Goal: Communication & Community: Answer question/provide support

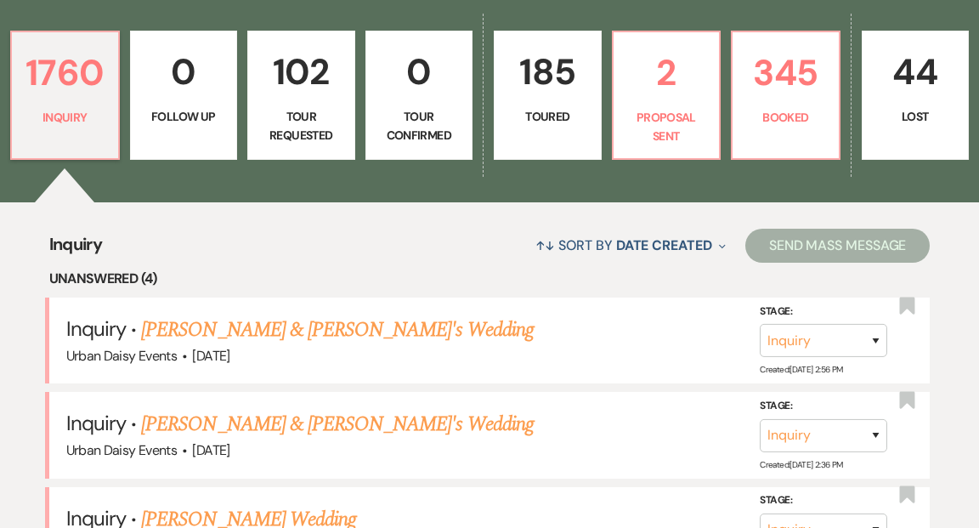
scroll to position [491, 0]
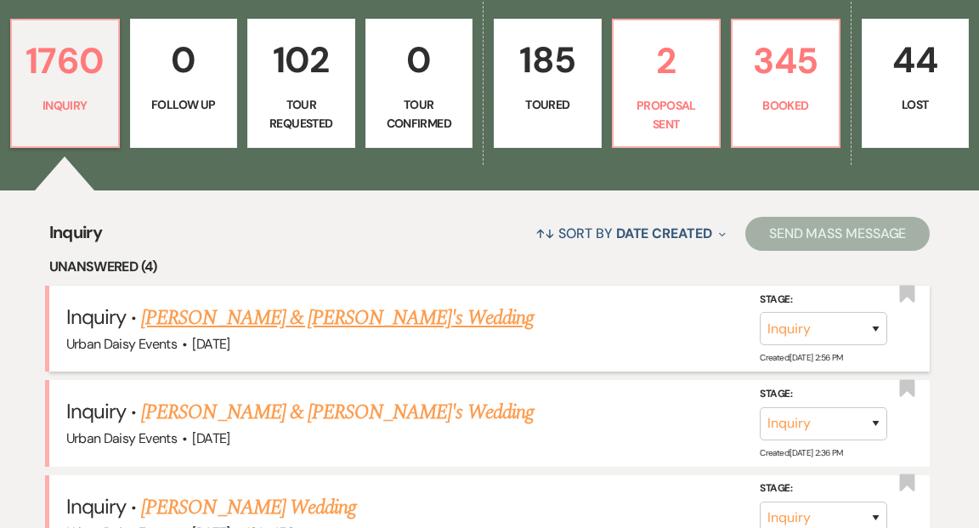
click at [304, 302] on link "Nick Zoellick & Fiance's Wedding" at bounding box center [337, 317] width 393 height 31
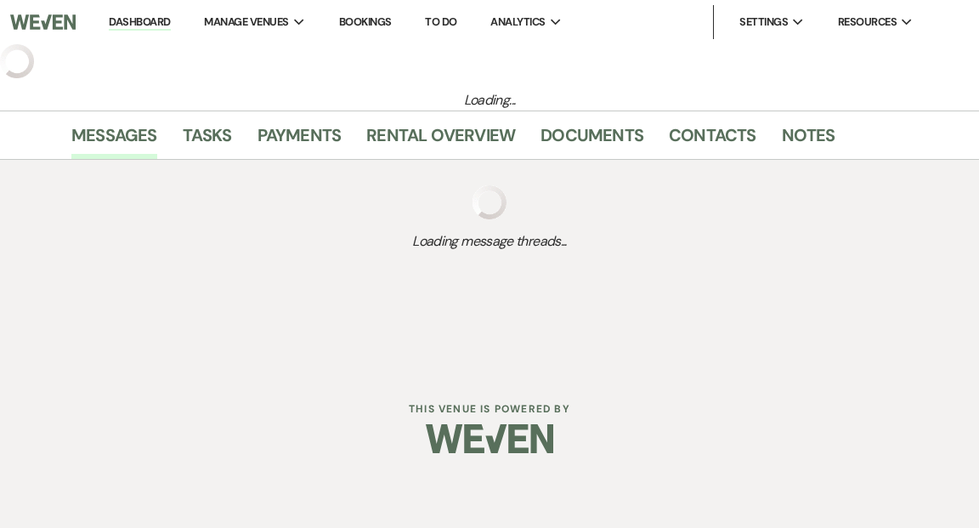
select select "5"
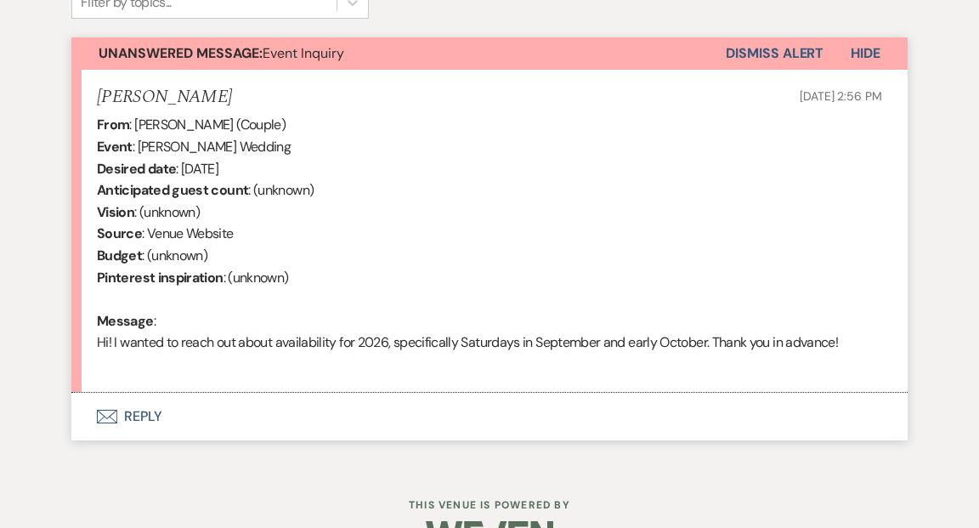
scroll to position [596, 0]
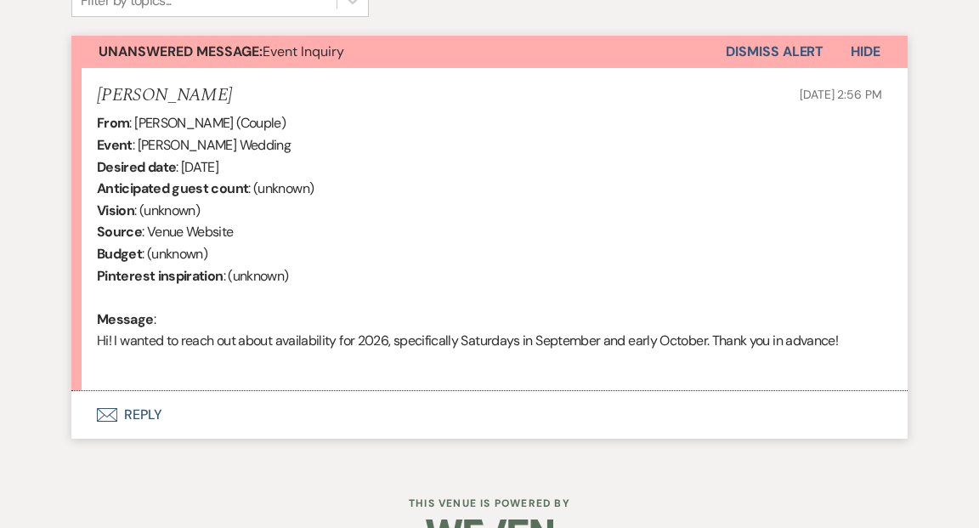
click at [140, 415] on button "Envelope Reply" at bounding box center [489, 415] width 836 height 48
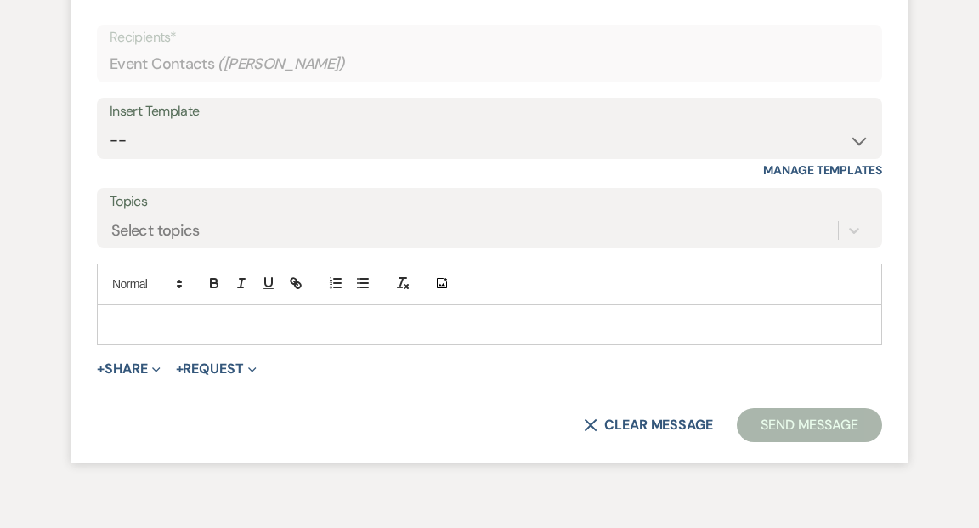
scroll to position [983, 0]
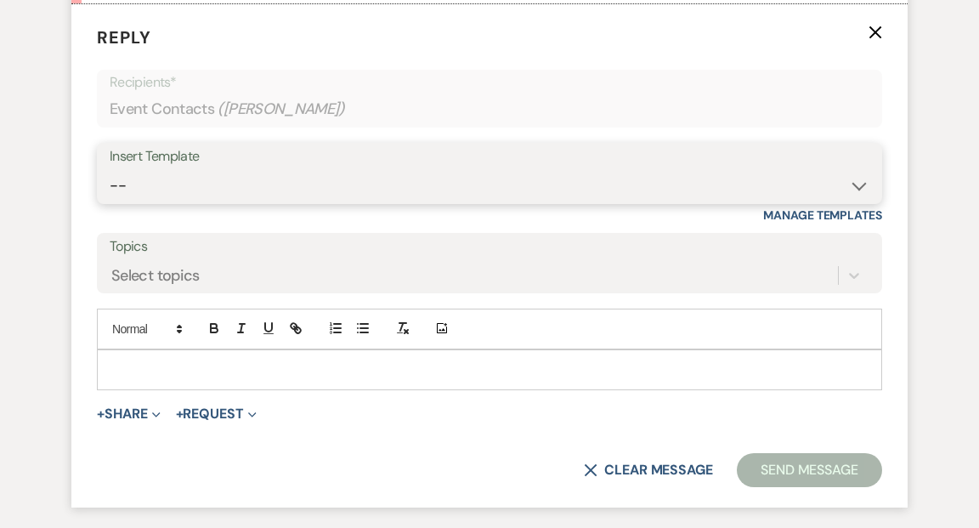
click at [859, 189] on select "-- Payment Past Due Rental Agreement and First Payment Urban Daisy Initial Resp…" at bounding box center [490, 185] width 760 height 33
select select "1243"
click at [110, 169] on select "-- Payment Past Due Rental Agreement and First Payment Urban Daisy Initial Resp…" at bounding box center [490, 185] width 760 height 33
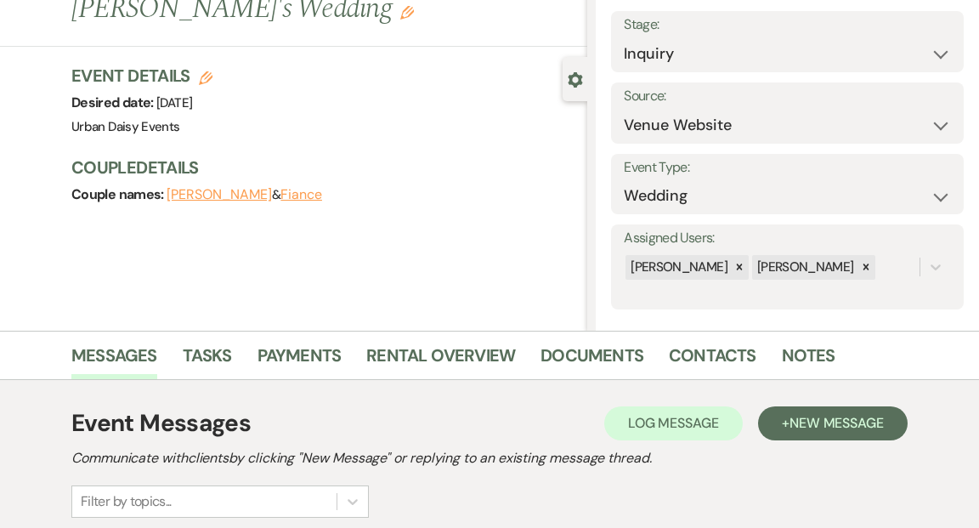
scroll to position [0, 0]
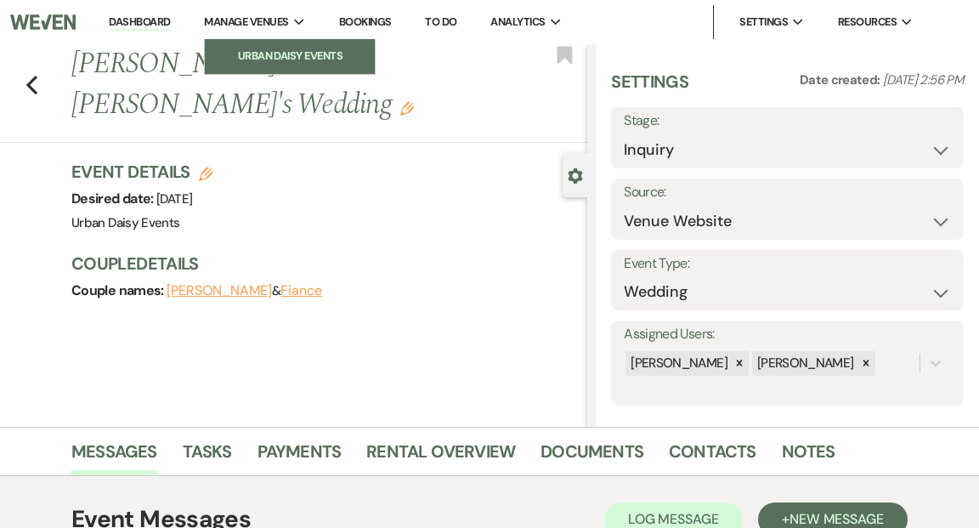
click at [280, 53] on li "Urban Daisy Events" at bounding box center [289, 56] width 153 height 17
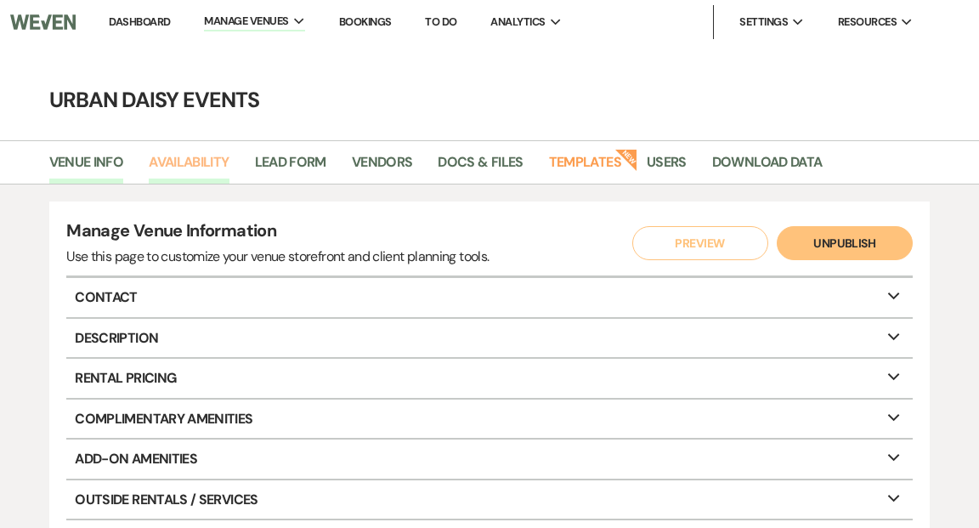
click at [186, 166] on link "Availability" at bounding box center [189, 167] width 80 height 32
select select "2"
select select "2026"
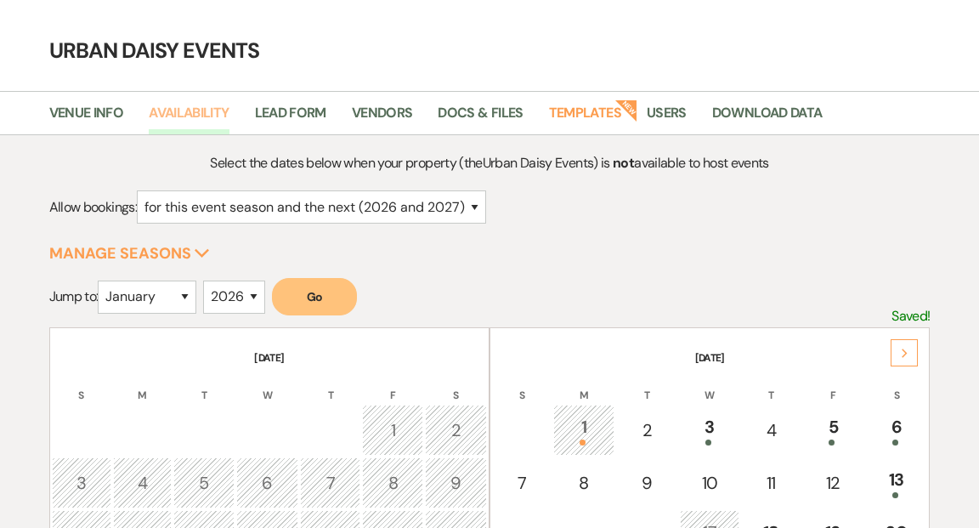
scroll to position [71, 0]
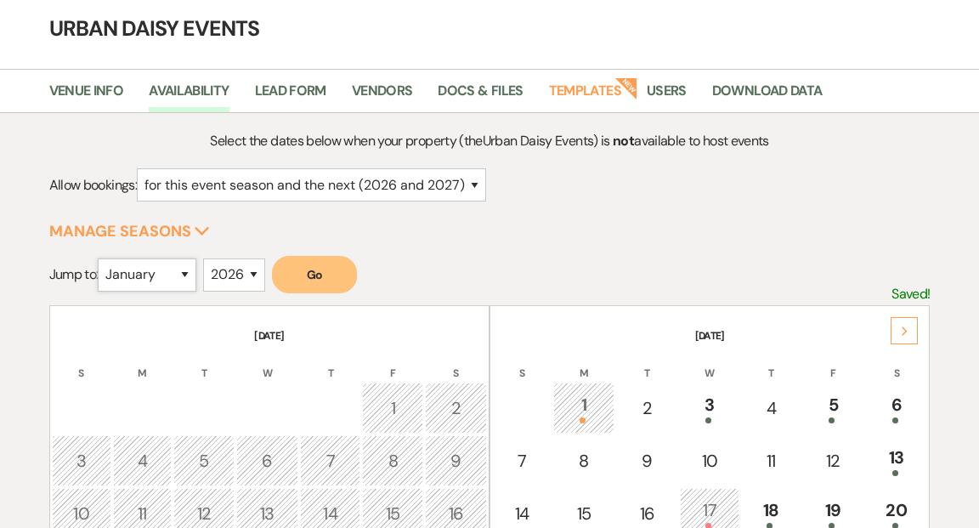
click at [189, 272] on select "January February March April May June July August September October November De…" at bounding box center [147, 274] width 99 height 33
select select "9"
click at [102, 258] on select "January February March April May June July August September October November De…" at bounding box center [147, 274] width 99 height 33
click at [338, 270] on button "Go" at bounding box center [314, 274] width 85 height 37
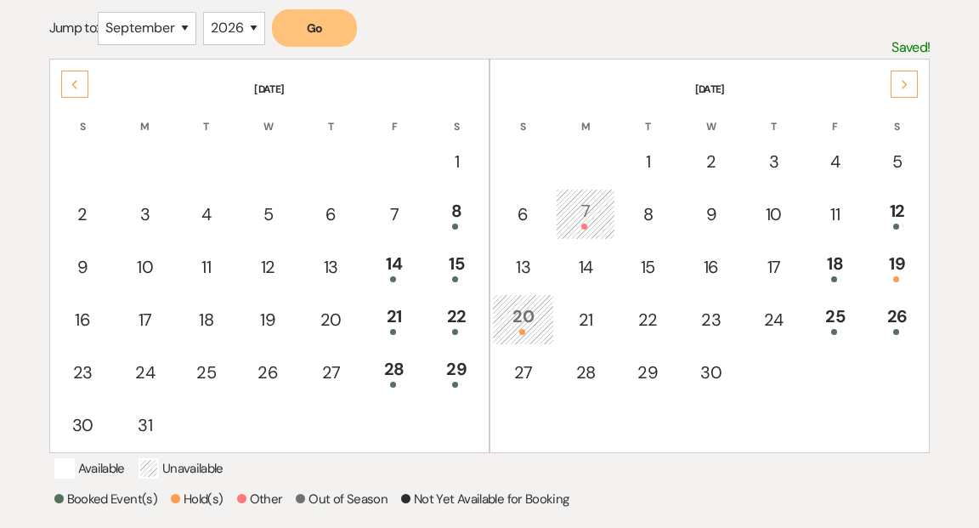
scroll to position [322, 0]
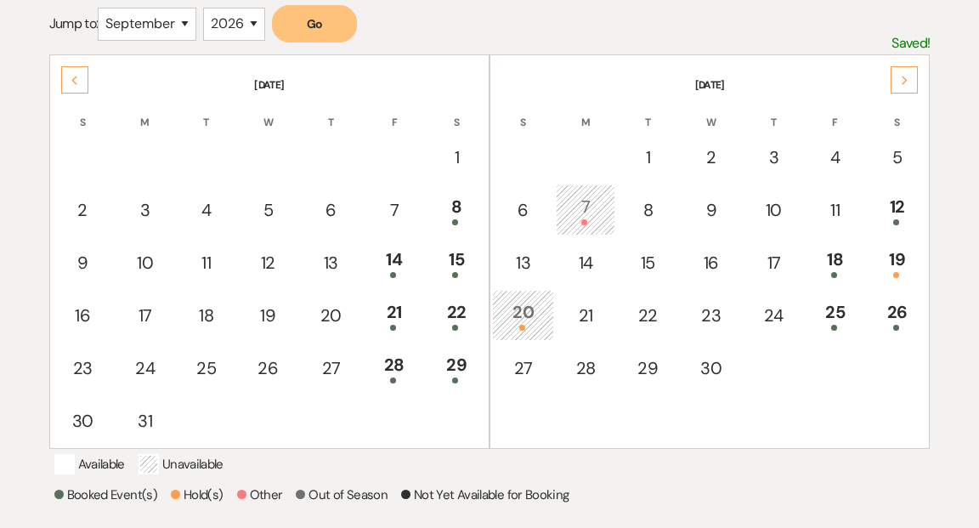
click at [904, 76] on icon "Next" at bounding box center [905, 81] width 8 height 10
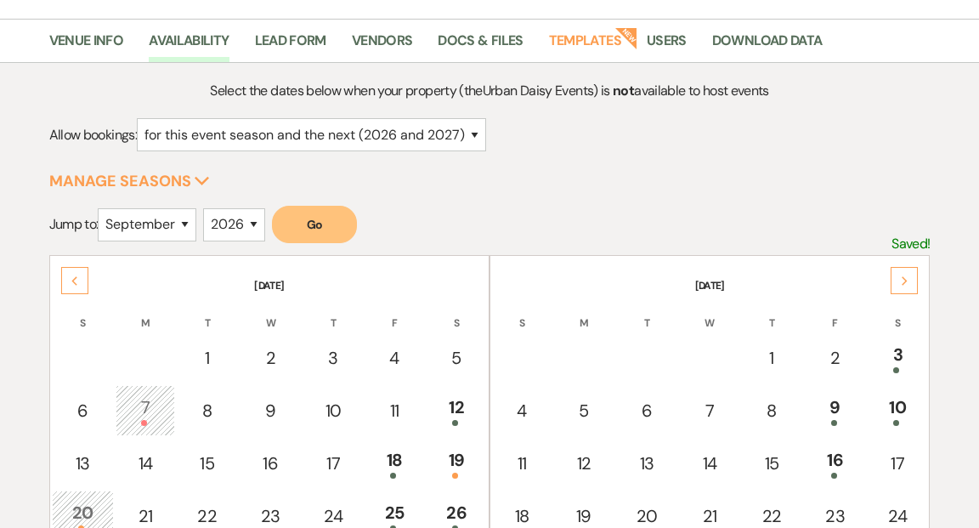
scroll to position [0, 0]
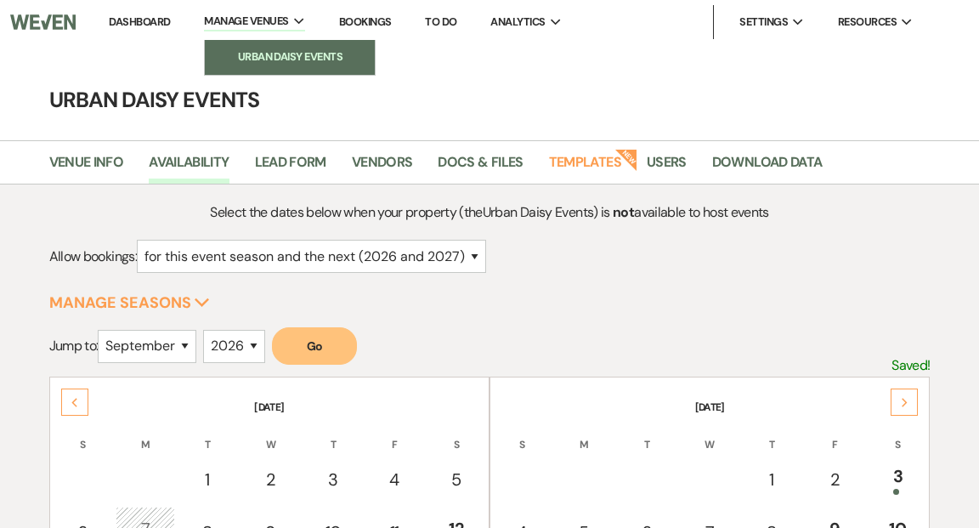
click at [249, 54] on li "Urban Daisy Events" at bounding box center [289, 56] width 153 height 17
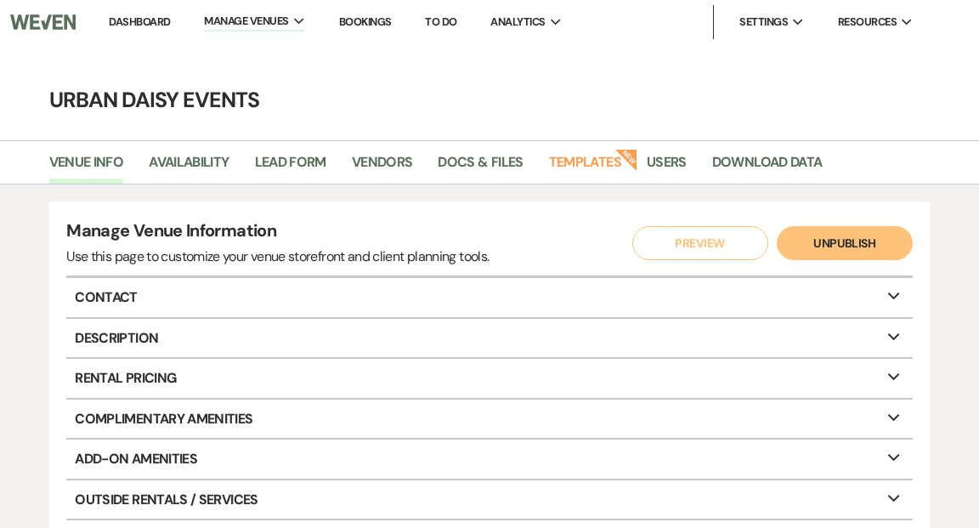
click at [132, 20] on link "Dashboard" at bounding box center [139, 21] width 61 height 14
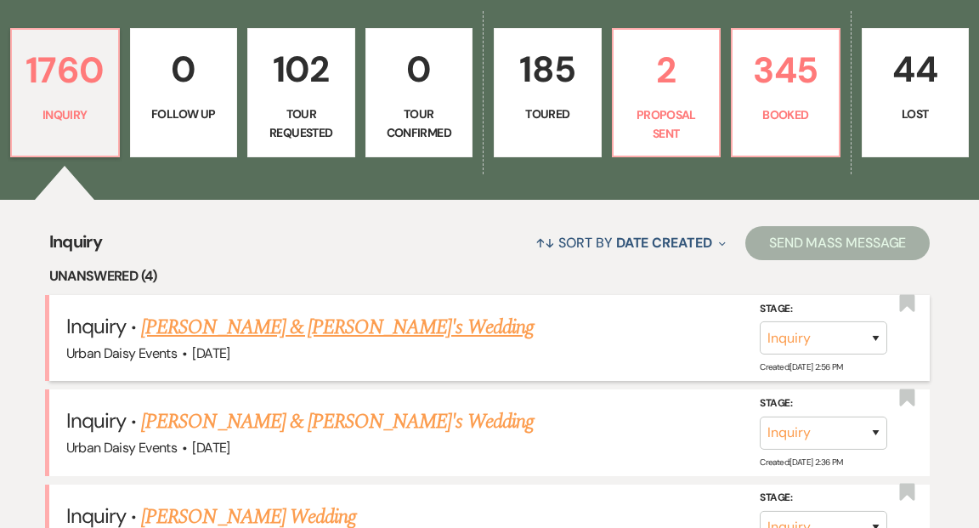
click at [181, 312] on link "Nick Zoellick & Fiance's Wedding" at bounding box center [337, 327] width 393 height 31
select select "5"
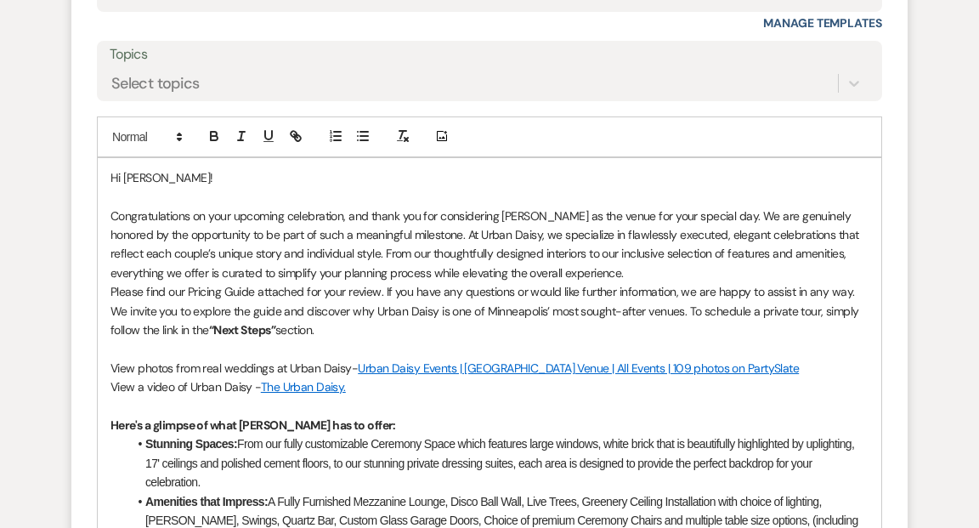
scroll to position [1153, 0]
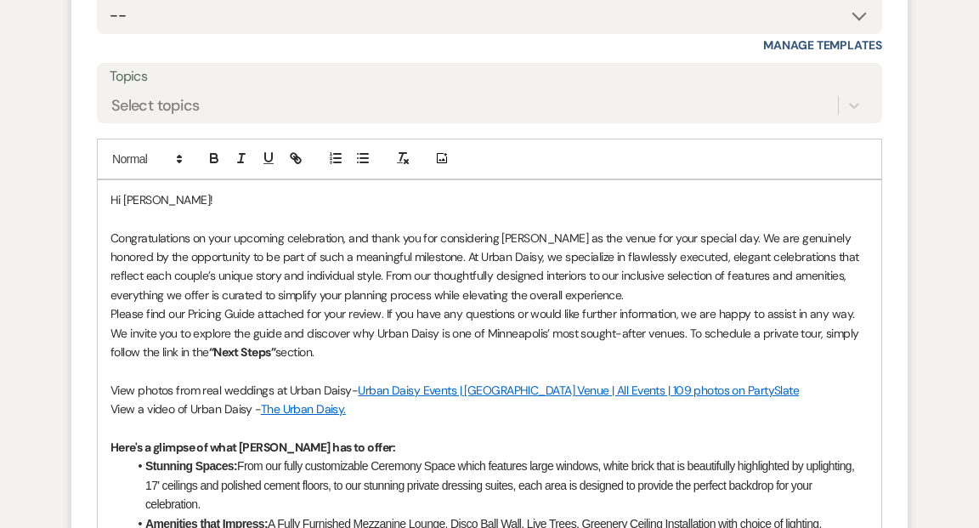
click at [313, 350] on p "Please find our Pricing Guide attached for your review. If you have any questio…" at bounding box center [489, 332] width 758 height 57
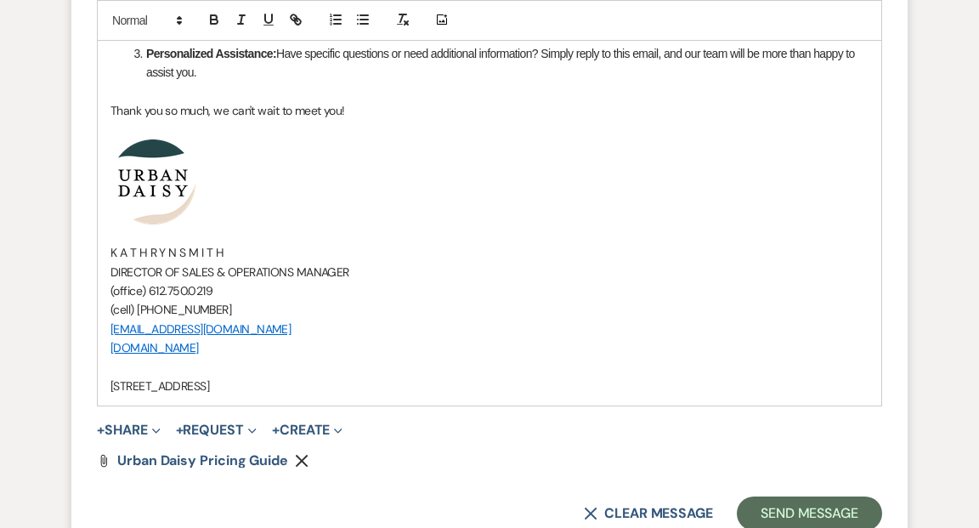
scroll to position [1892, 0]
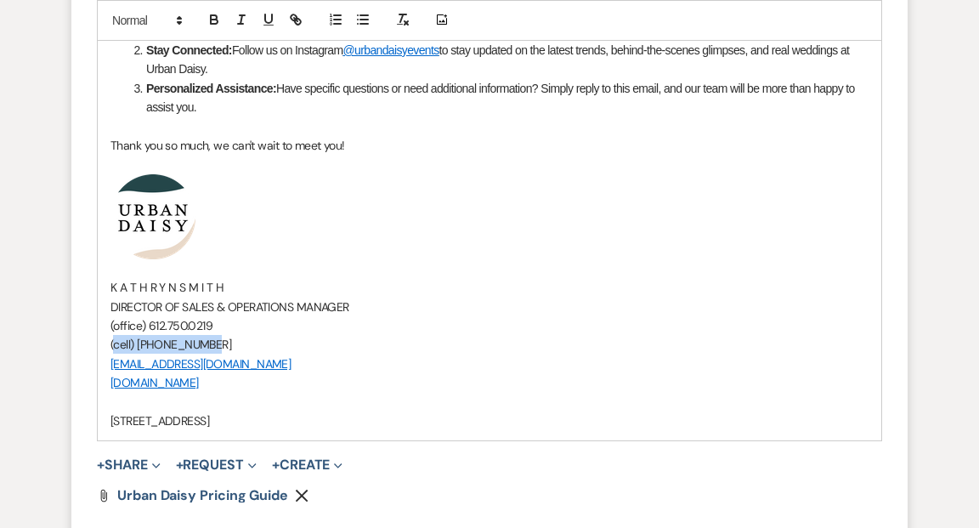
drag, startPoint x: 210, startPoint y: 342, endPoint x: 113, endPoint y: 347, distance: 97.0
click at [113, 347] on p "(cell) 612.719.5030" at bounding box center [489, 344] width 758 height 19
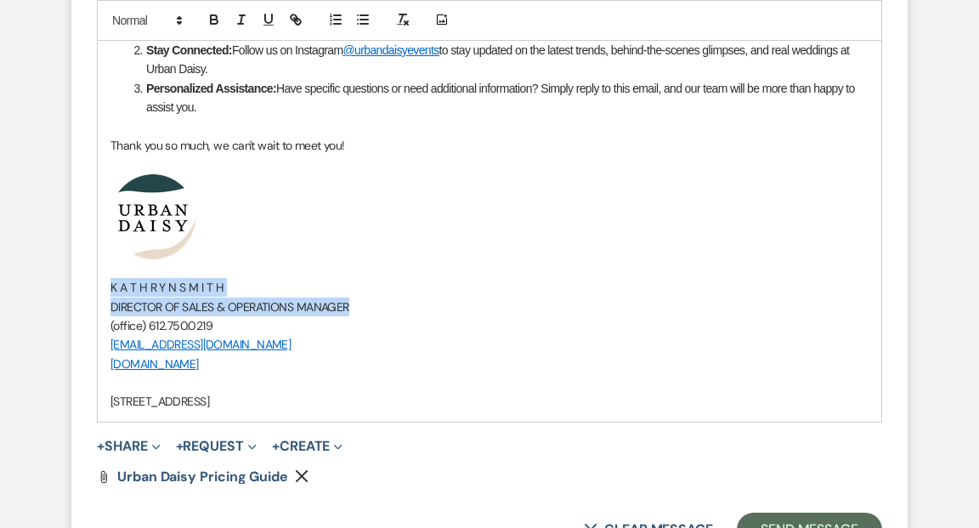
drag, startPoint x: 355, startPoint y: 304, endPoint x: 99, endPoint y: 278, distance: 258.0
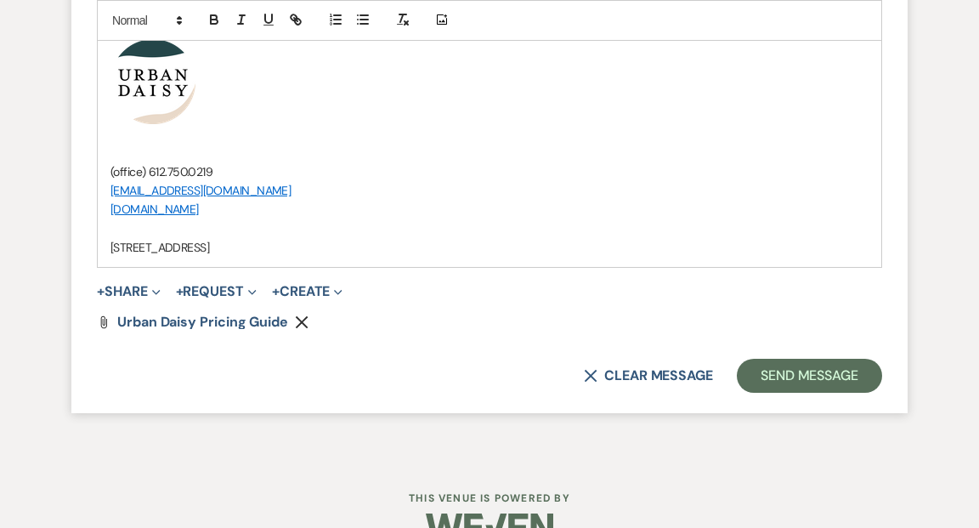
scroll to position [2066, 0]
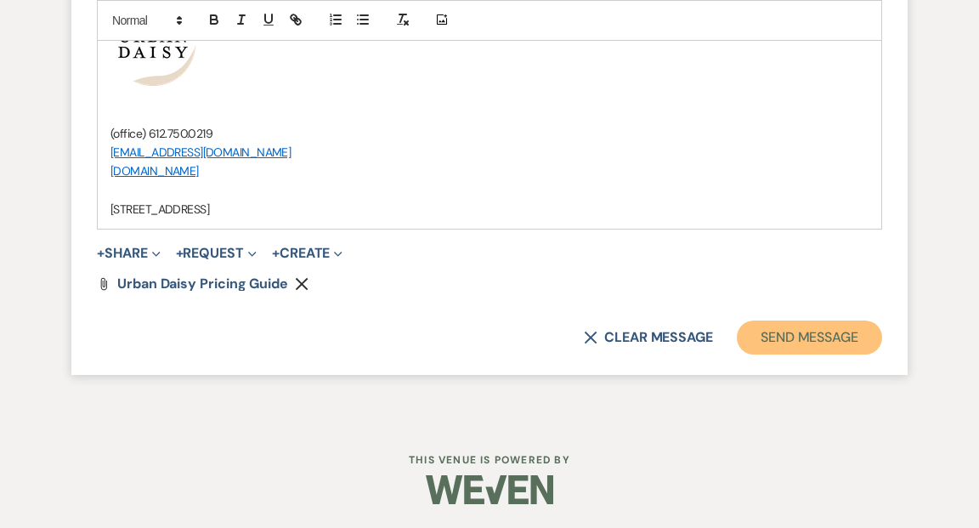
click at [808, 331] on button "Send Message" at bounding box center [809, 337] width 145 height 34
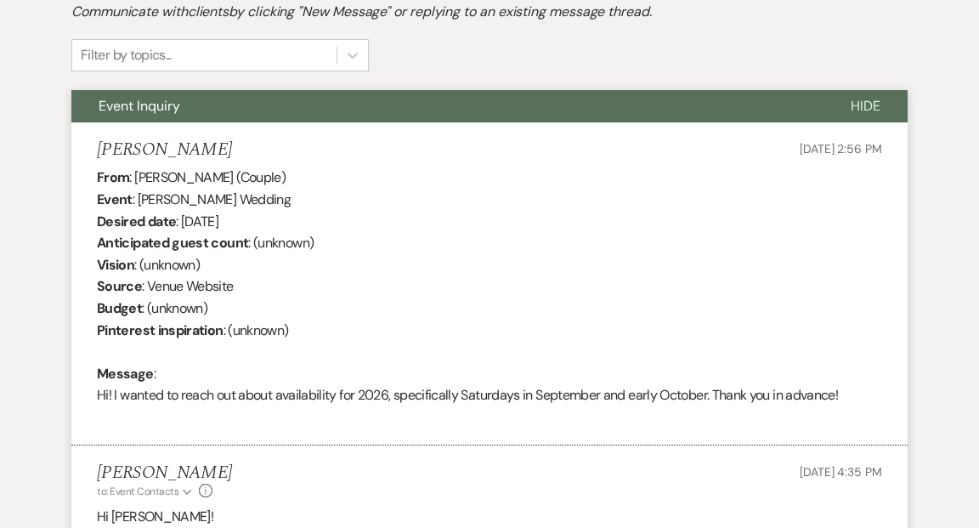
scroll to position [0, 0]
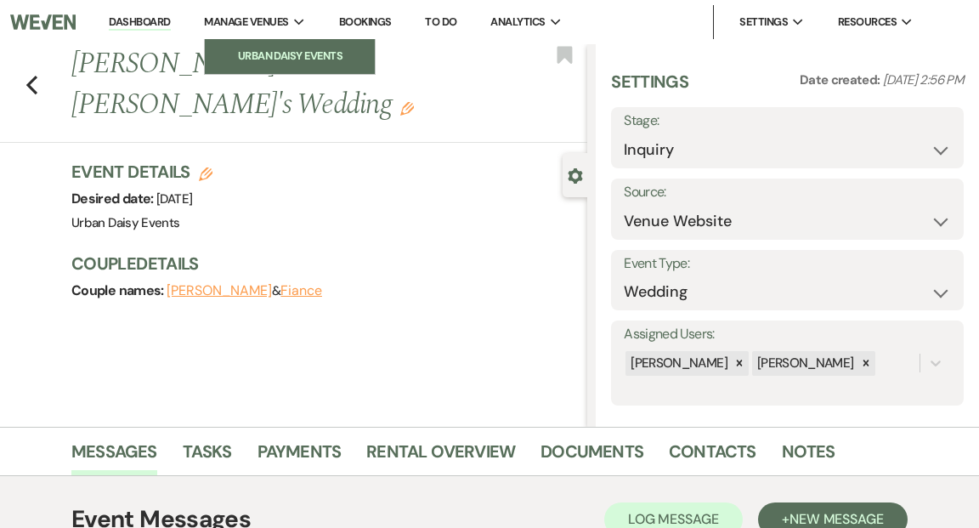
click at [291, 59] on li "Urban Daisy Events" at bounding box center [289, 56] width 153 height 17
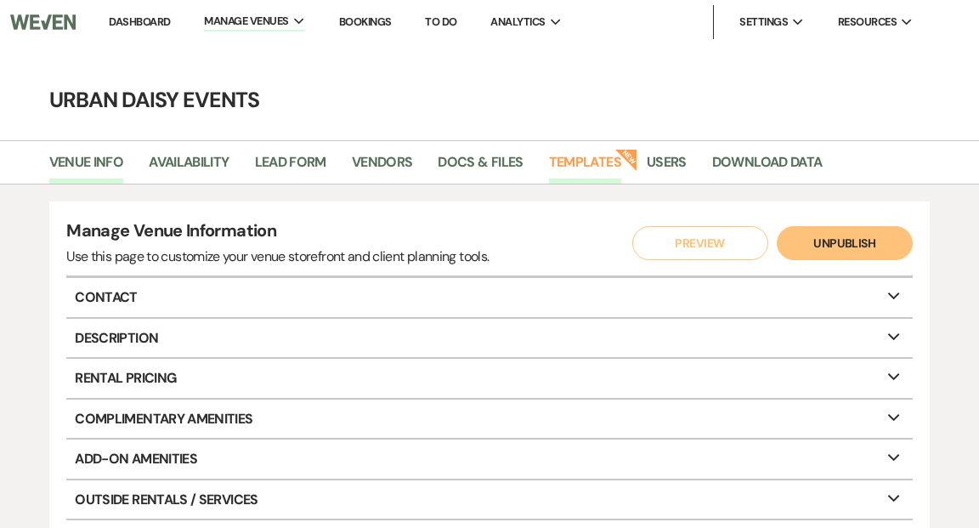
click at [573, 163] on link "Templates" at bounding box center [585, 167] width 72 height 32
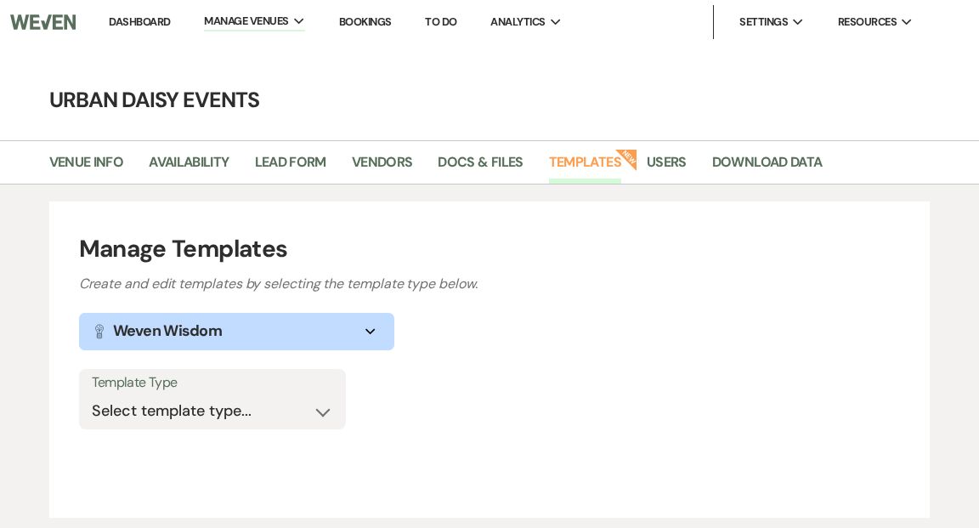
scroll to position [116, 0]
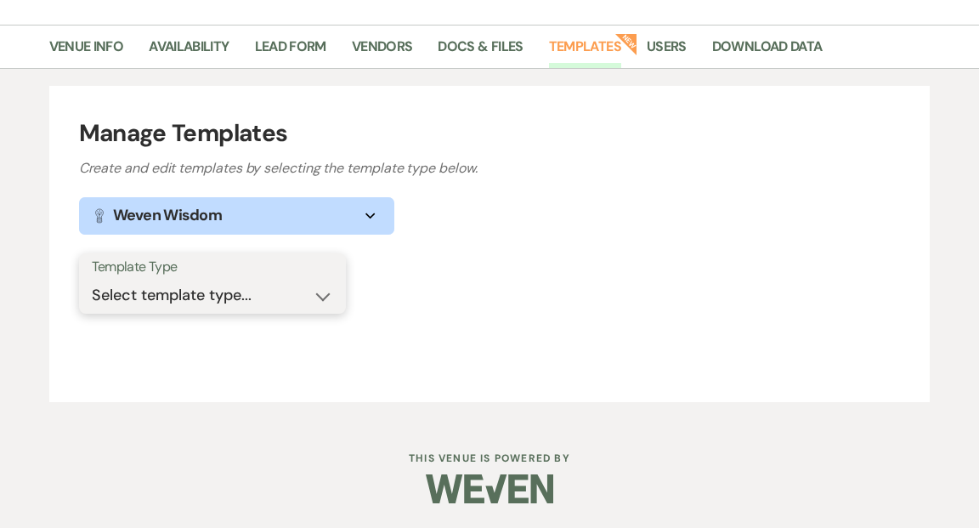
click at [321, 298] on select "Select template type... Task List Message Templates Payment Plan Inventory Item…" at bounding box center [212, 295] width 241 height 33
select select "Message Templates"
click at [92, 279] on select "Select template type... Task List Message Templates Payment Plan Inventory Item…" at bounding box center [212, 295] width 241 height 33
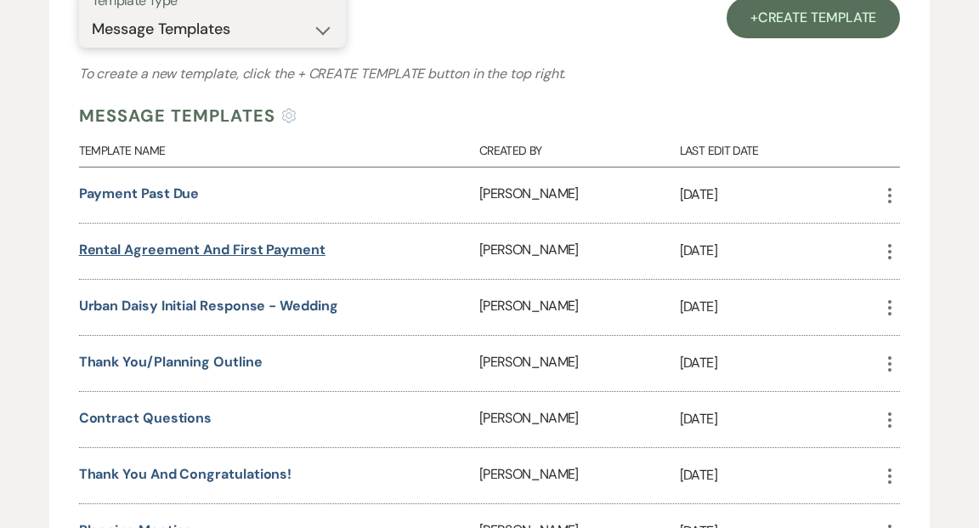
scroll to position [393, 0]
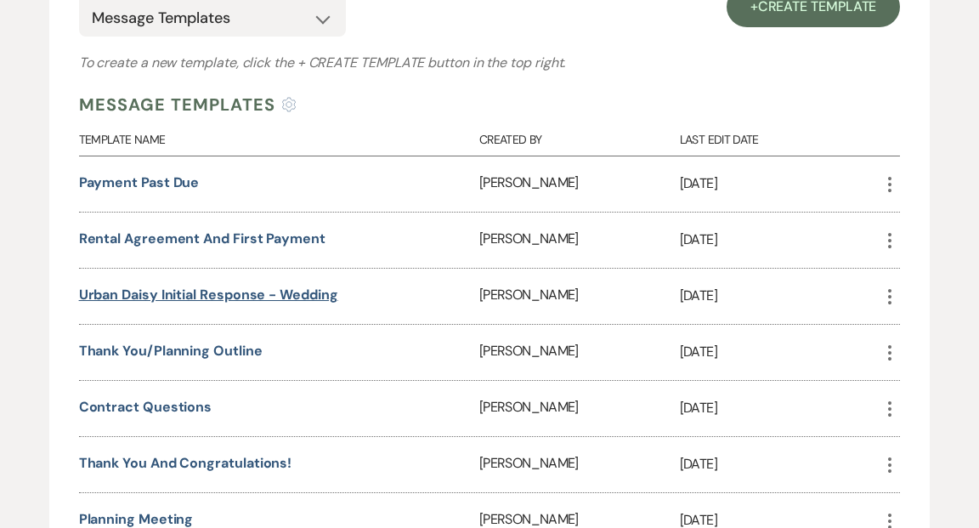
click at [324, 293] on link "Urban Daisy Initial Response - Wedding" at bounding box center [208, 295] width 259 height 18
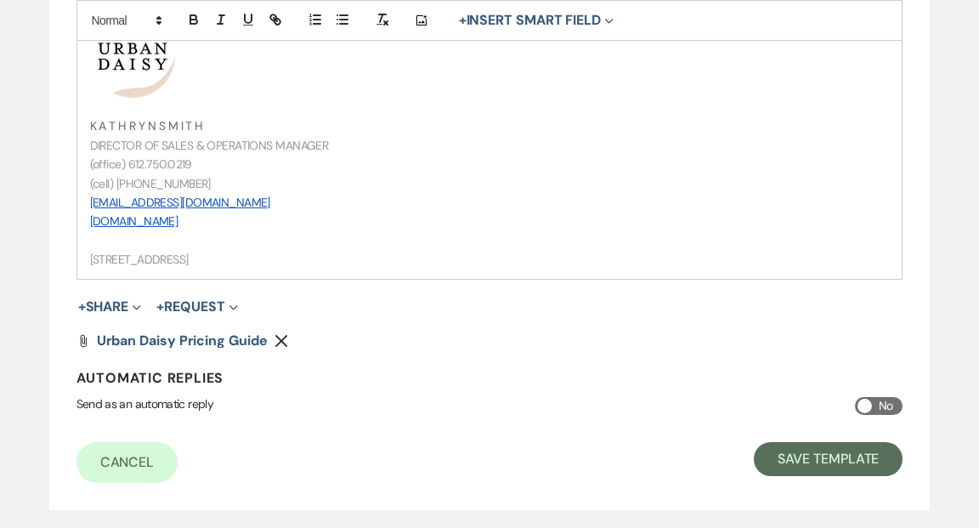
scroll to position [1180, 0]
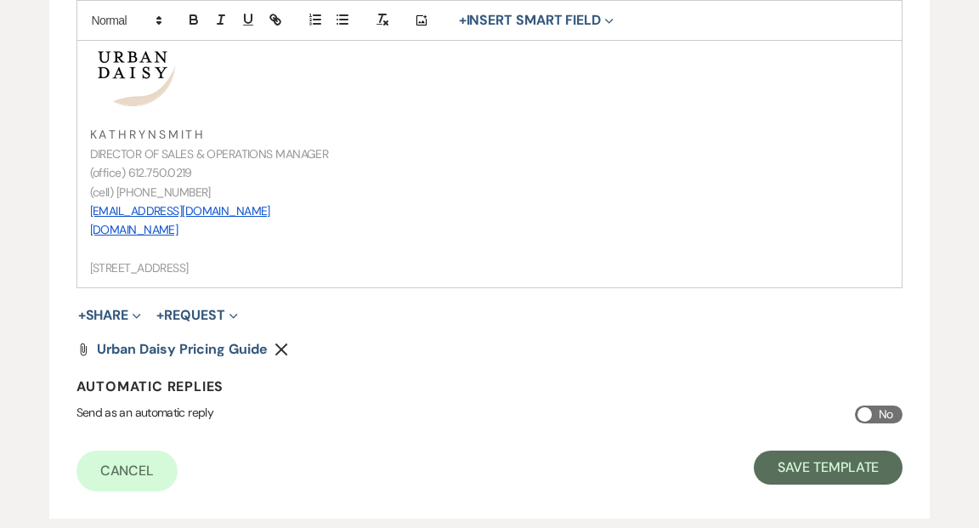
click at [189, 201] on p "(cell) [PHONE_NUMBER]" at bounding box center [490, 192] width 800 height 19
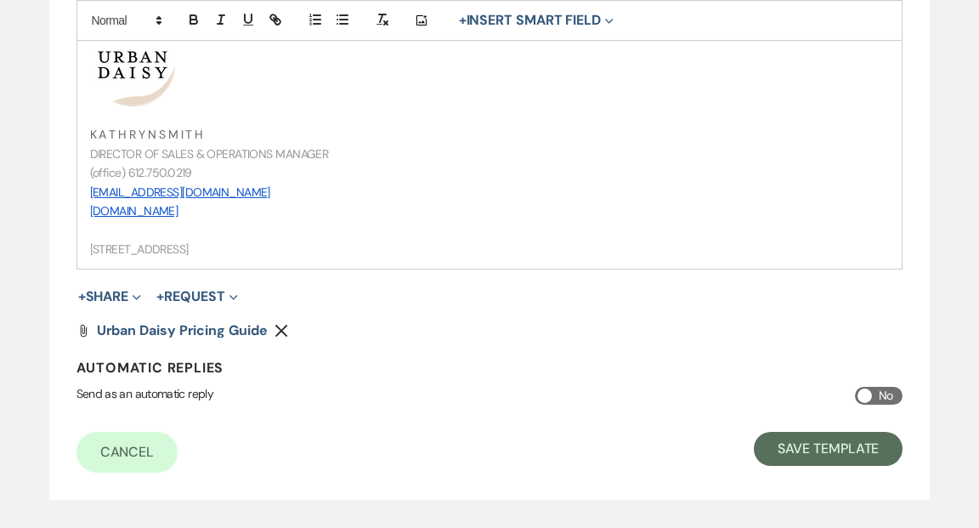
click at [246, 201] on p "[EMAIL_ADDRESS][DOMAIN_NAME]" at bounding box center [490, 192] width 800 height 19
drag, startPoint x: 89, startPoint y: 209, endPoint x: 257, endPoint y: 212, distance: 167.4
click at [257, 201] on p "kathryn@urbandaisyevents.com" at bounding box center [490, 192] width 800 height 19
click at [275, 20] on line "button" at bounding box center [275, 19] width 3 height 3
type input "mailto:kathryn@urbandaisyevents.com"
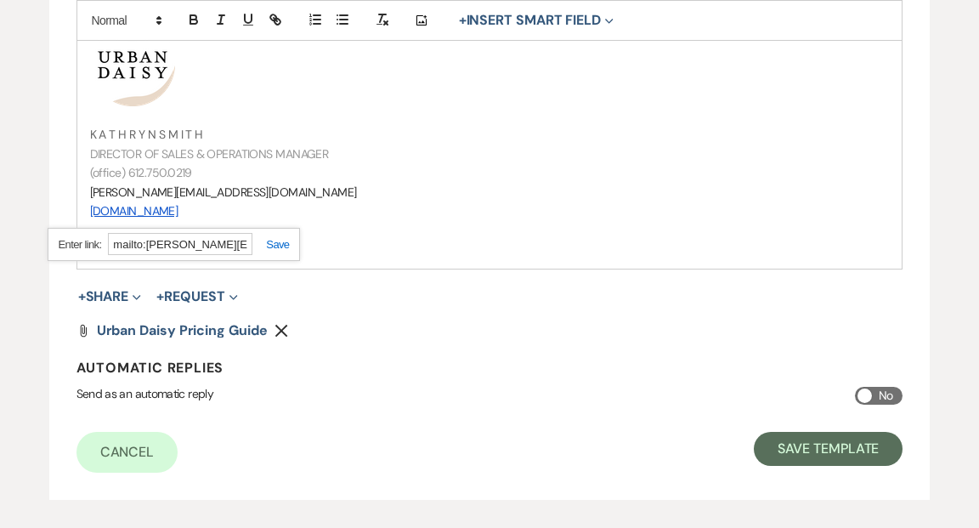
click at [278, 242] on link at bounding box center [270, 244] width 37 height 13
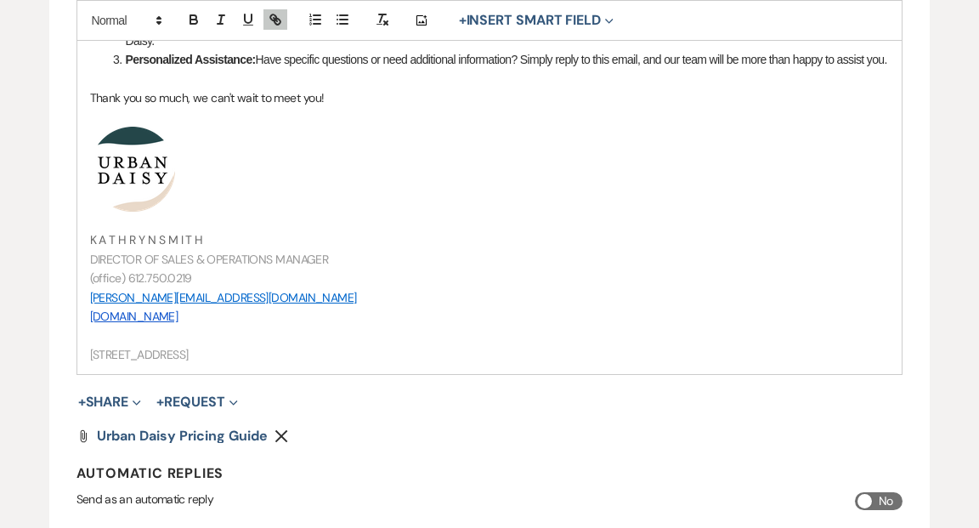
scroll to position [1128, 0]
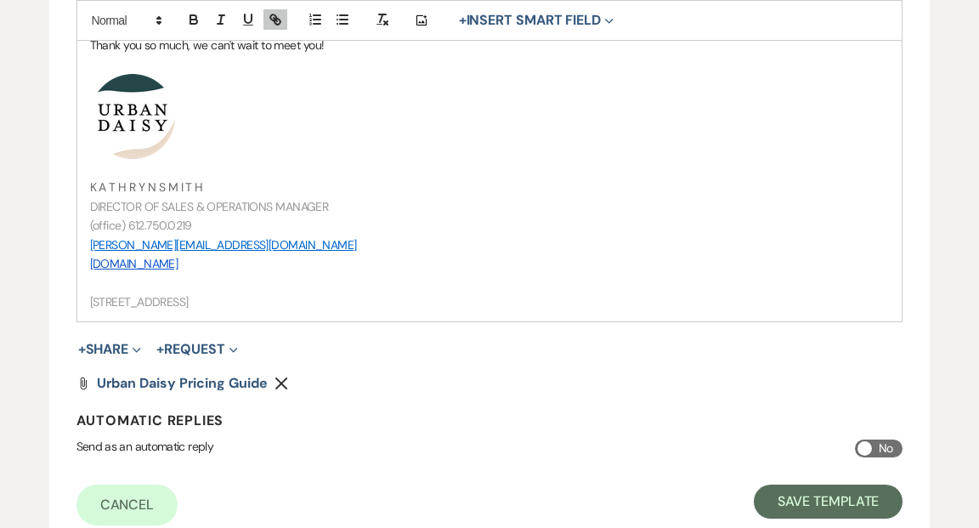
click at [320, 273] on p "[DOMAIN_NAME]" at bounding box center [490, 263] width 800 height 19
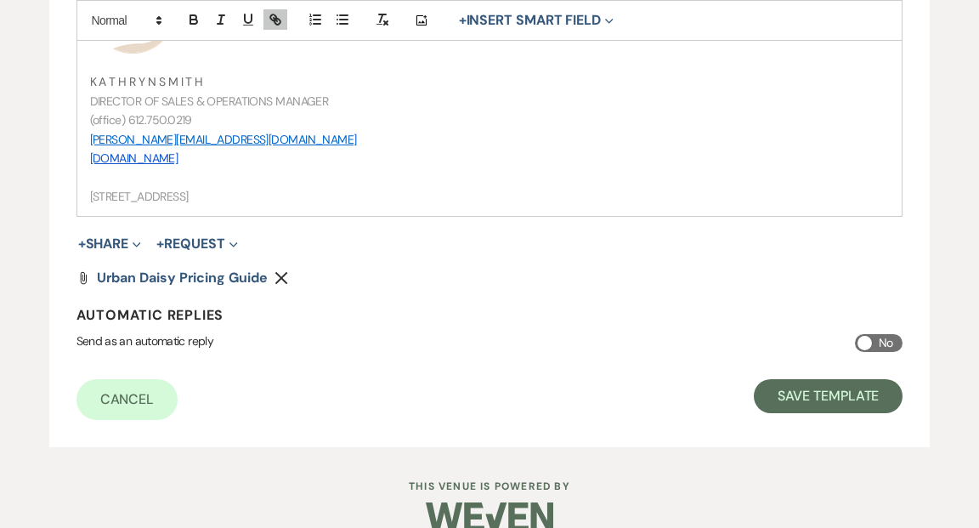
scroll to position [1278, 0]
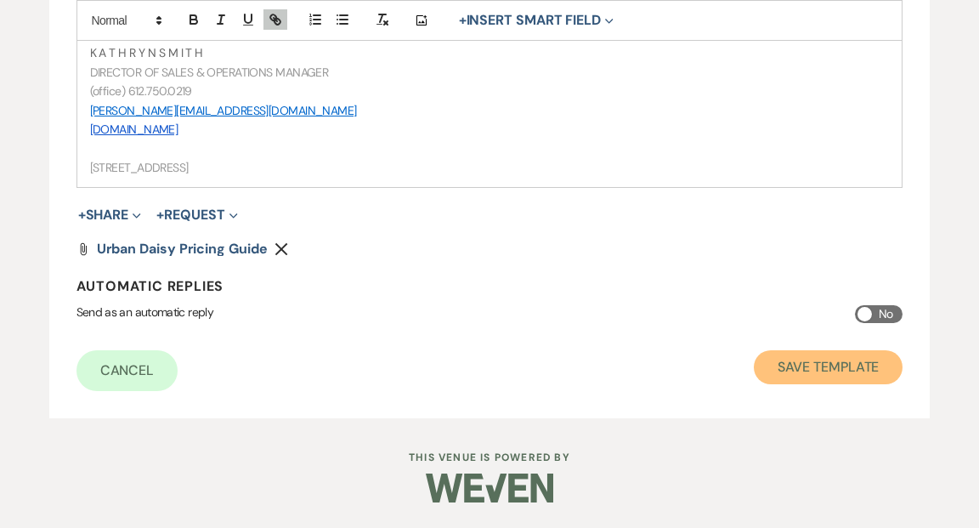
click at [788, 374] on button "Save Template" at bounding box center [828, 367] width 149 height 34
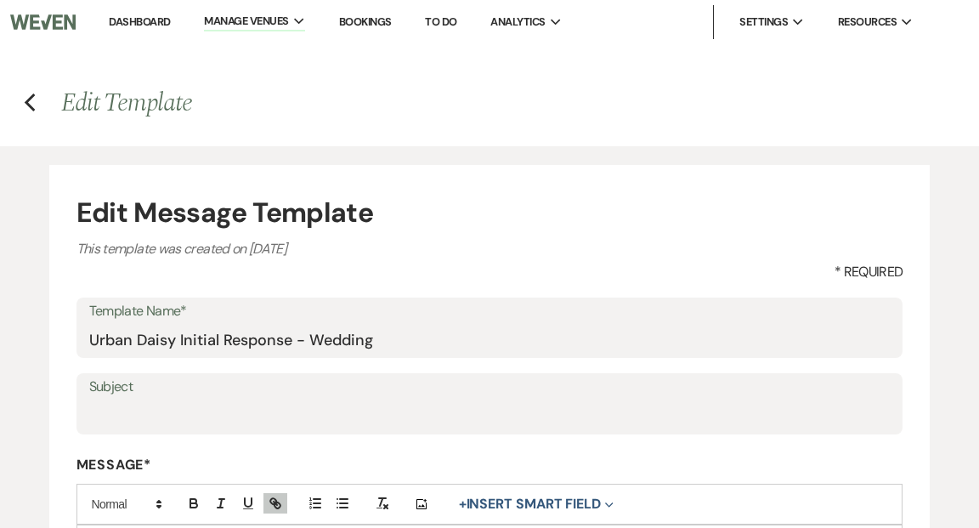
select select "Message Templates"
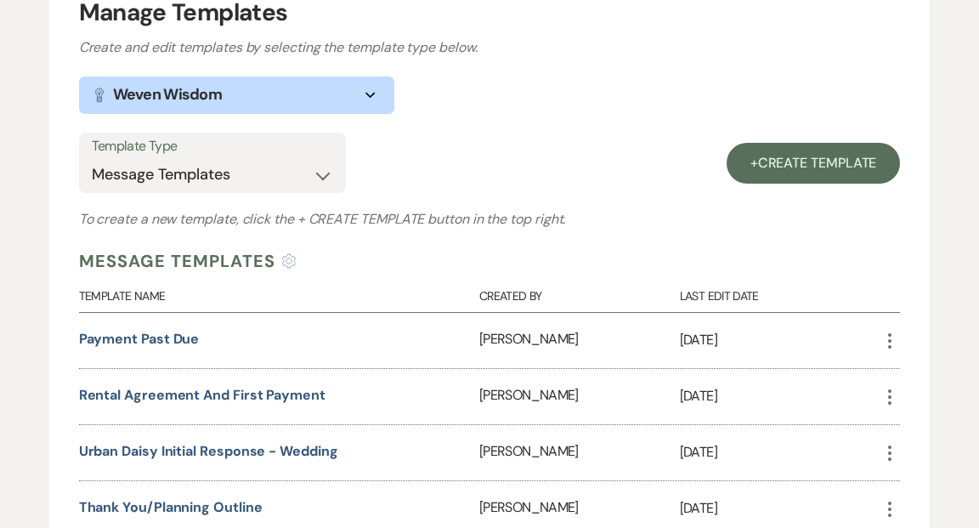
scroll to position [241, 0]
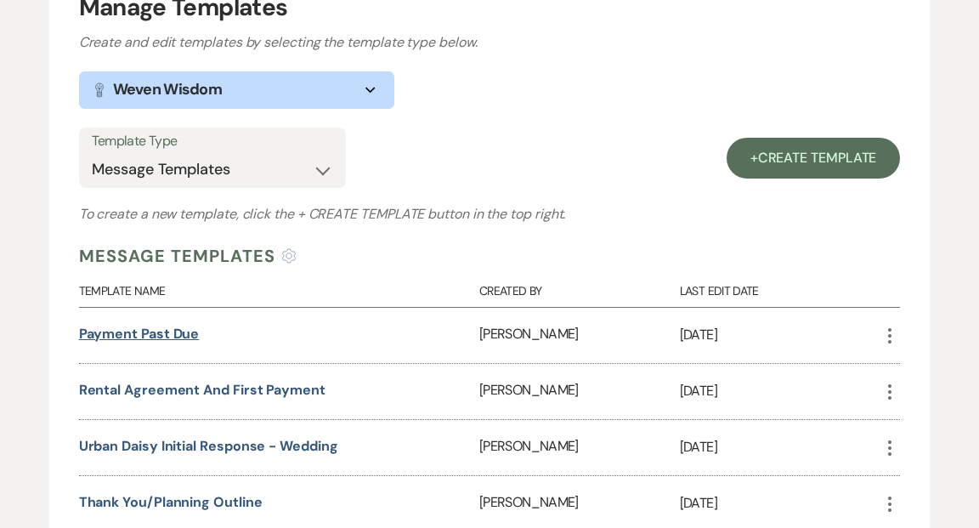
click at [184, 328] on link "Payment Past Due" at bounding box center [139, 334] width 121 height 18
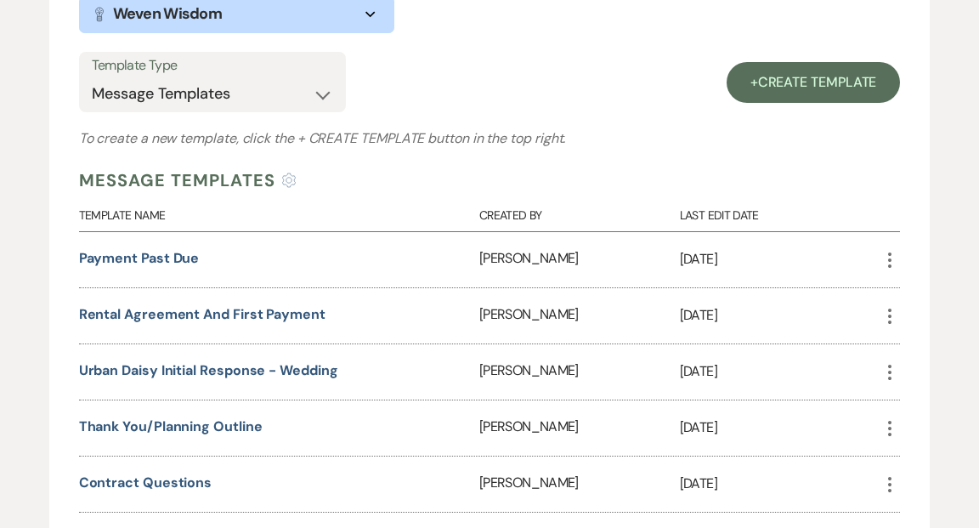
scroll to position [319, 0]
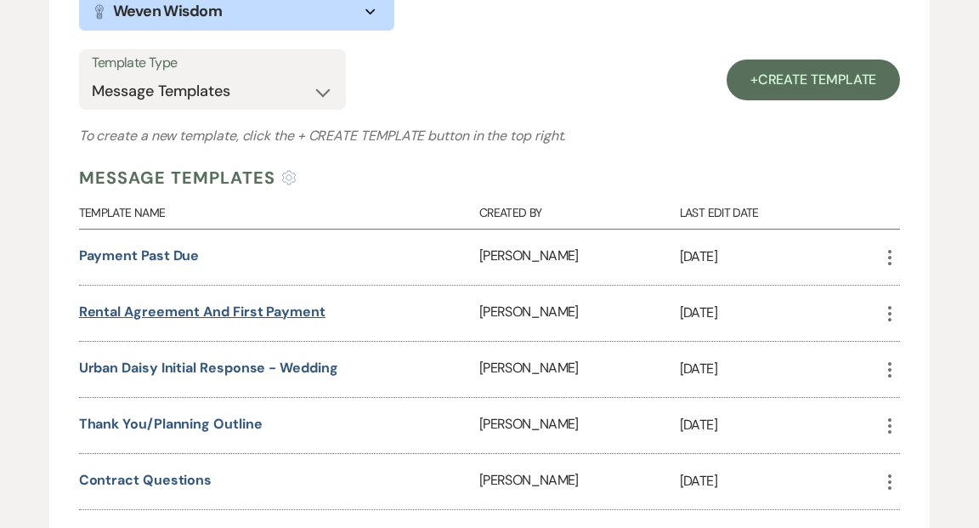
click at [257, 307] on link "Rental Agreement and First Payment" at bounding box center [202, 311] width 246 height 18
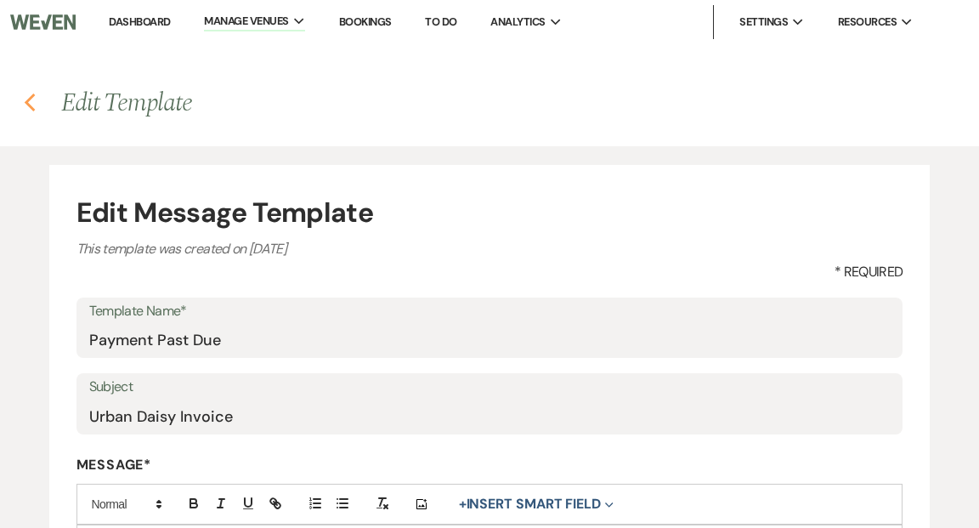
click at [27, 103] on use "button" at bounding box center [29, 102] width 11 height 19
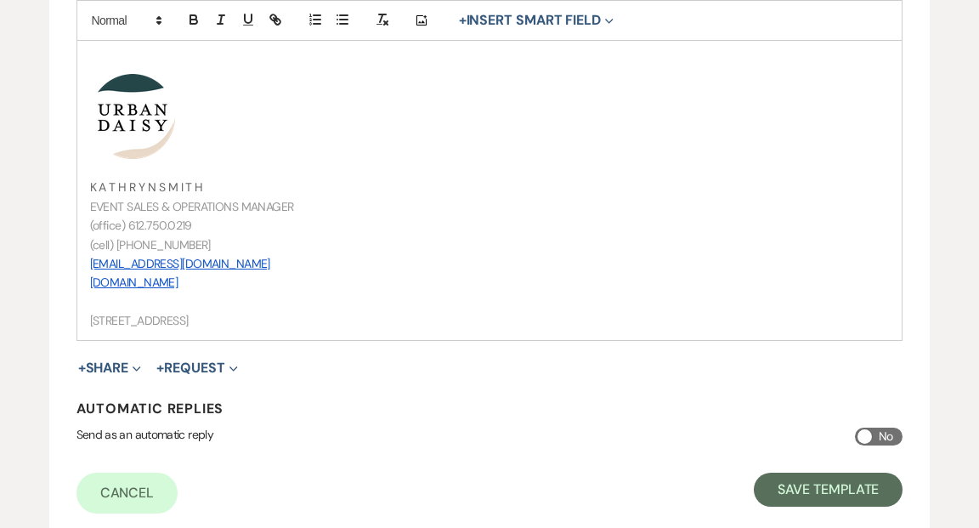
scroll to position [683, 0]
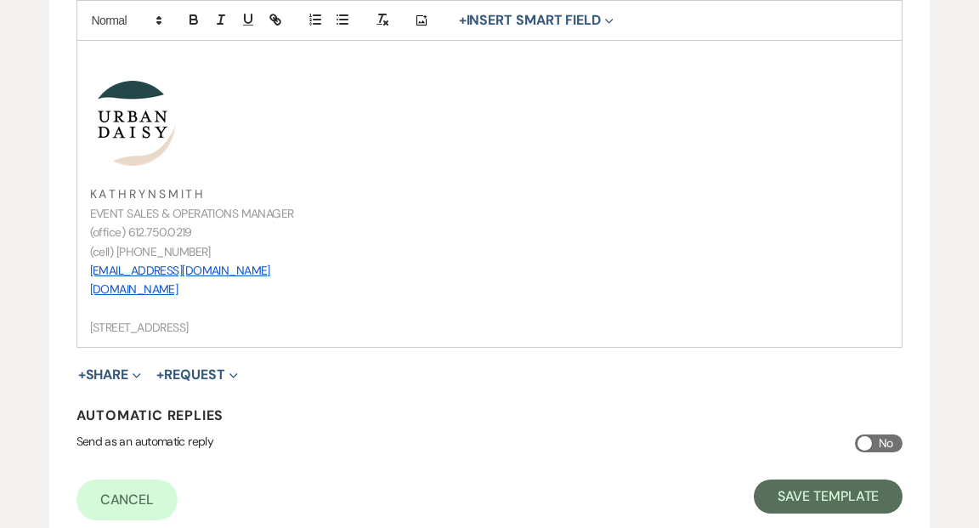
click at [243, 268] on p "[EMAIL_ADDRESS][DOMAIN_NAME]" at bounding box center [490, 270] width 800 height 19
drag, startPoint x: 89, startPoint y: 269, endPoint x: 262, endPoint y: 274, distance: 172.6
click at [262, 274] on p "kathryn@urbandaisyevents.com" at bounding box center [490, 270] width 800 height 19
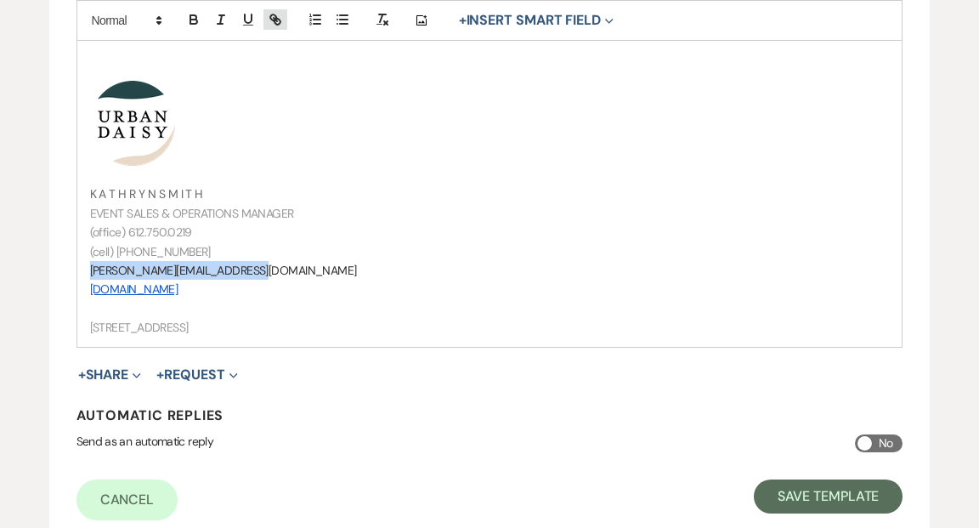
click at [274, 21] on icon "button" at bounding box center [275, 19] width 15 height 15
type input "mailto:[PERSON_NAME][EMAIL_ADDRESS][DOMAIN_NAME]"
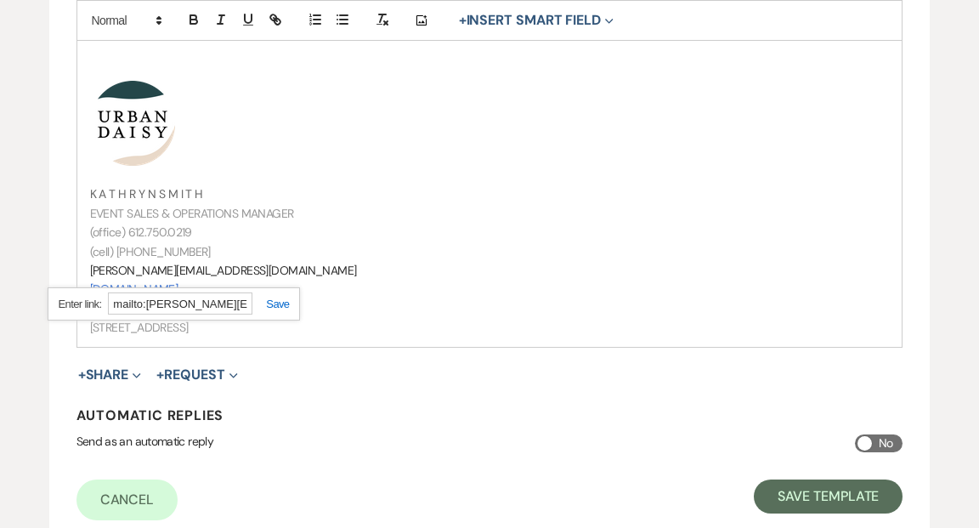
click at [277, 299] on link at bounding box center [270, 303] width 37 height 13
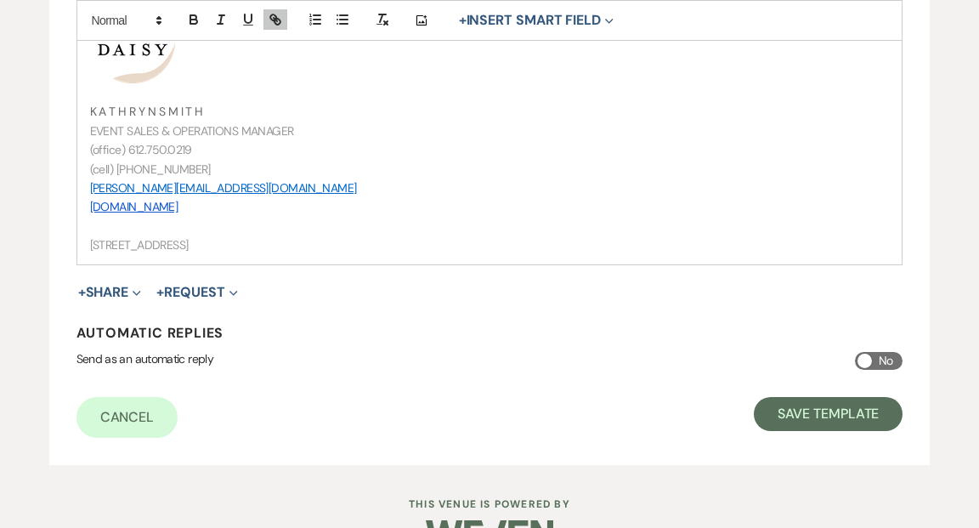
scroll to position [797, 0]
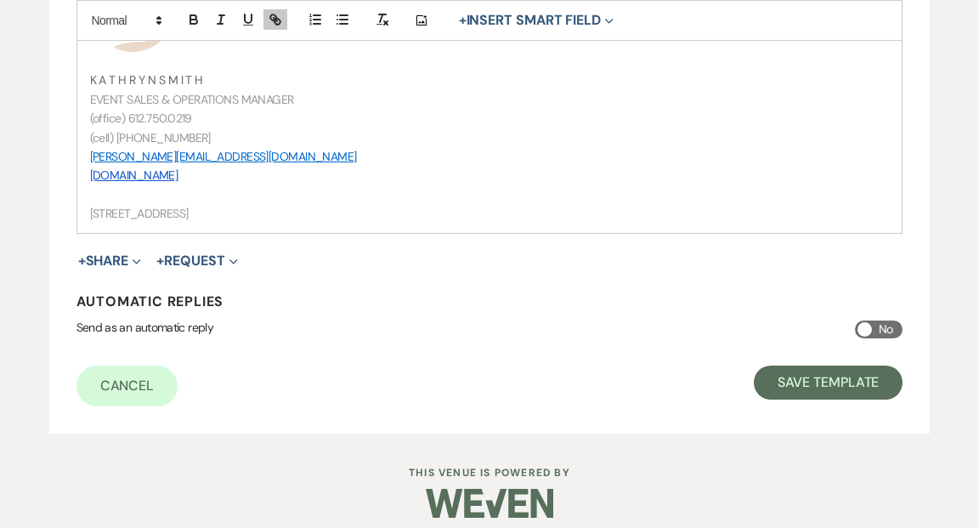
click at [364, 192] on p at bounding box center [490, 194] width 800 height 19
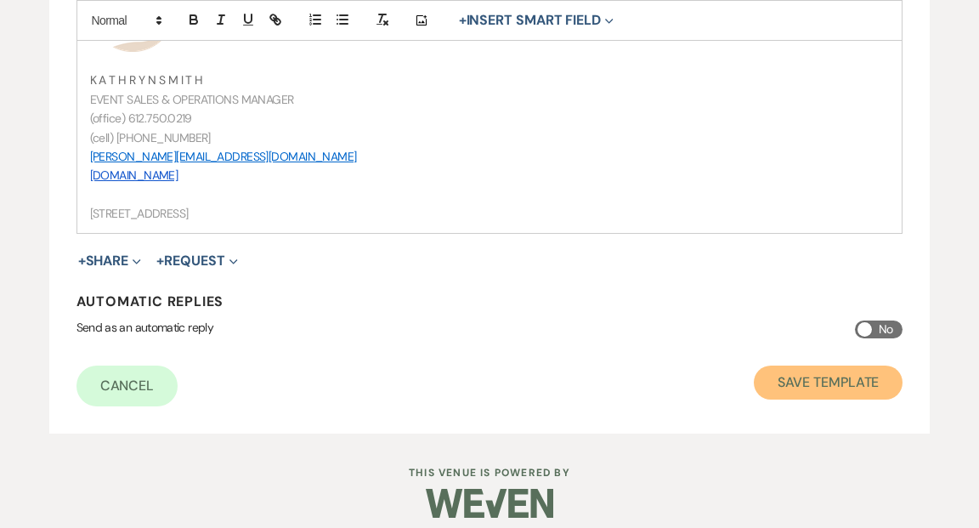
click at [795, 377] on button "Save Template" at bounding box center [828, 382] width 149 height 34
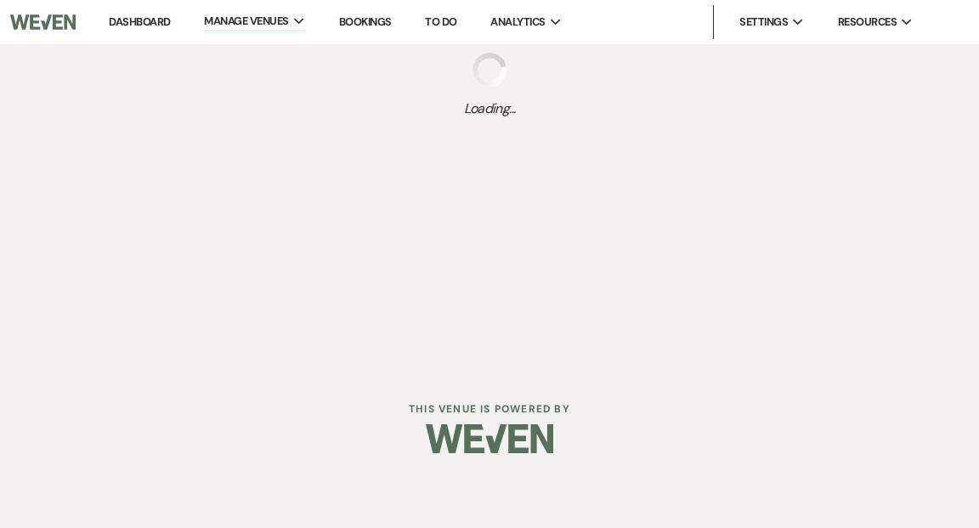
select select "Message Templates"
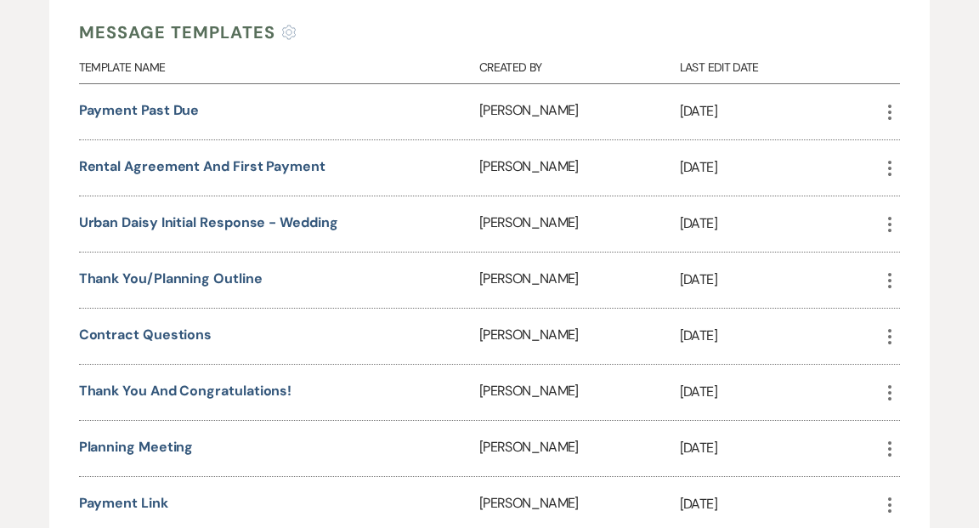
scroll to position [469, 0]
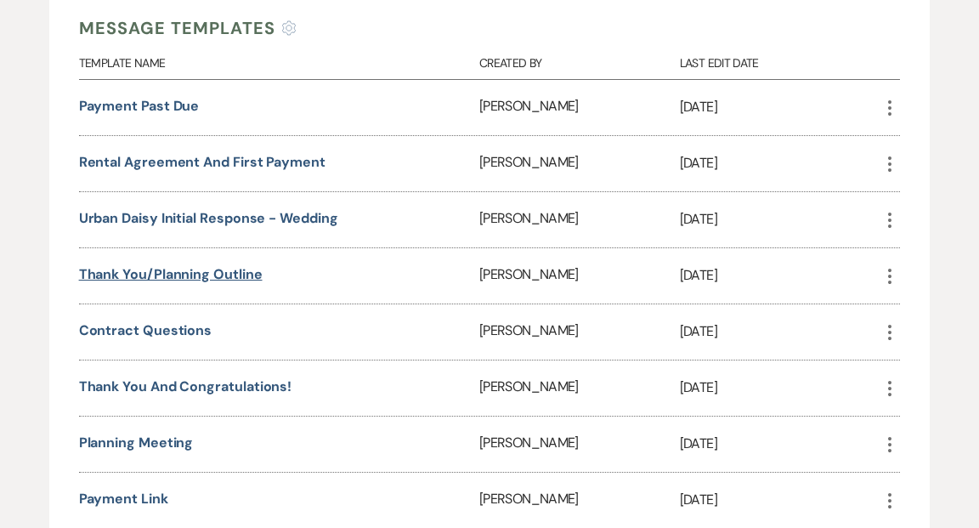
click at [228, 268] on link "Thank you/Planning outline" at bounding box center [171, 274] width 184 height 18
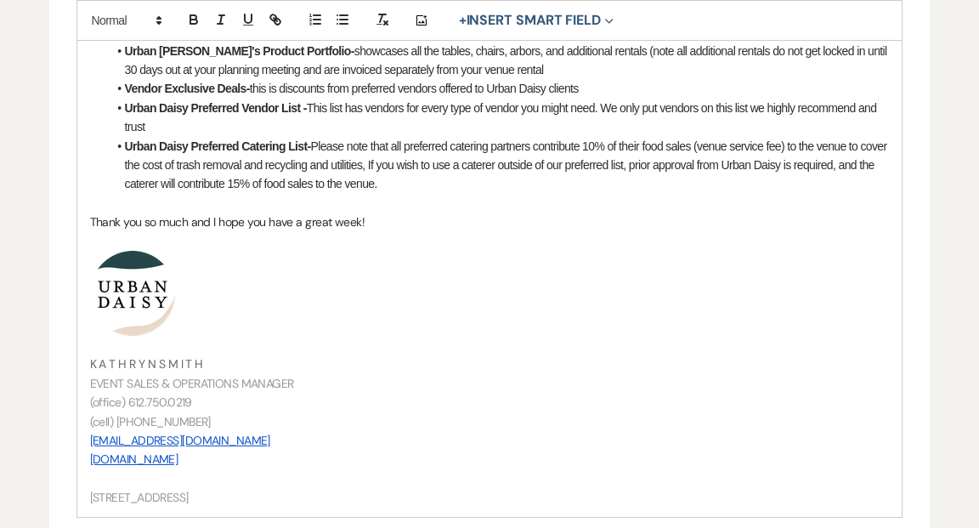
scroll to position [964, 0]
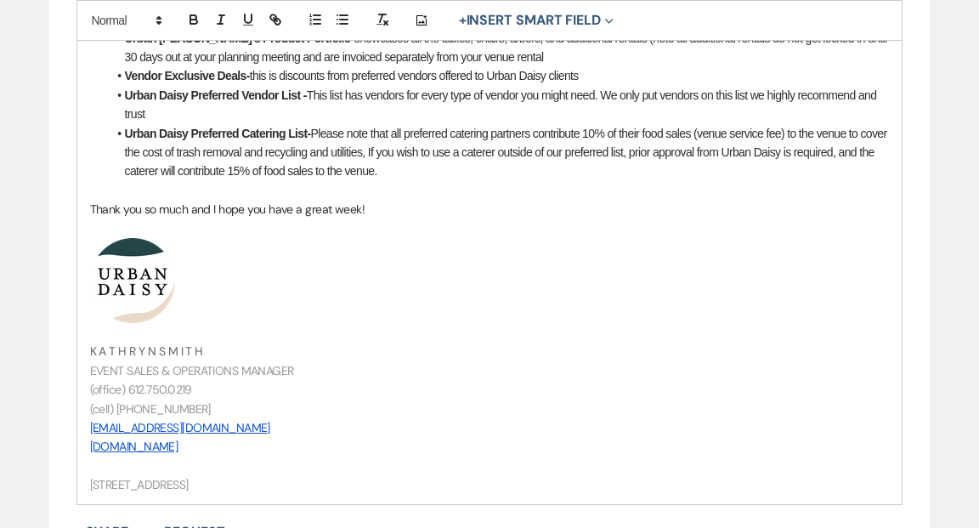
click at [244, 418] on p "[EMAIL_ADDRESS][DOMAIN_NAME]" at bounding box center [490, 427] width 800 height 19
drag, startPoint x: 91, startPoint y: 406, endPoint x: 260, endPoint y: 406, distance: 169.1
click at [260, 418] on p "[PERSON_NAME][EMAIL_ADDRESS][DOMAIN_NAME]" at bounding box center [490, 427] width 800 height 19
click at [274, 18] on line "button" at bounding box center [275, 19] width 3 height 3
type input "mailto:kathryn@urbandaisyevents.com"
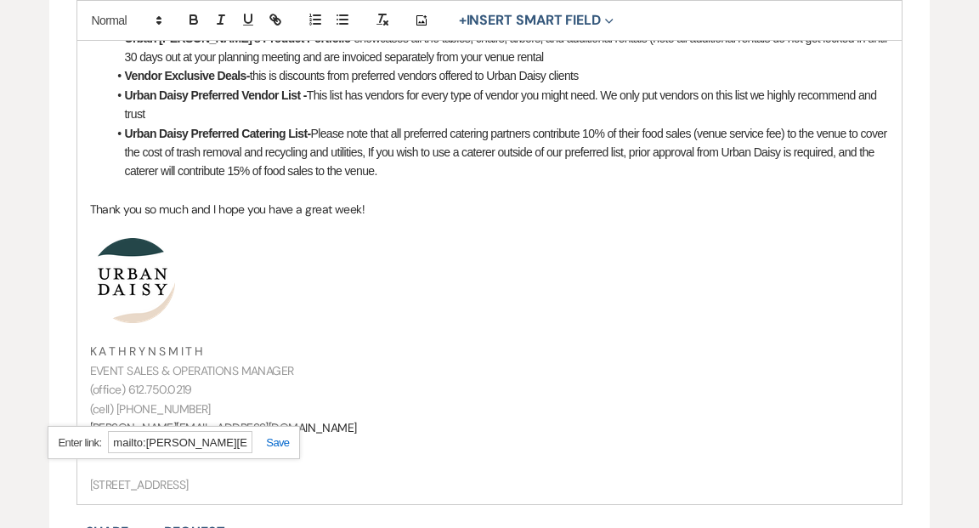
click at [274, 438] on link at bounding box center [270, 442] width 37 height 13
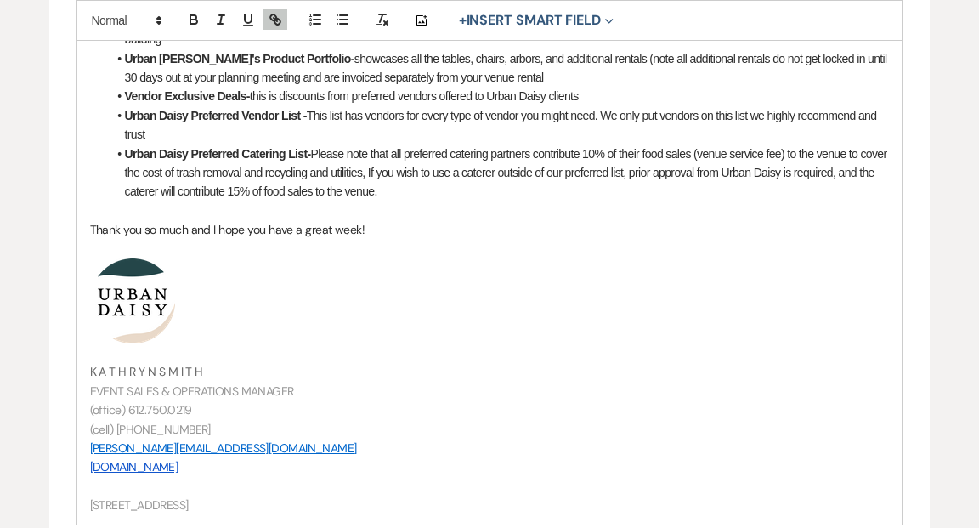
scroll to position [972, 0]
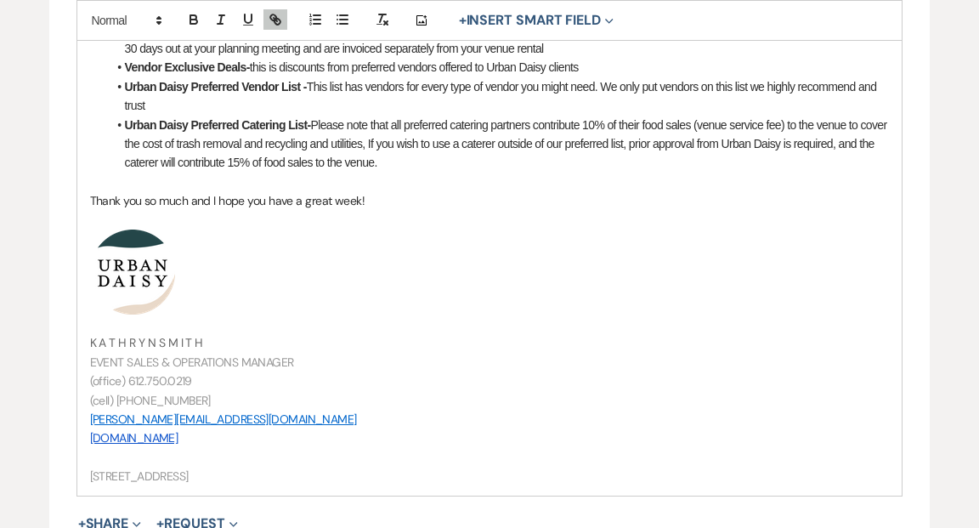
click at [330, 428] on p "[DOMAIN_NAME]" at bounding box center [490, 437] width 800 height 19
click at [188, 391] on p "(cell) [PHONE_NUMBER]" at bounding box center [490, 400] width 800 height 19
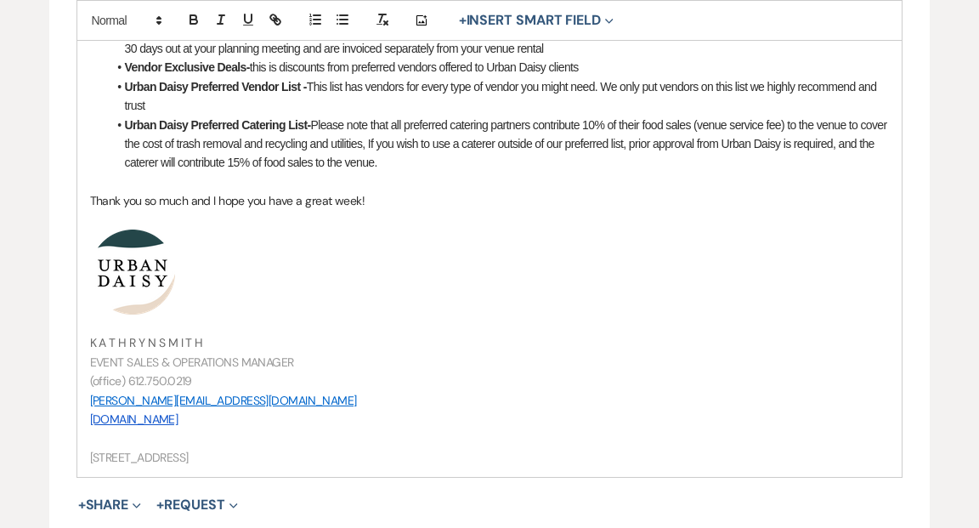
click at [90, 354] on span "EVENT SALES & OPERATIONS MANAGER" at bounding box center [192, 361] width 204 height 15
click at [197, 354] on span "DIRECTOR OF EVENT SALES & OPERATIONS MANAGER" at bounding box center [227, 361] width 275 height 15
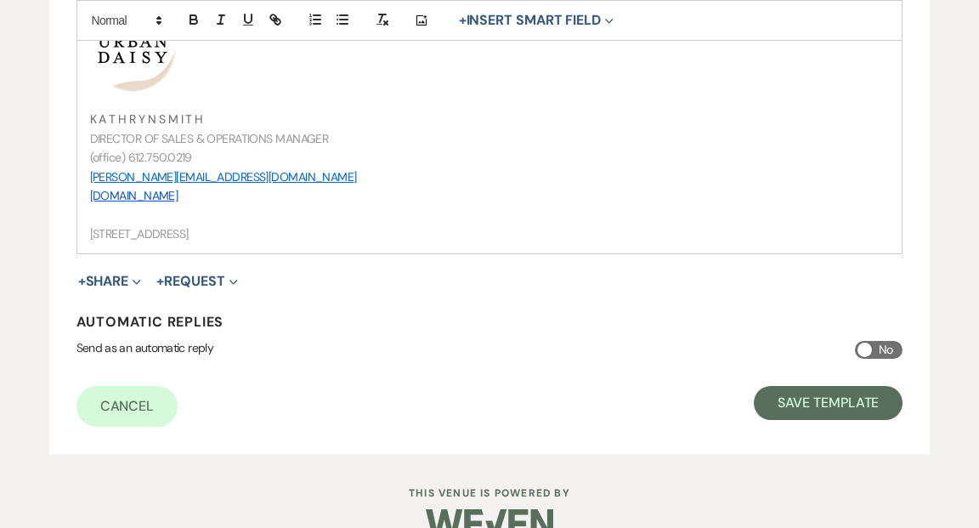
scroll to position [1210, 0]
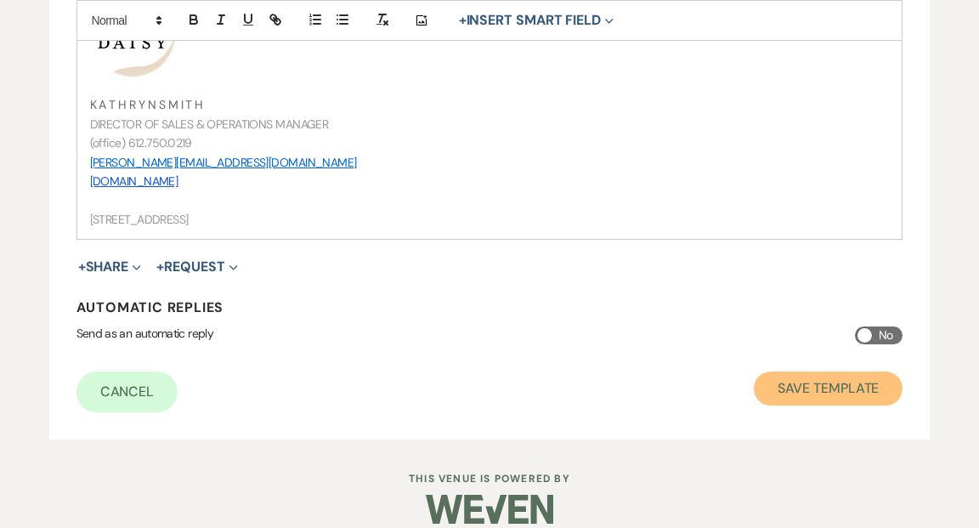
click at [785, 371] on button "Save Template" at bounding box center [828, 388] width 149 height 34
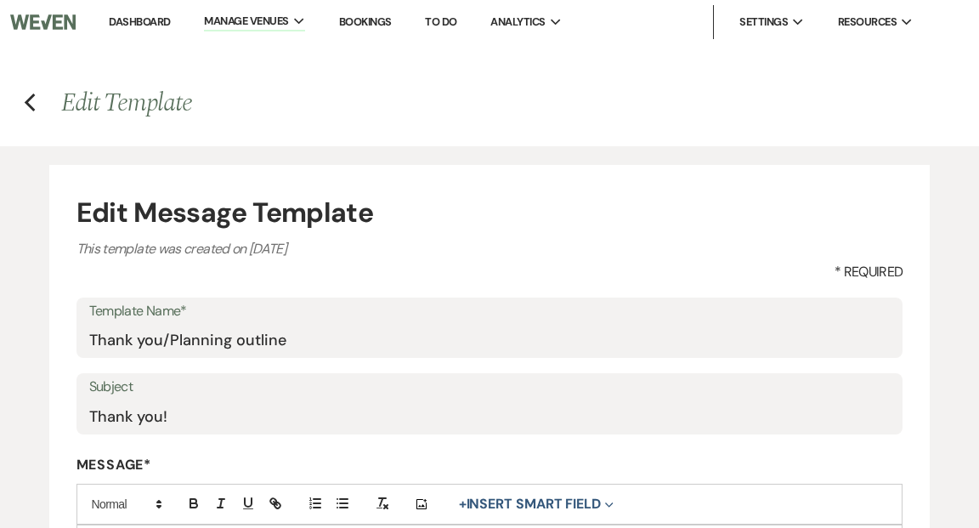
select select "Message Templates"
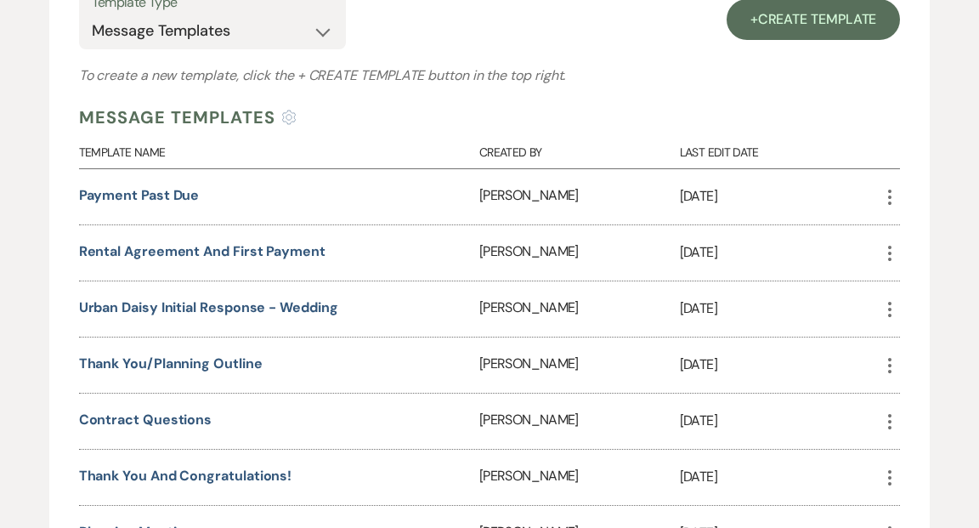
scroll to position [428, 0]
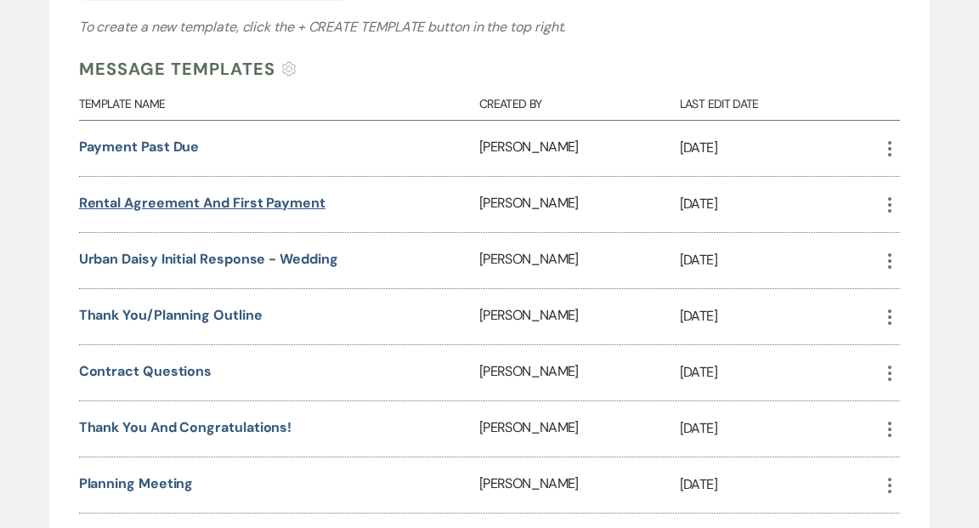
click at [302, 200] on link "Rental Agreement and First Payment" at bounding box center [202, 203] width 246 height 18
click at [255, 256] on link "Urban Daisy Initial Response - Wedding" at bounding box center [208, 259] width 259 height 18
click at [166, 202] on link "Rental Agreement and First Payment" at bounding box center [202, 203] width 246 height 18
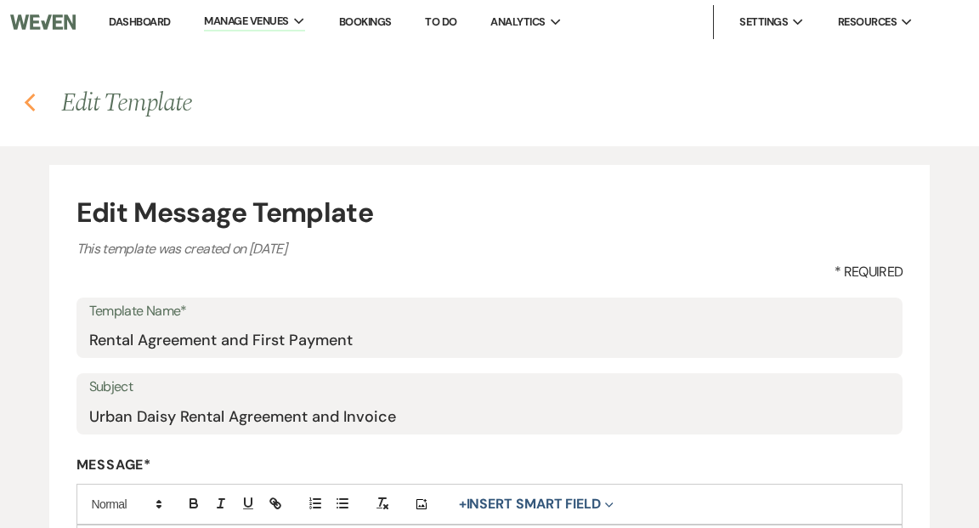
click at [28, 105] on use "button" at bounding box center [29, 102] width 11 height 19
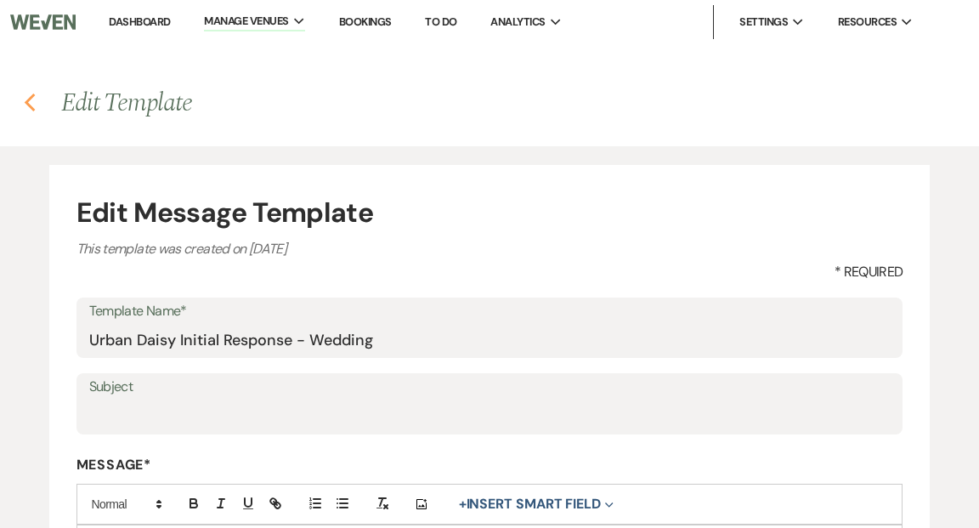
click at [29, 100] on use "button" at bounding box center [29, 102] width 11 height 19
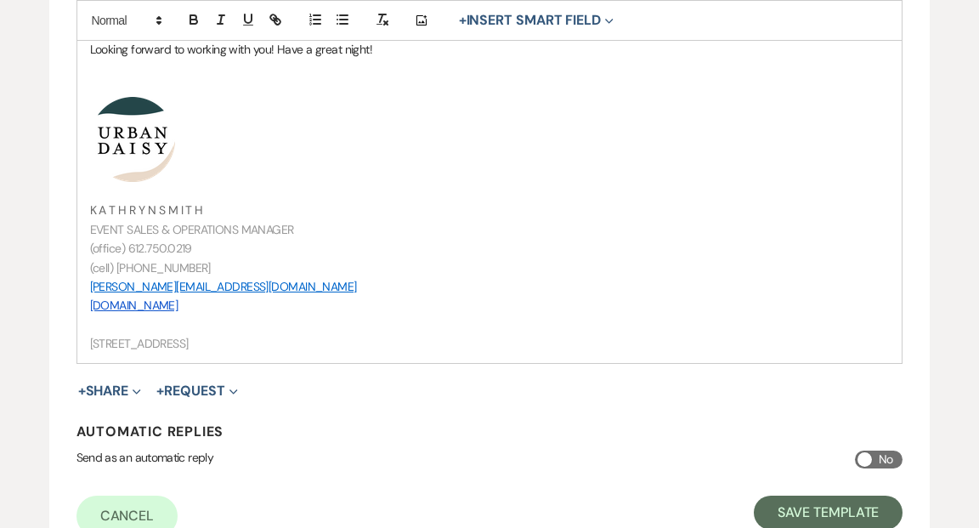
scroll to position [661, 0]
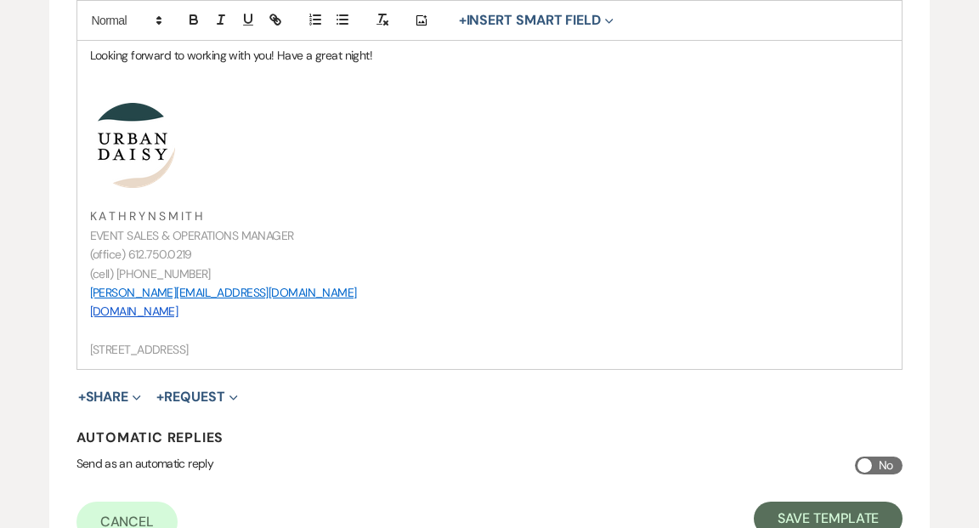
click at [188, 269] on p "(cell) [PHONE_NUMBER]" at bounding box center [490, 273] width 800 height 19
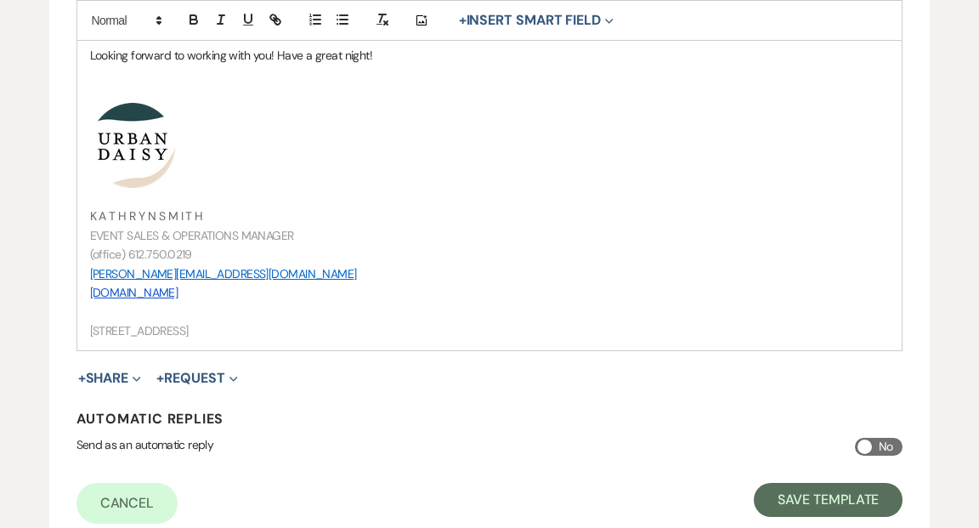
click at [123, 233] on span "EVENT SALES & OPERATIONS MANAGER" at bounding box center [192, 235] width 204 height 15
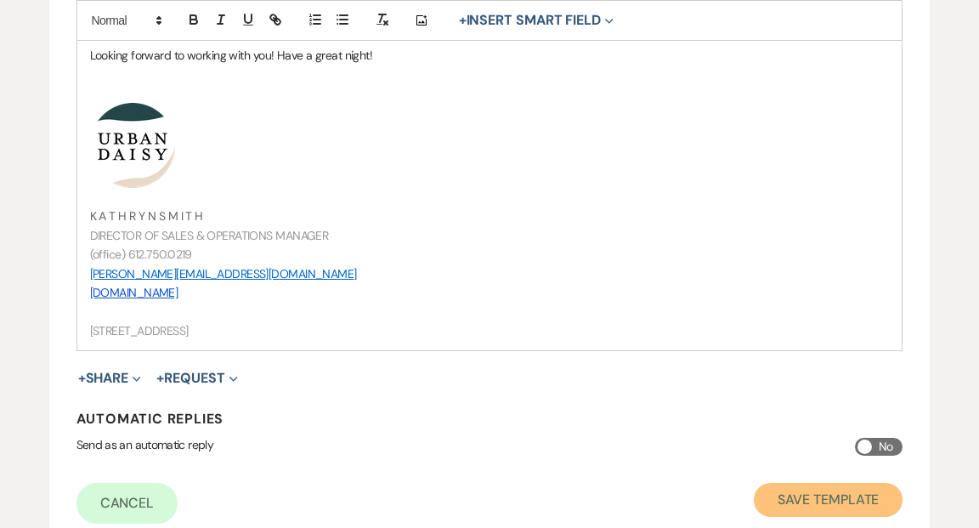
click at [800, 491] on button "Save Template" at bounding box center [828, 500] width 149 height 34
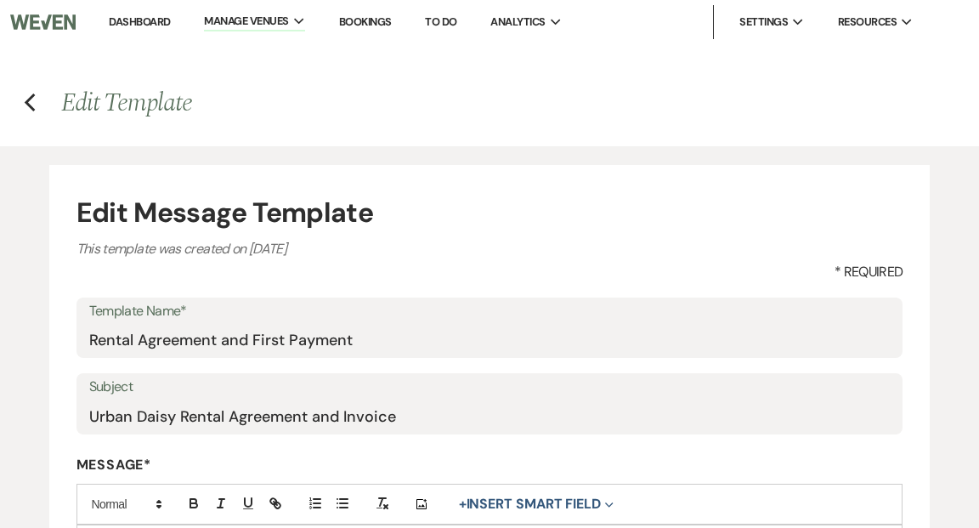
select select "Message Templates"
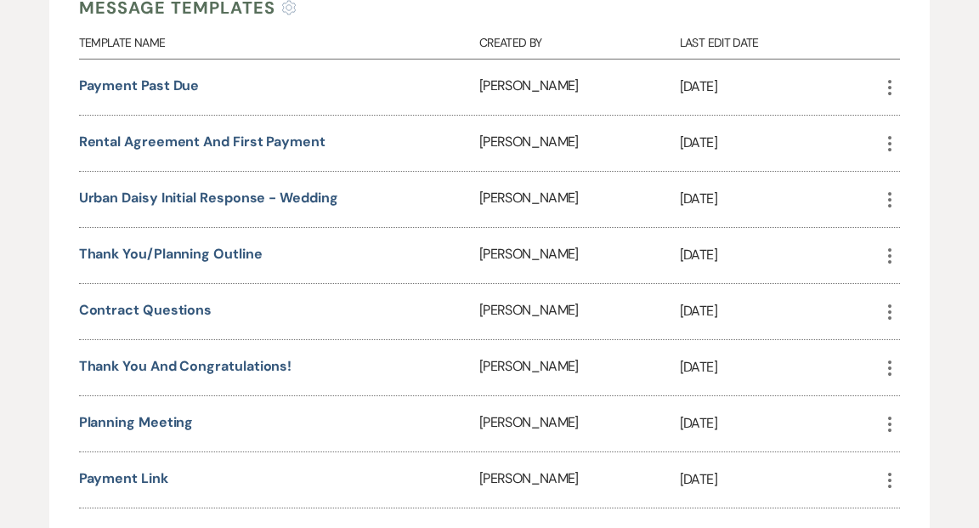
scroll to position [493, 0]
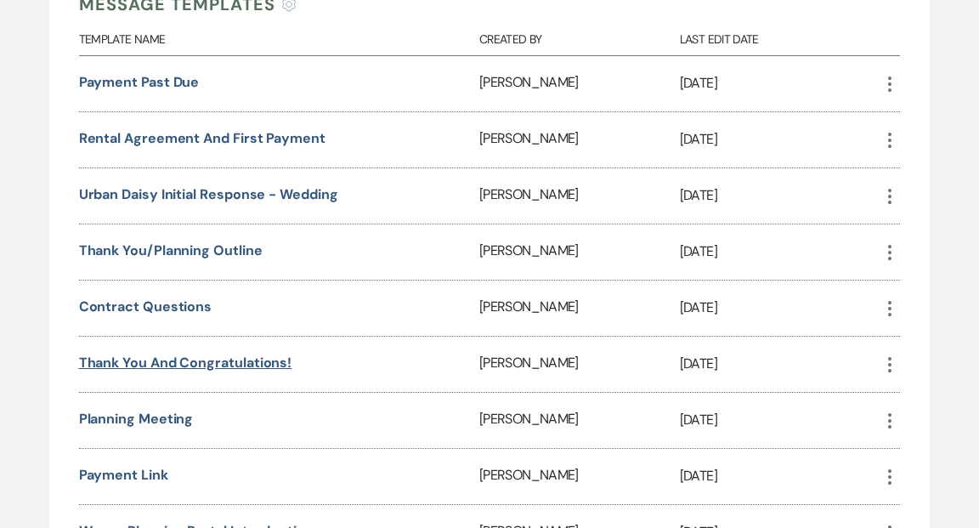
click at [186, 355] on link "Thank you and Congratulations!" at bounding box center [185, 362] width 213 height 18
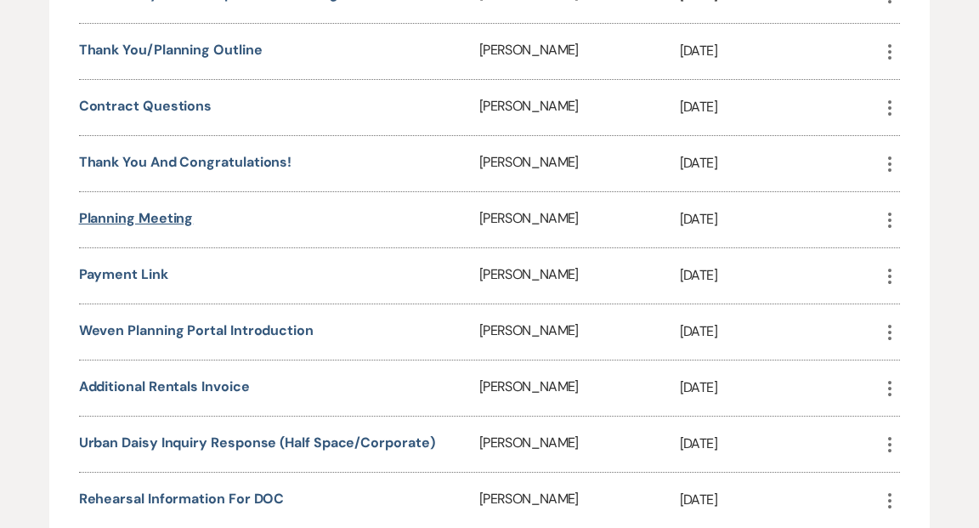
scroll to position [714, 0]
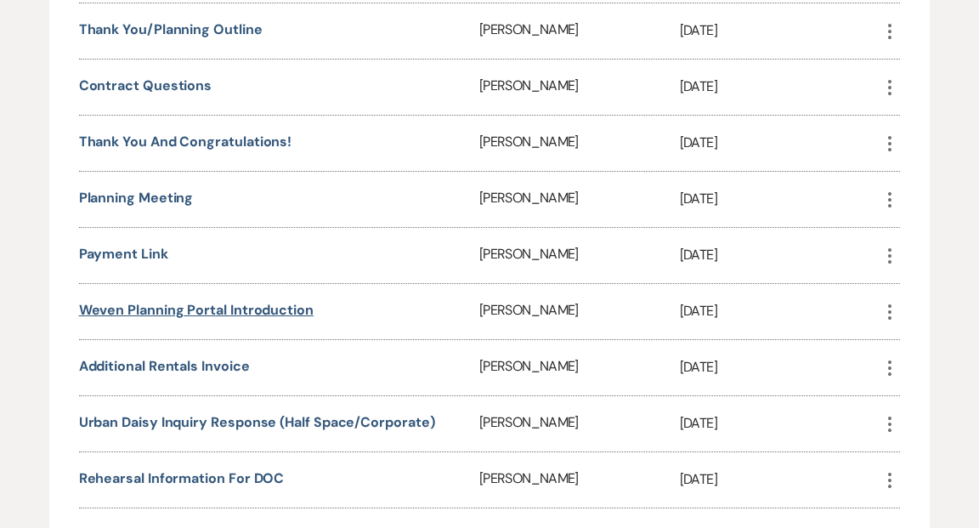
click at [200, 301] on link "Weven Planning Portal Introduction" at bounding box center [196, 310] width 235 height 18
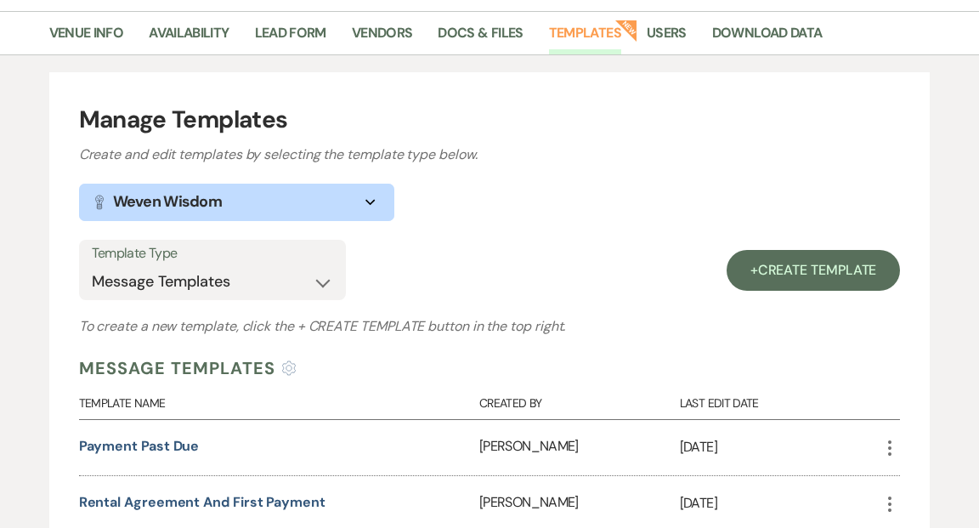
scroll to position [0, 0]
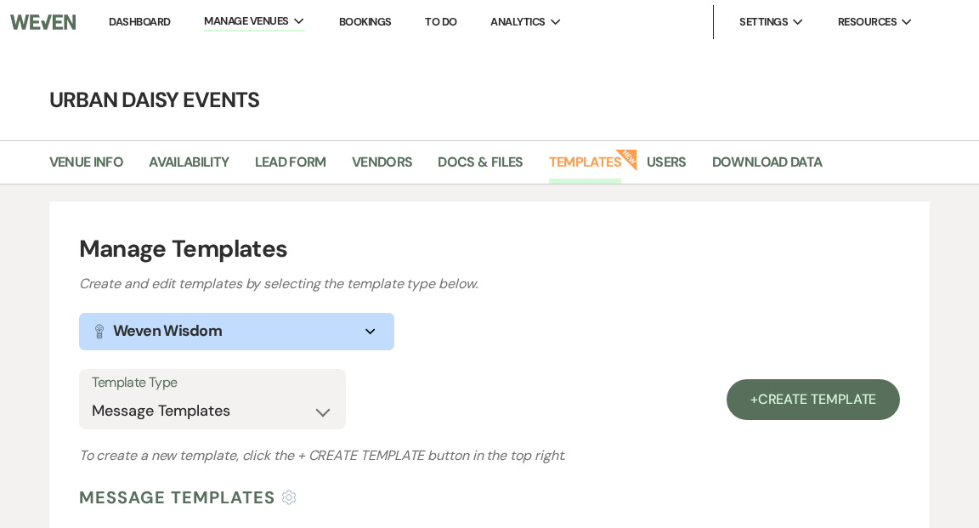
click at [143, 19] on link "Dashboard" at bounding box center [139, 21] width 61 height 14
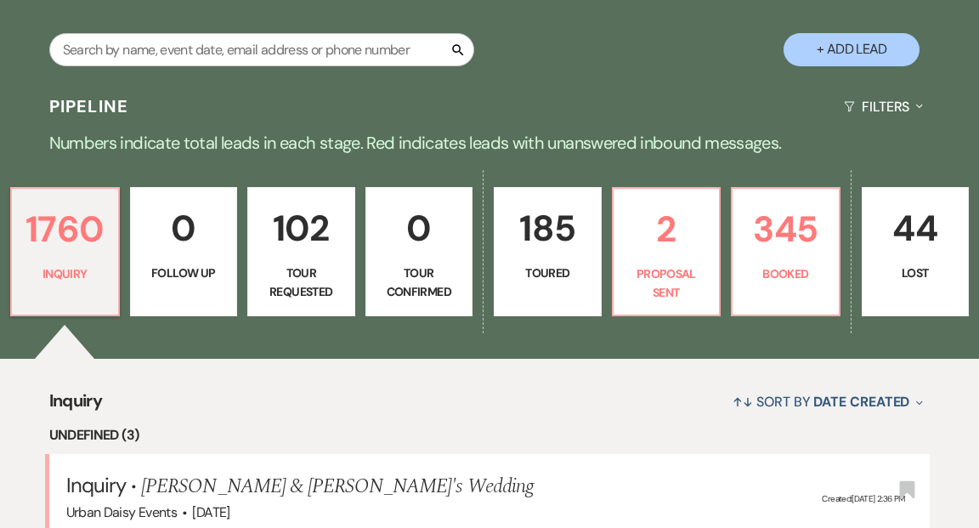
scroll to position [325, 0]
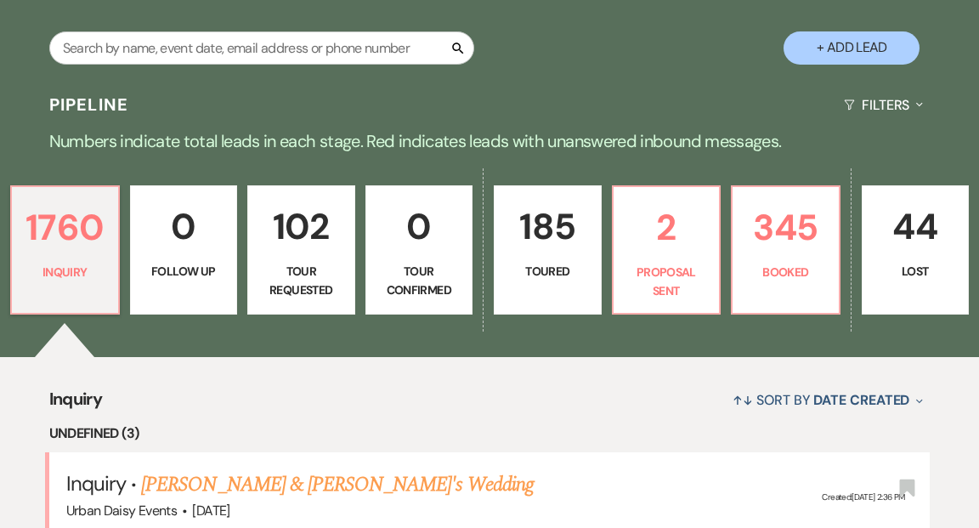
click at [226, 377] on div "↑↓ Sort By Date Created Expand" at bounding box center [516, 399] width 828 height 45
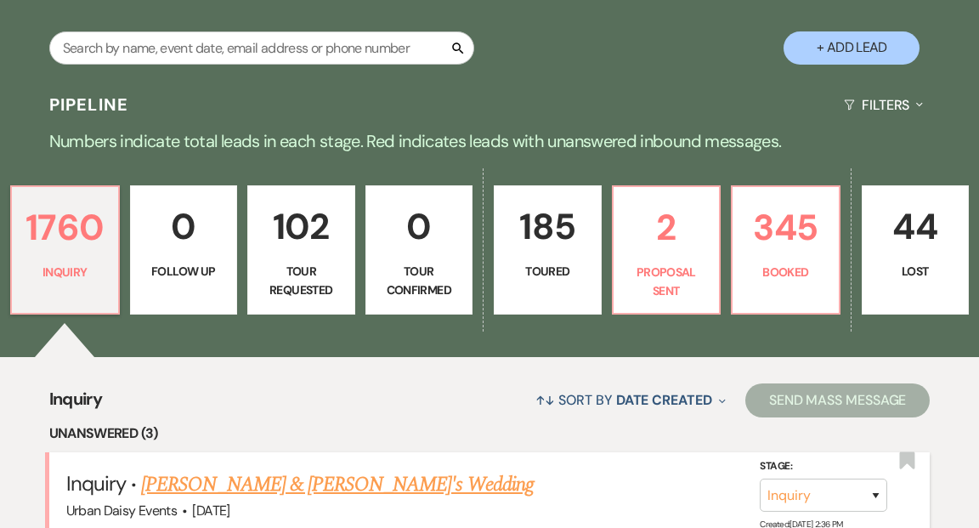
scroll to position [518, 0]
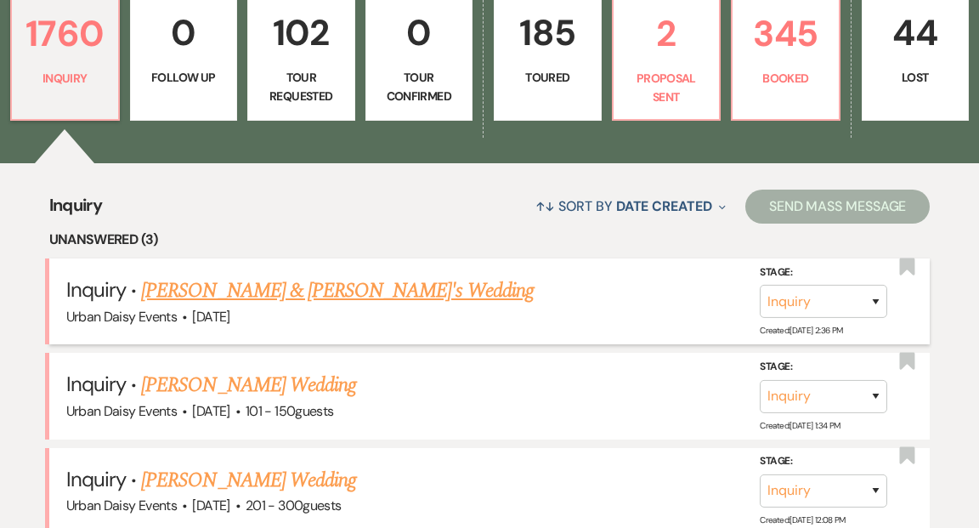
click at [284, 275] on link "Rachel Henk & Fiance's Wedding" at bounding box center [337, 290] width 393 height 31
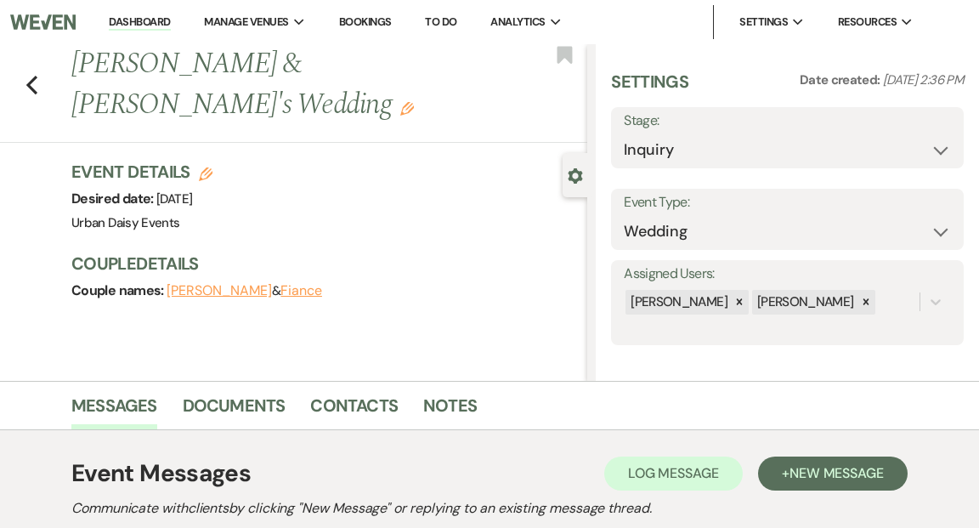
select select "5"
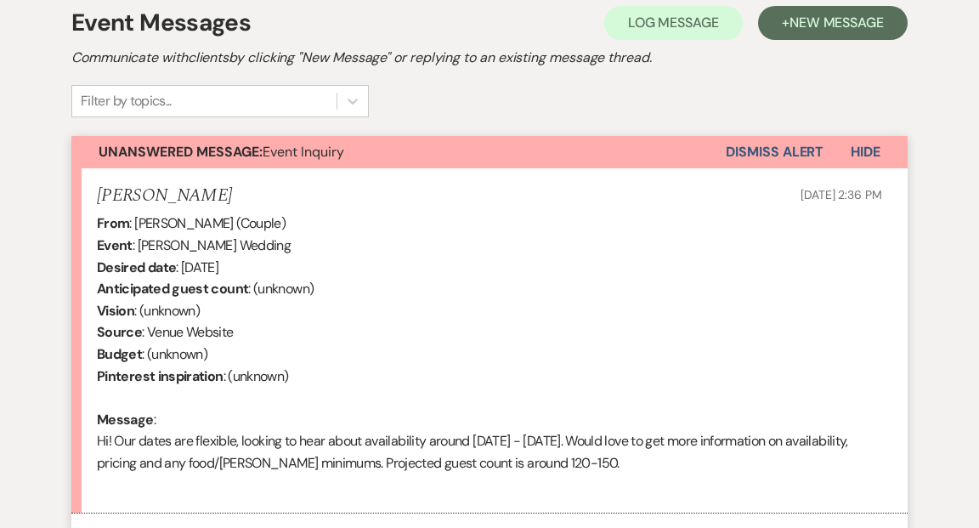
scroll to position [663, 0]
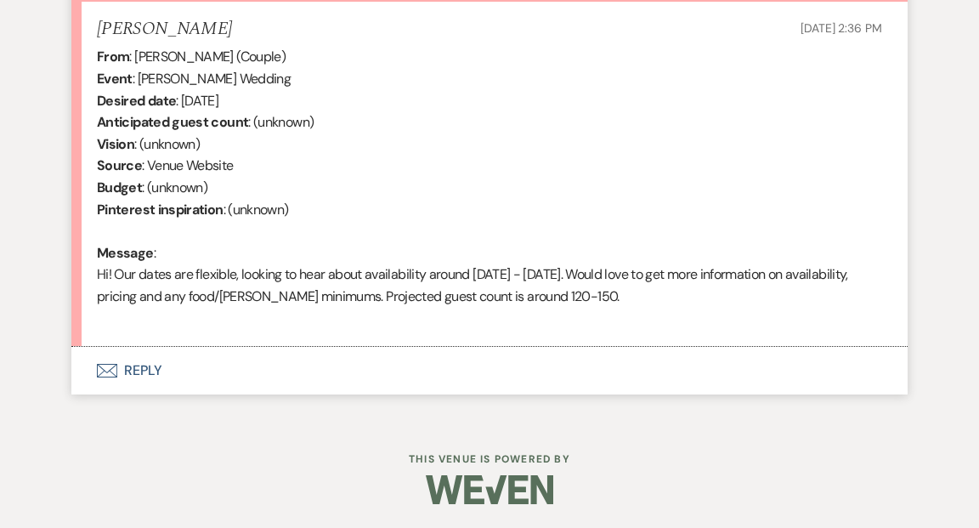
click at [139, 368] on button "Envelope Reply" at bounding box center [489, 371] width 836 height 48
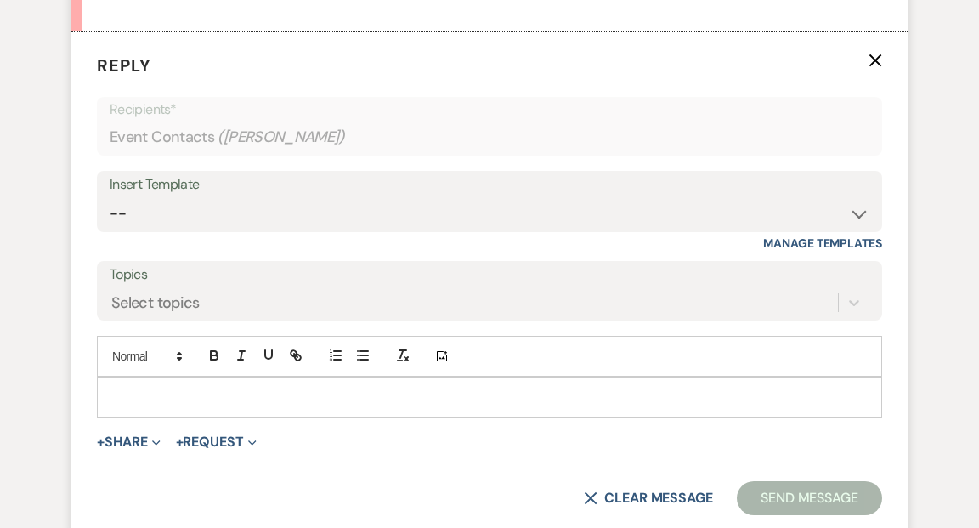
scroll to position [996, 0]
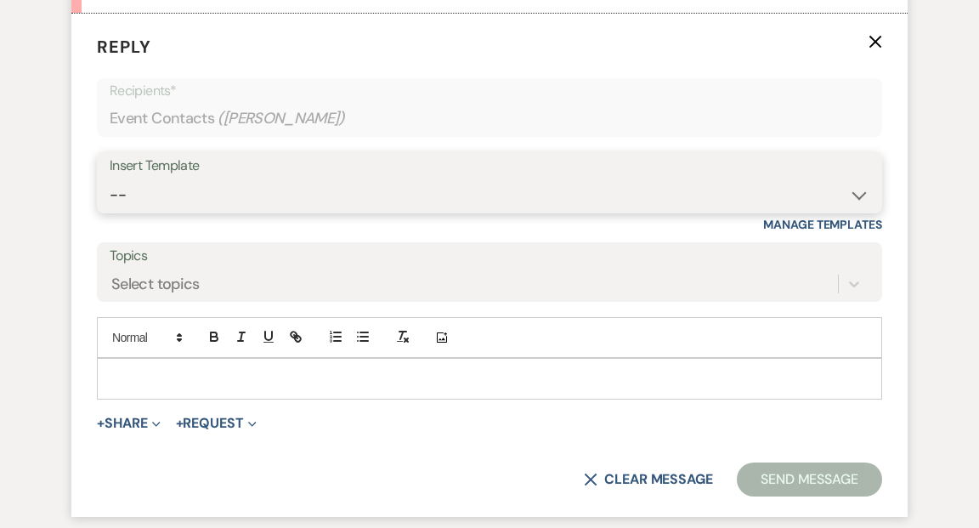
click at [857, 195] on select "-- Payment Past Due Rental Agreement and First Payment Urban Daisy Initial Resp…" at bounding box center [490, 194] width 760 height 33
select select "1243"
click at [110, 178] on select "-- Payment Past Due Rental Agreement and First Payment Urban Daisy Initial Resp…" at bounding box center [490, 194] width 760 height 33
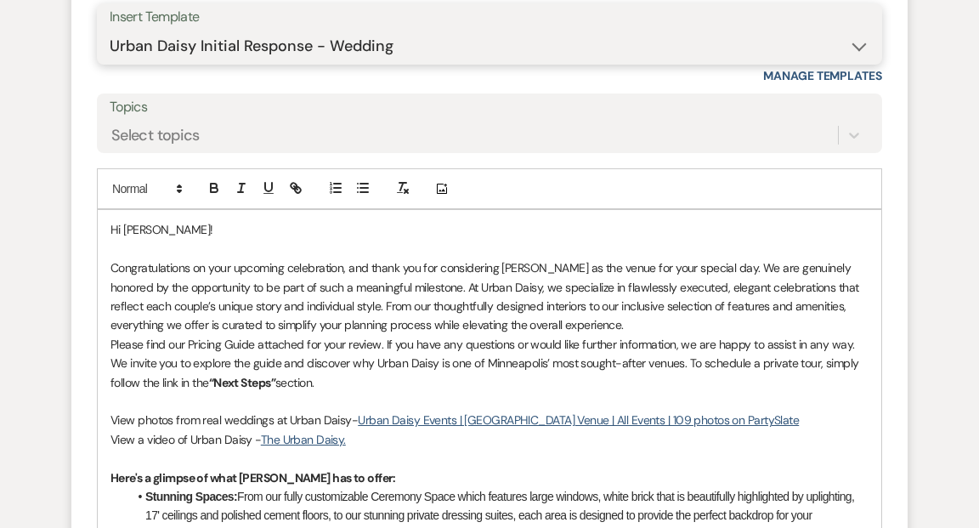
scroll to position [1182, 0]
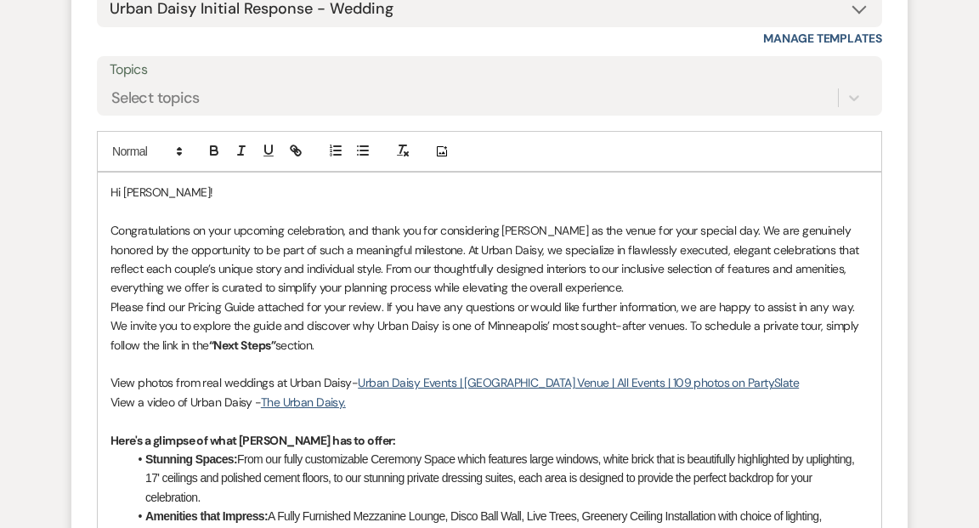
click at [319, 342] on p "Please find our Pricing Guide attached for your review. If you have any questio…" at bounding box center [489, 325] width 758 height 57
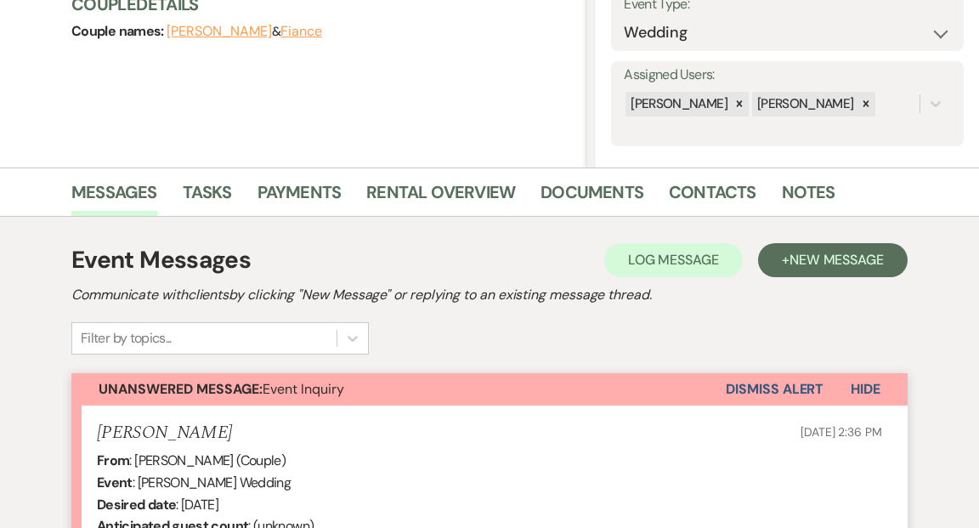
scroll to position [0, 0]
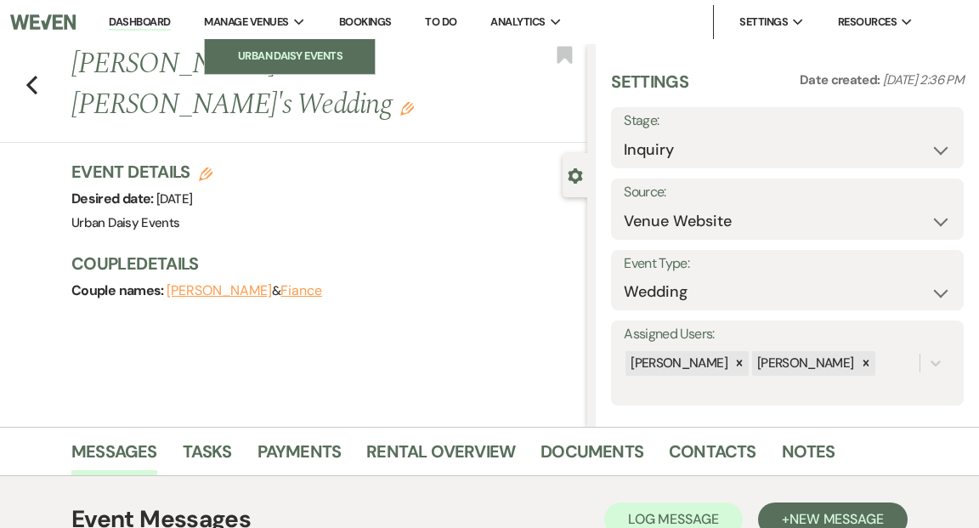
click at [282, 52] on li "Urban Daisy Events" at bounding box center [289, 56] width 153 height 17
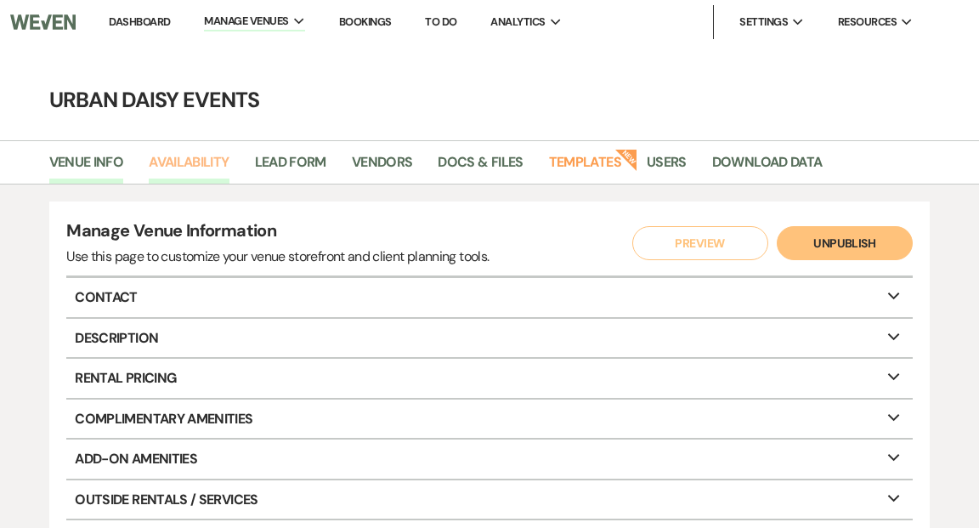
click at [216, 163] on link "Availability" at bounding box center [189, 167] width 80 height 32
select select "2"
select select "2026"
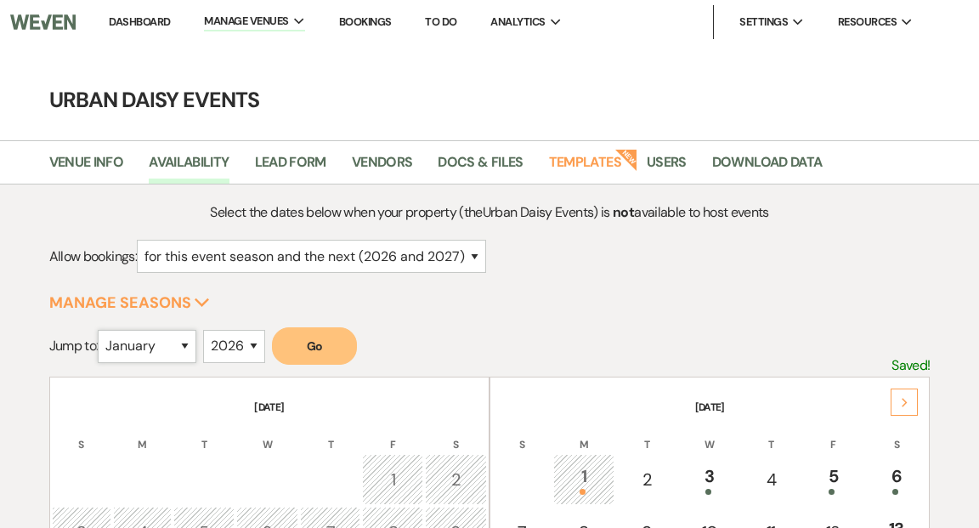
click at [188, 346] on select "January February March April May June July August September October November De…" at bounding box center [147, 346] width 99 height 33
select select "8"
click at [102, 330] on select "January February March April May June July August September October November De…" at bounding box center [147, 346] width 99 height 33
click at [319, 351] on button "Go" at bounding box center [314, 345] width 85 height 37
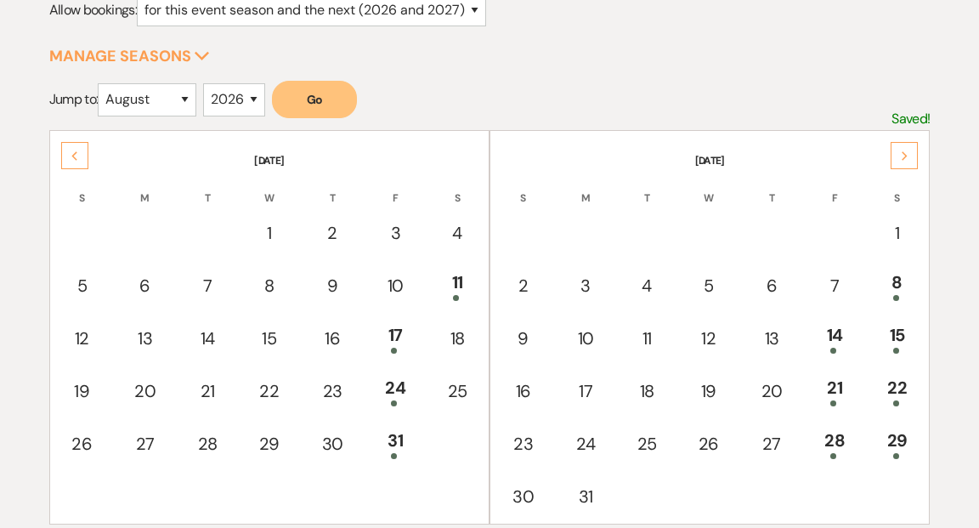
scroll to position [354, 0]
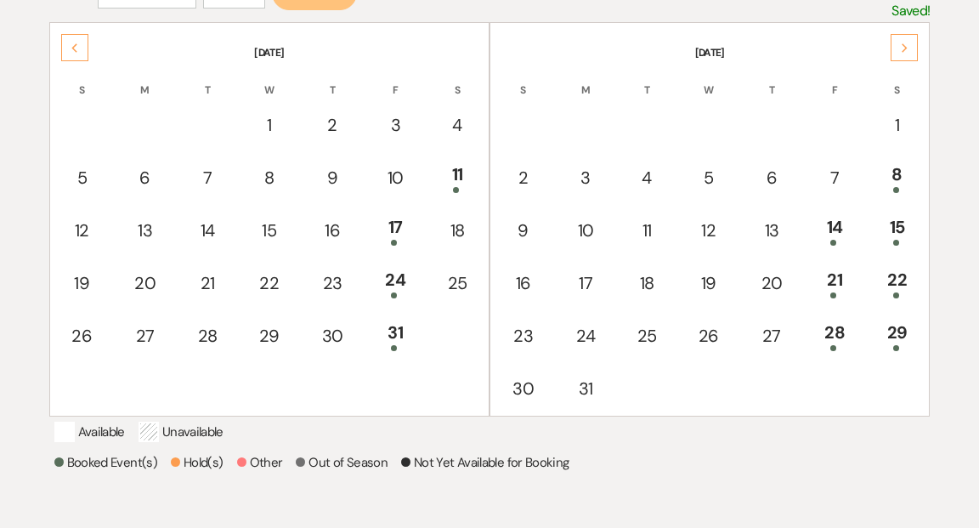
click at [901, 48] on icon "Next" at bounding box center [905, 48] width 8 height 10
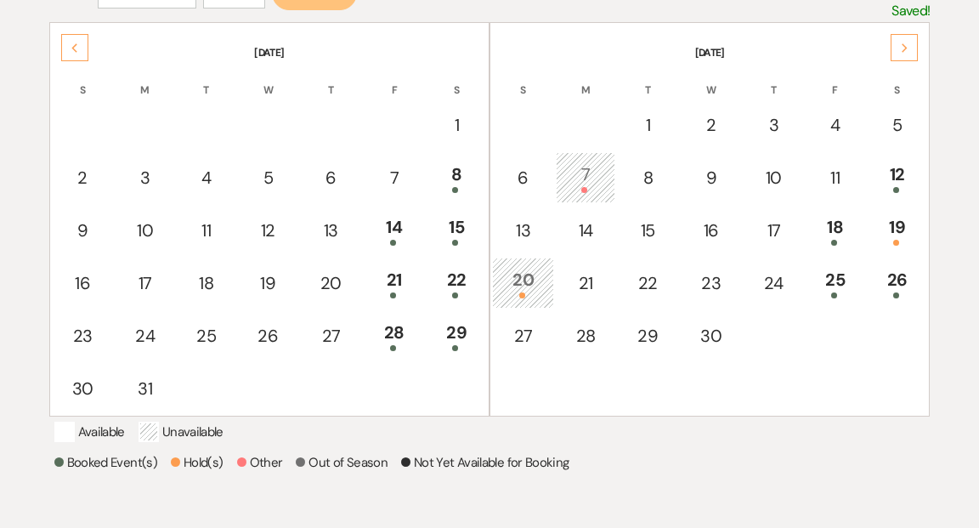
click at [902, 43] on icon "Next" at bounding box center [905, 48] width 8 height 10
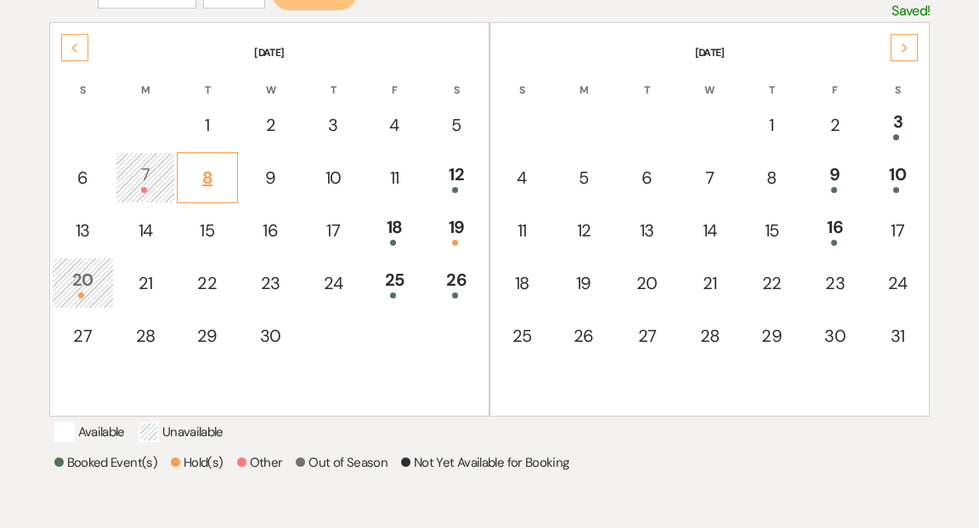
scroll to position [0, 0]
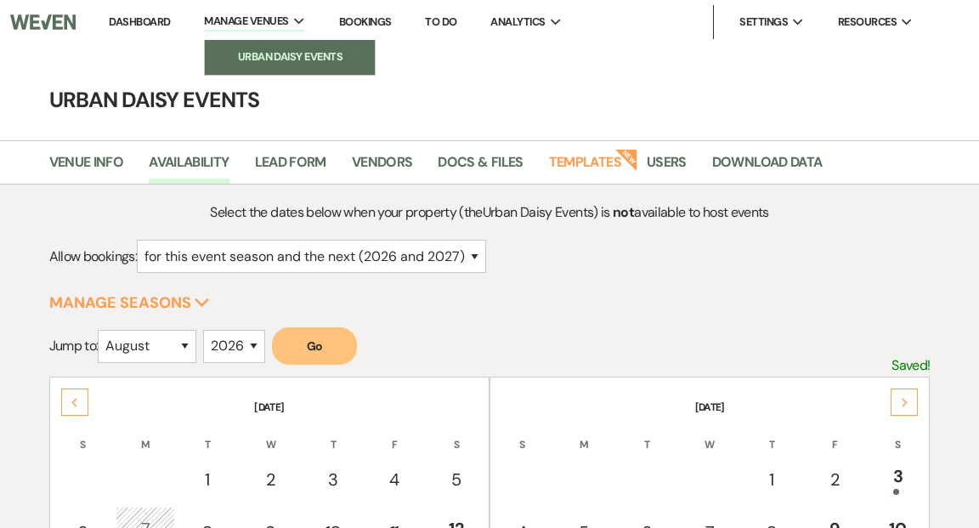
click at [254, 54] on li "Urban Daisy Events" at bounding box center [289, 56] width 153 height 17
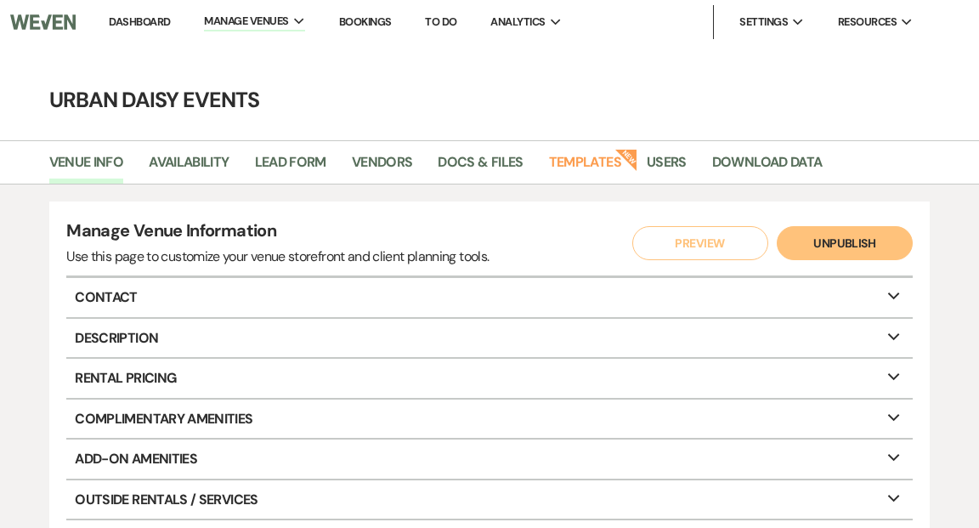
click at [158, 14] on link "Dashboard" at bounding box center [139, 21] width 61 height 14
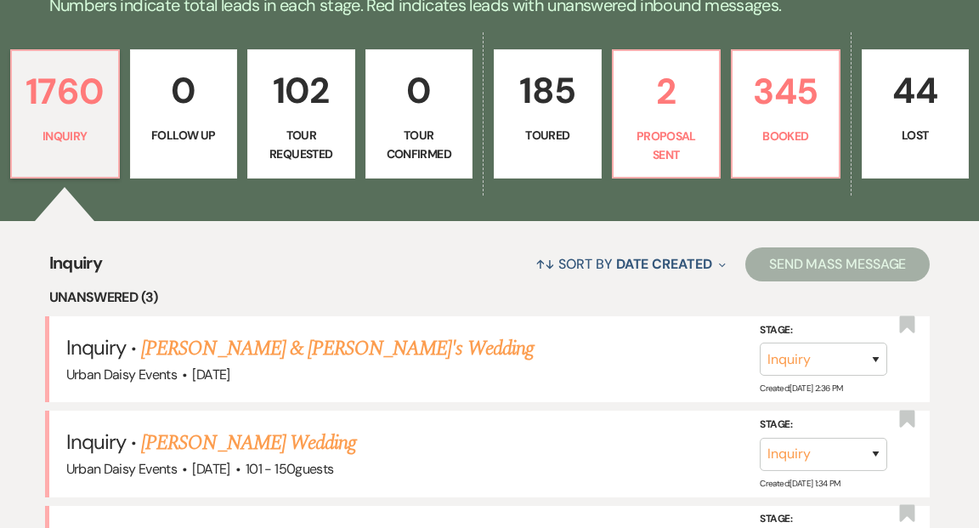
scroll to position [498, 0]
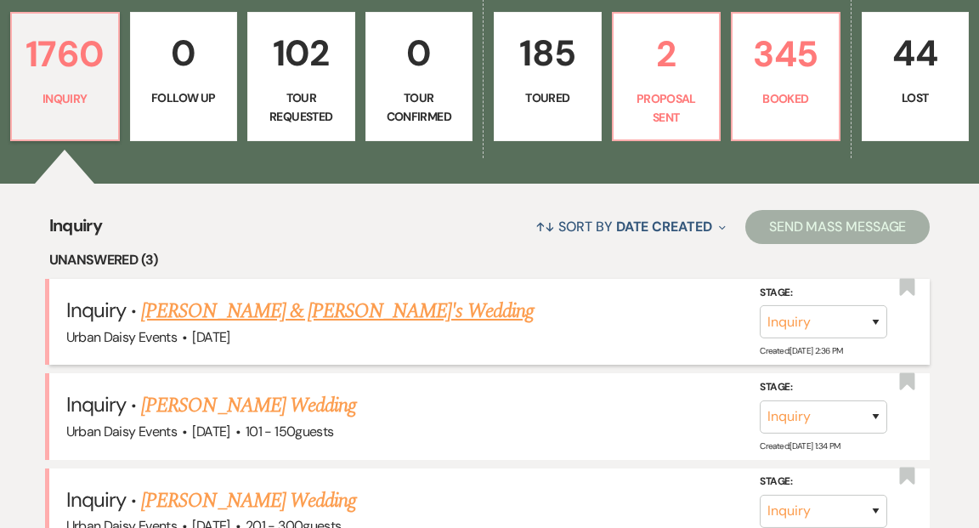
click at [218, 296] on link "[PERSON_NAME] & [PERSON_NAME]'s Wedding" at bounding box center [337, 311] width 393 height 31
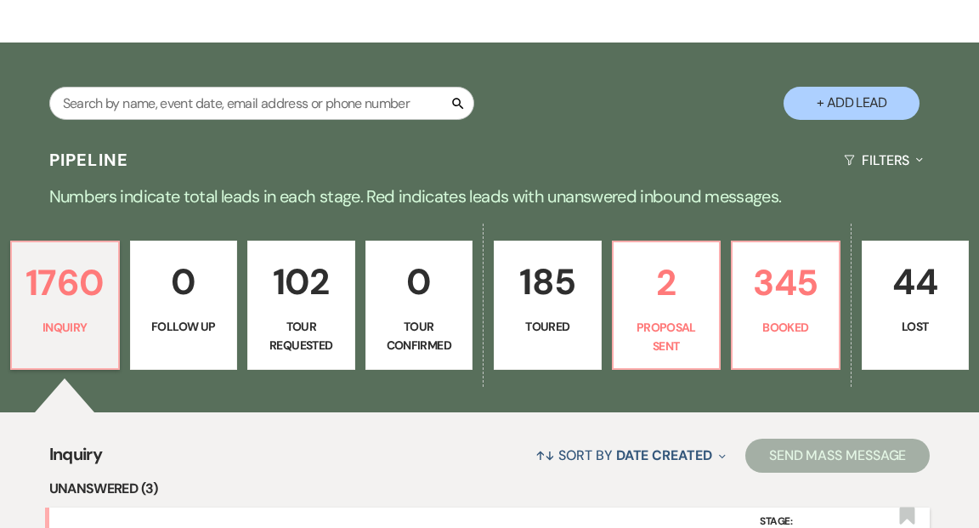
select select "5"
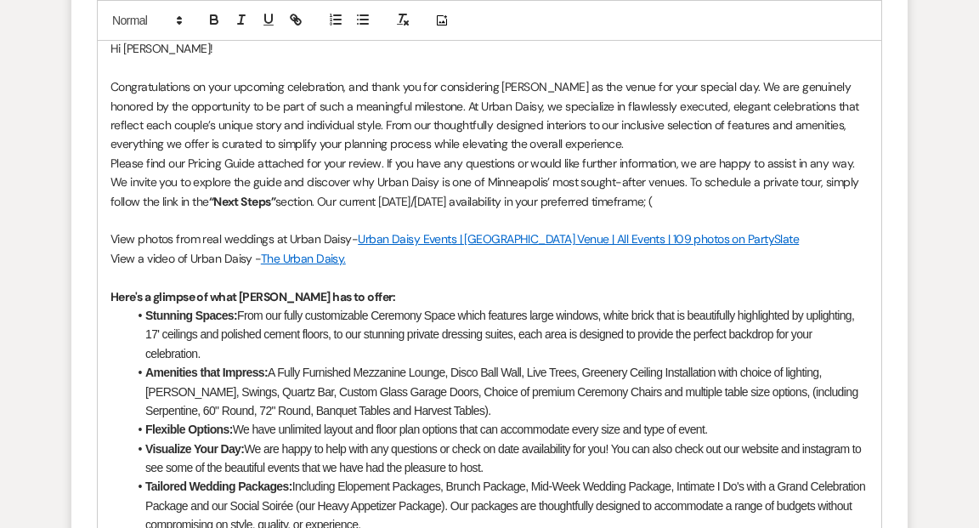
scroll to position [1237, 0]
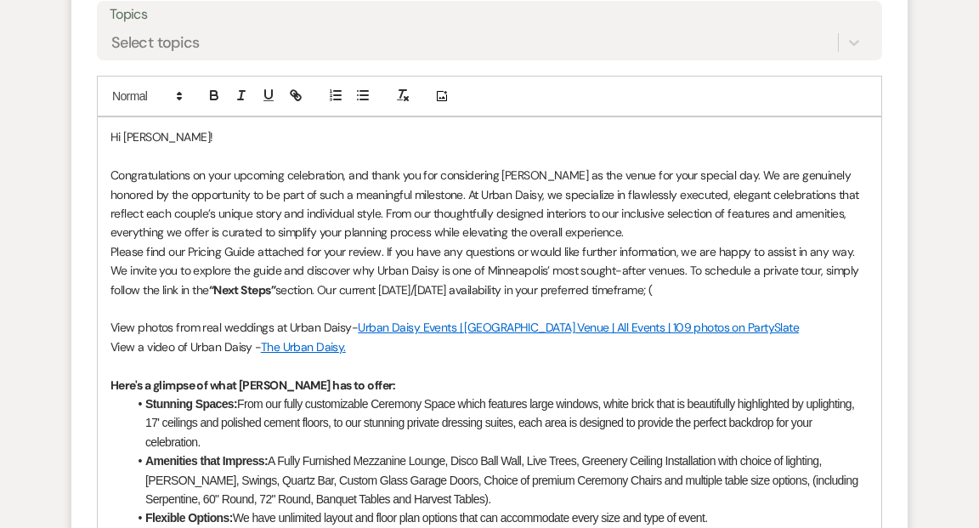
click at [649, 286] on p "Please find our Pricing Guide attached for your review. If you have any questio…" at bounding box center [489, 270] width 758 height 57
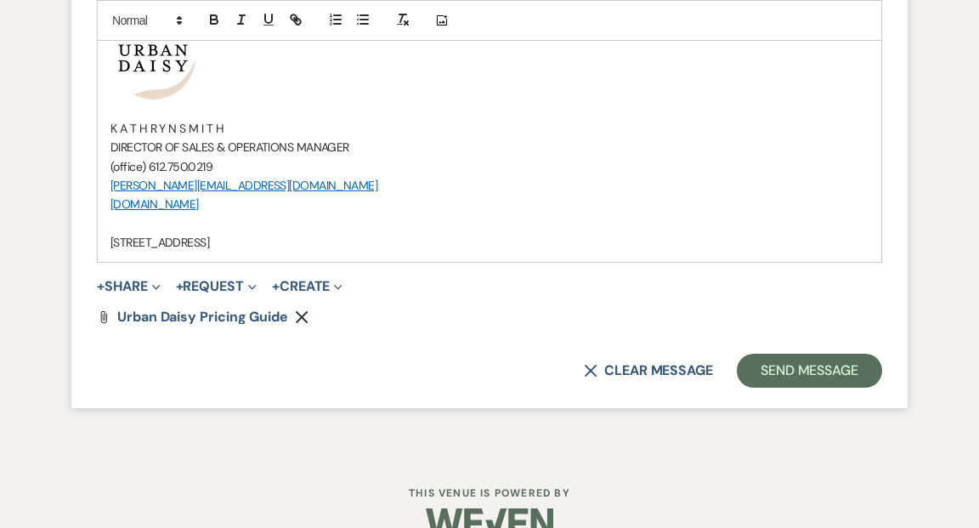
scroll to position [2088, 0]
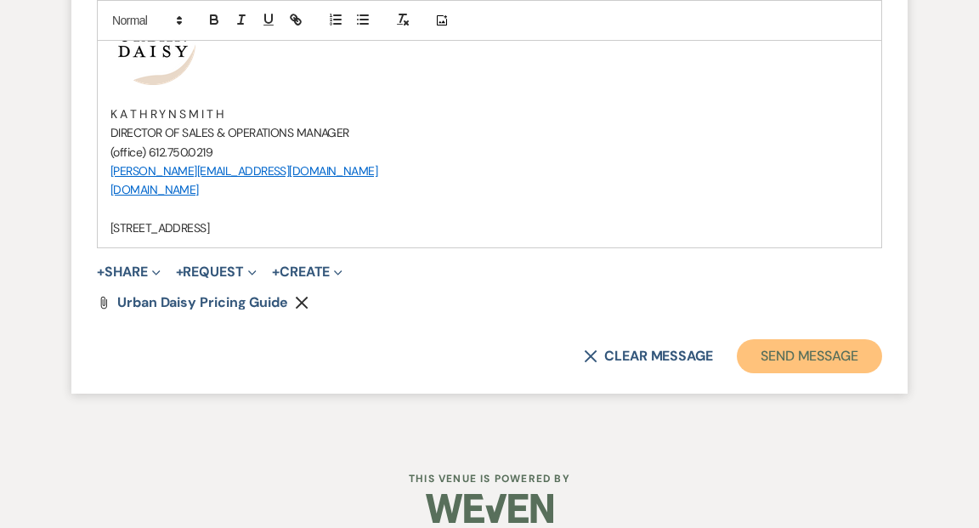
click at [799, 359] on button "Send Message" at bounding box center [809, 356] width 145 height 34
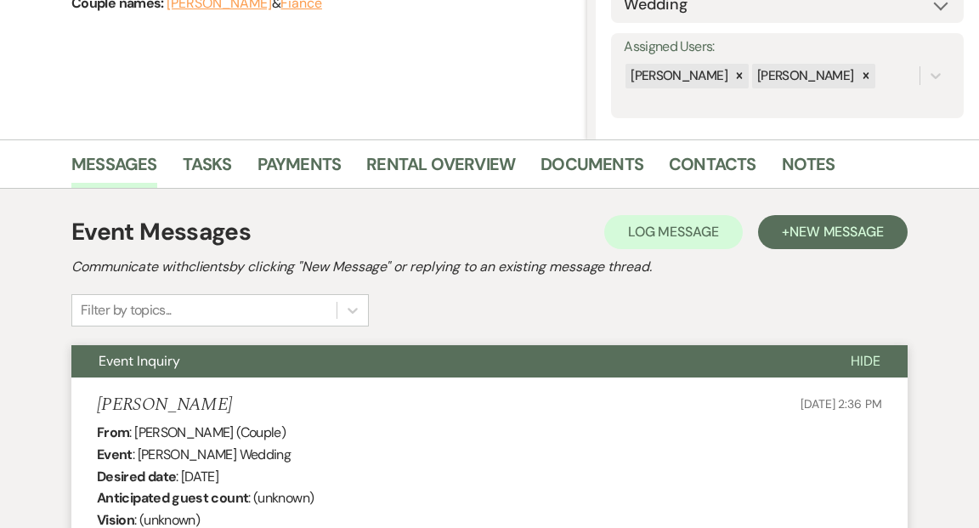
scroll to position [0, 0]
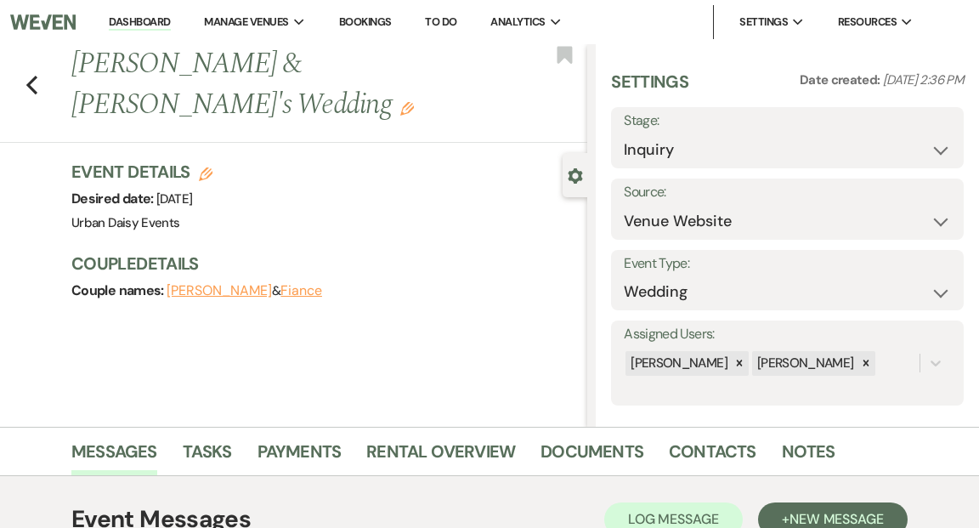
click at [135, 20] on link "Dashboard" at bounding box center [139, 22] width 61 height 16
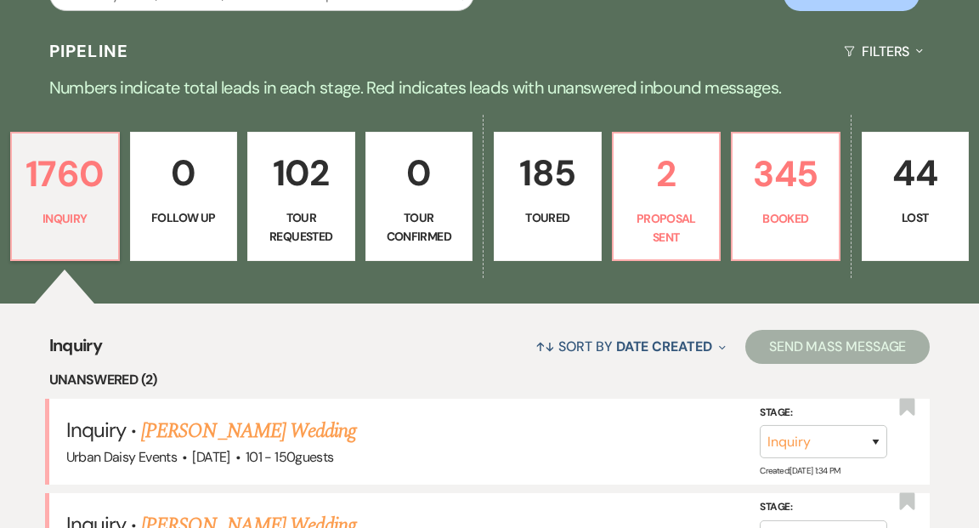
scroll to position [437, 0]
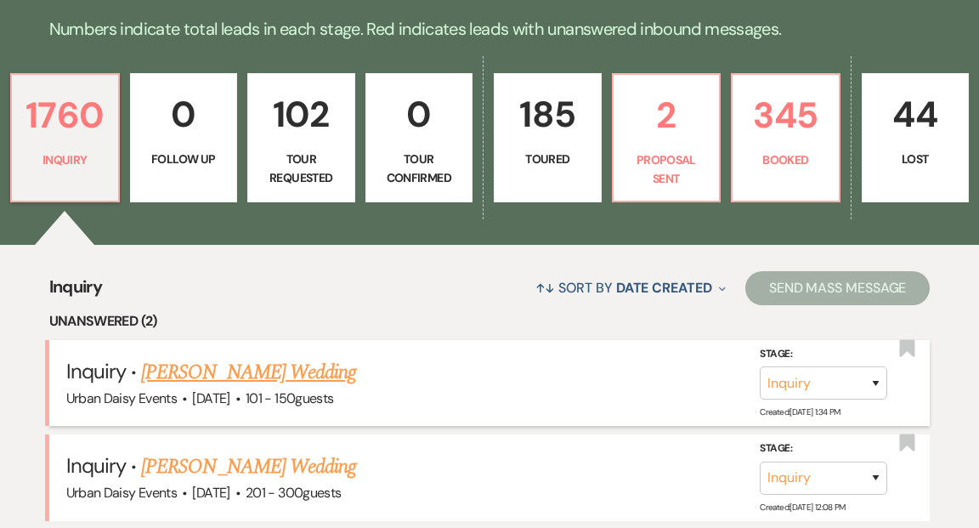
click at [170, 357] on link "[PERSON_NAME] Wedding" at bounding box center [248, 372] width 215 height 31
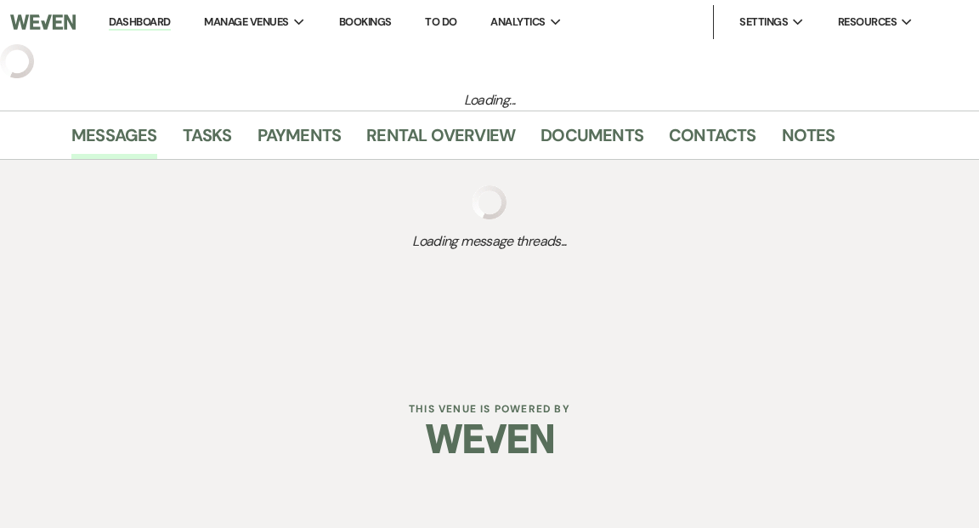
select select "2"
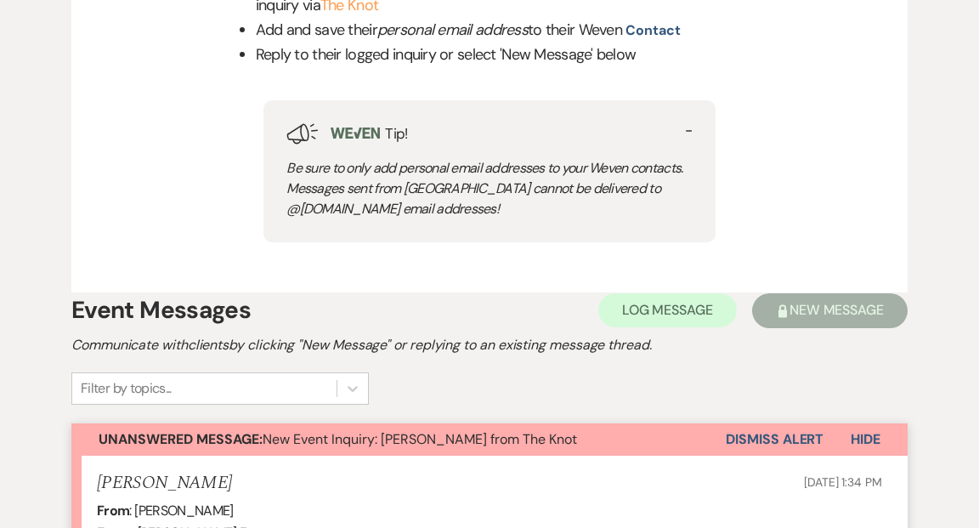
scroll to position [800, 0]
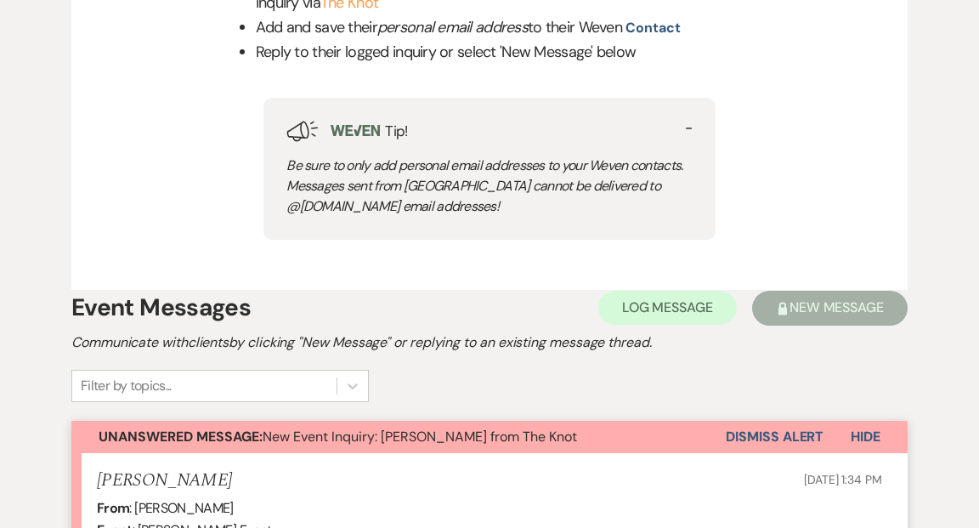
click at [753, 434] on button "Dismiss Alert" at bounding box center [775, 437] width 98 height 32
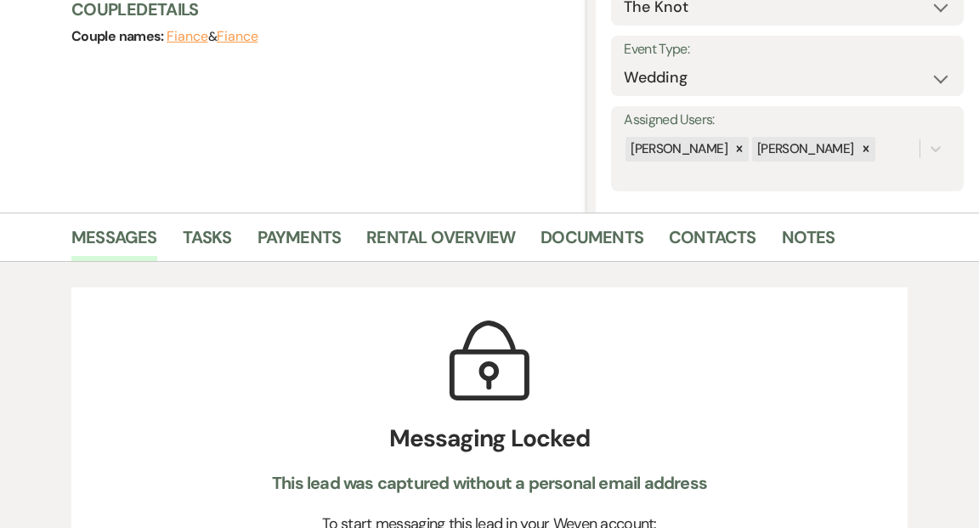
scroll to position [0, 0]
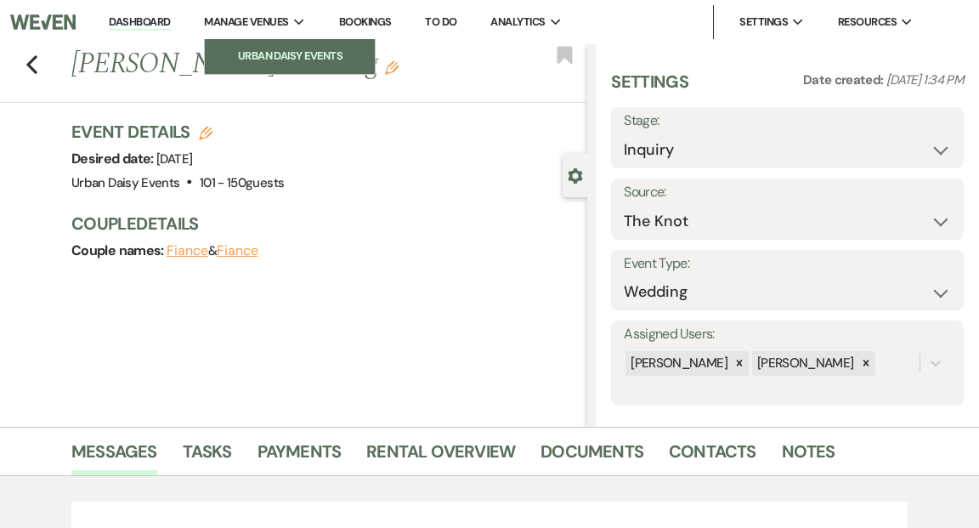
click at [295, 49] on li "Urban Daisy Events" at bounding box center [289, 56] width 153 height 17
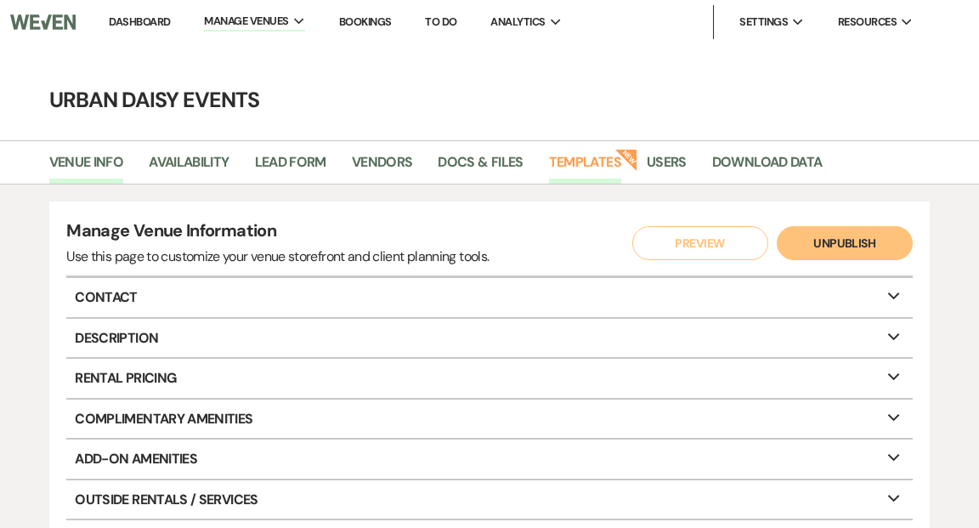
click at [584, 158] on link "Templates" at bounding box center [585, 167] width 72 height 32
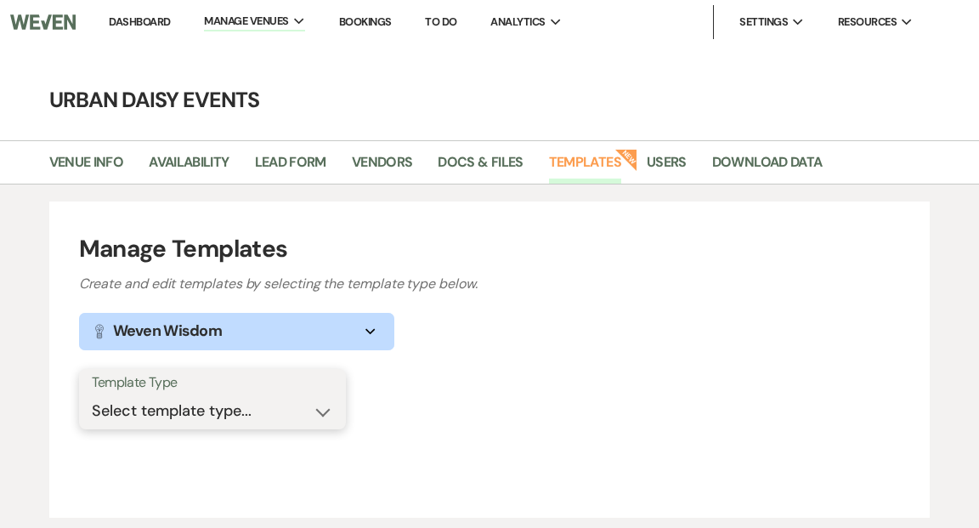
click at [319, 413] on select "Select template type... Task List Message Templates Payment Plan Inventory Item…" at bounding box center [212, 410] width 241 height 33
select select "Message Templates"
click at [92, 394] on select "Select template type... Task List Message Templates Payment Plan Inventory Item…" at bounding box center [212, 410] width 241 height 33
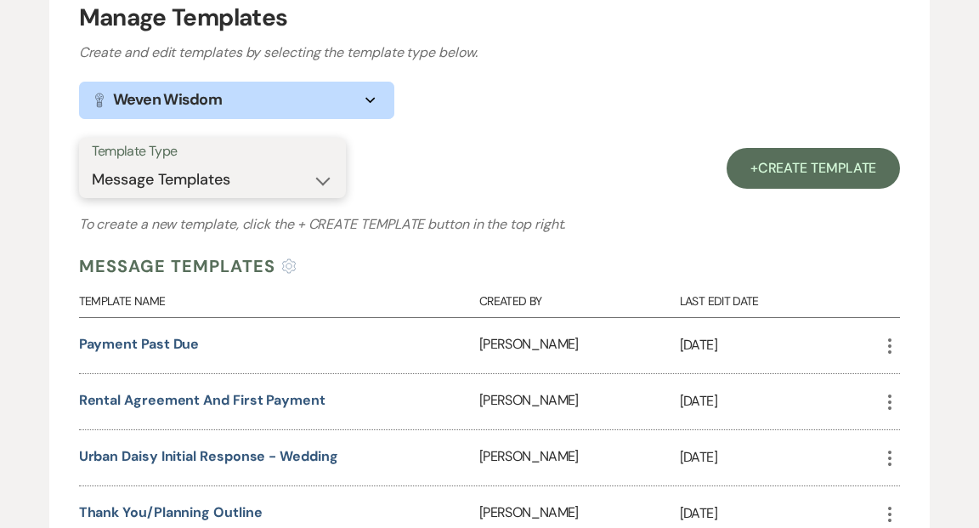
scroll to position [307, 0]
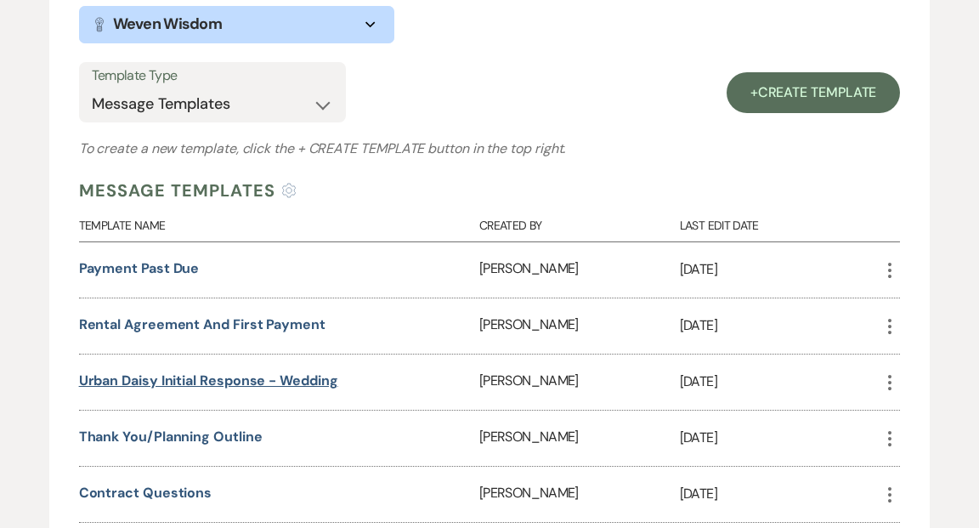
click at [310, 377] on link "Urban Daisy Initial Response - Wedding" at bounding box center [208, 380] width 259 height 18
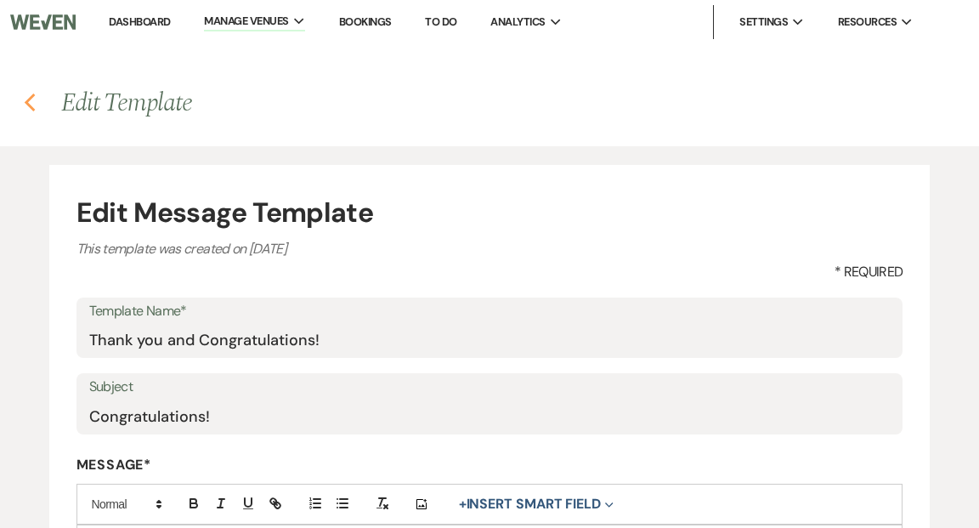
click at [31, 105] on icon "Previous" at bounding box center [30, 103] width 13 height 20
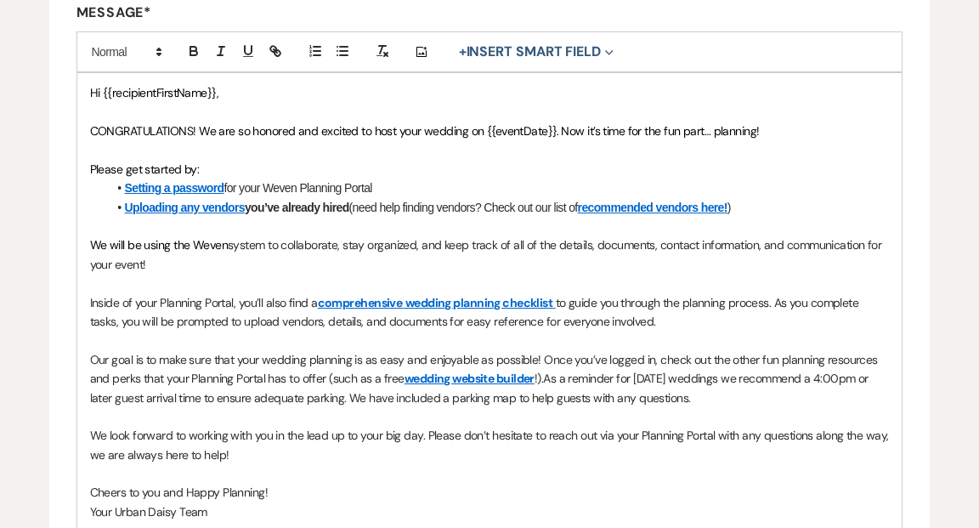
scroll to position [404, 0]
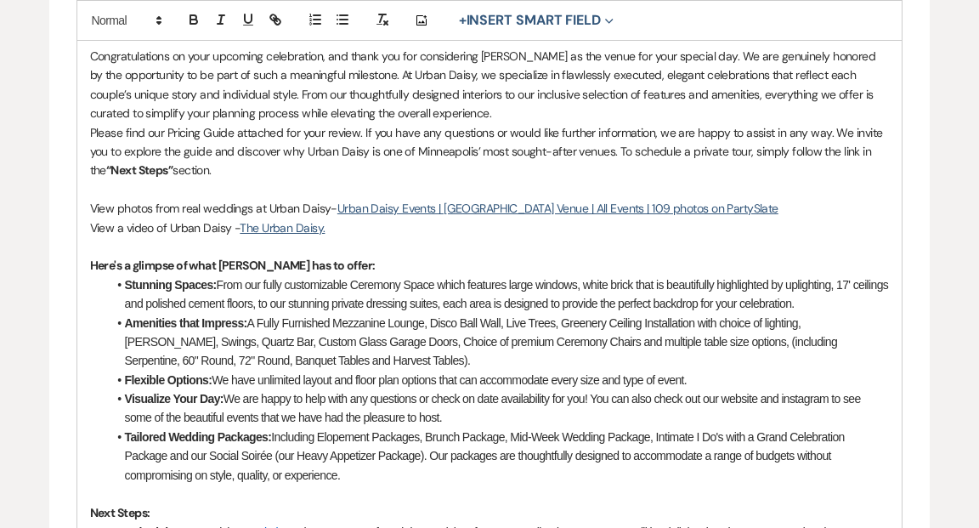
scroll to position [526, 0]
drag, startPoint x: 89, startPoint y: 56, endPoint x: 279, endPoint y: 184, distance: 228.4
click at [155, 92] on p "Congratulations on your upcoming celebration, and thank you for considering [PE…" at bounding box center [490, 86] width 800 height 76
click at [438, 353] on li "Amenities that Impress: A Fully Furnished Mezzanine Lounge, Disco Ball Wall, Li…" at bounding box center [498, 342] width 783 height 57
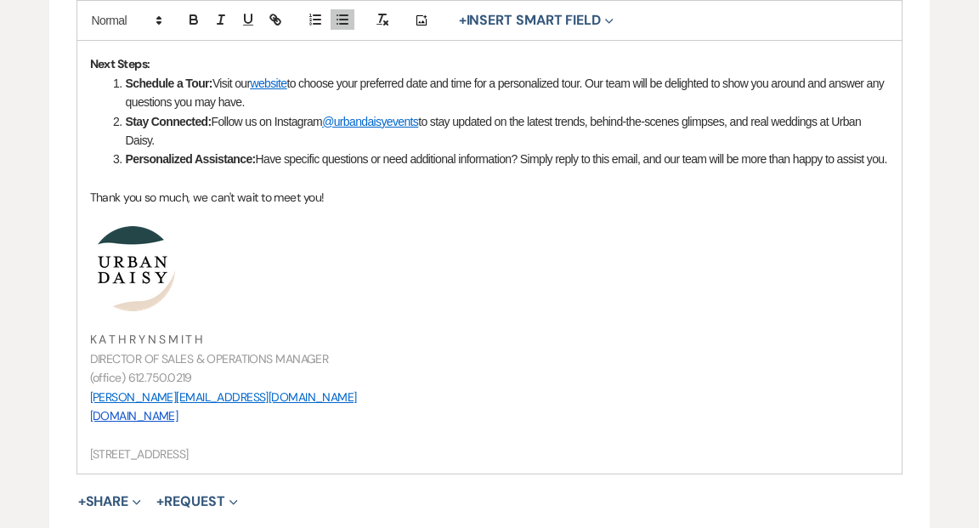
scroll to position [996, 0]
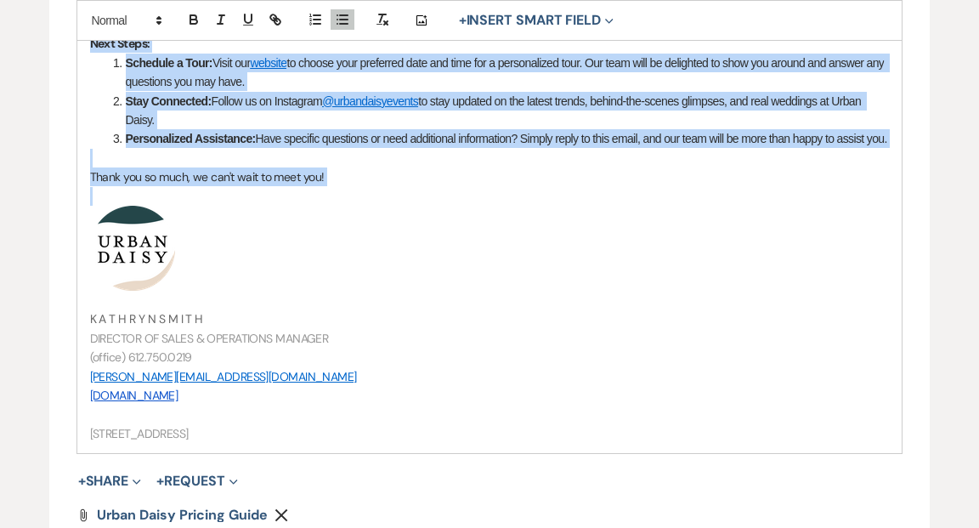
drag, startPoint x: 92, startPoint y: 54, endPoint x: 547, endPoint y: 207, distance: 480.7
copy div "Loremipsumdolor si amet consecte adipiscinge, sed doeiu tem inc utlaboreetd Mag…"
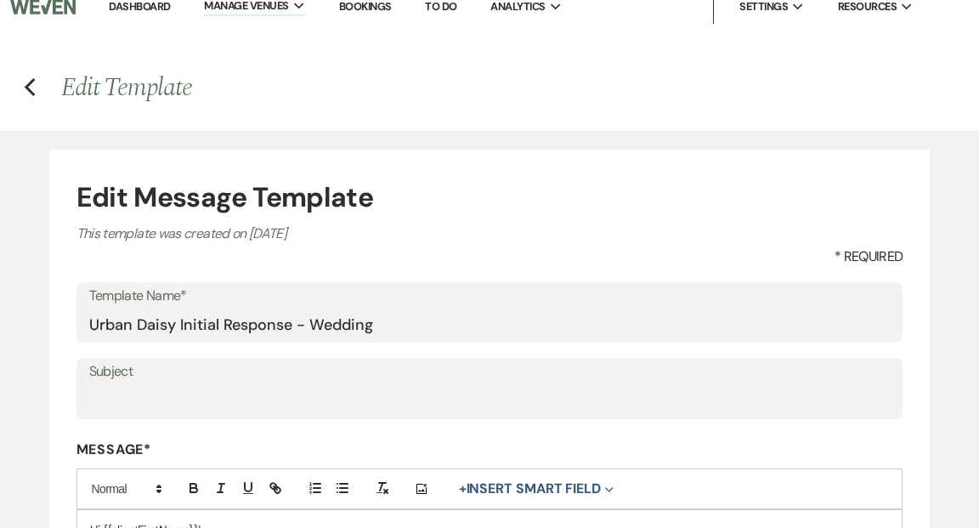
scroll to position [0, 0]
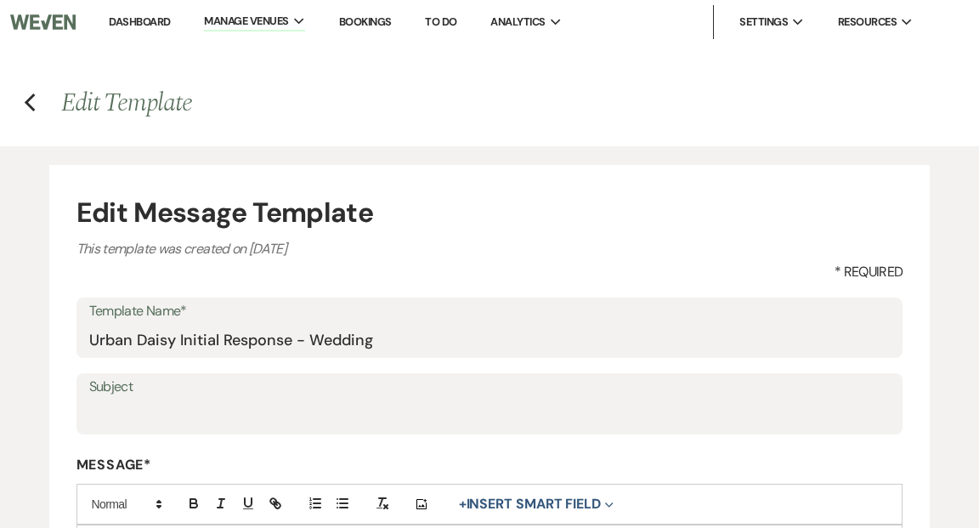
click at [154, 18] on link "Dashboard" at bounding box center [139, 21] width 61 height 14
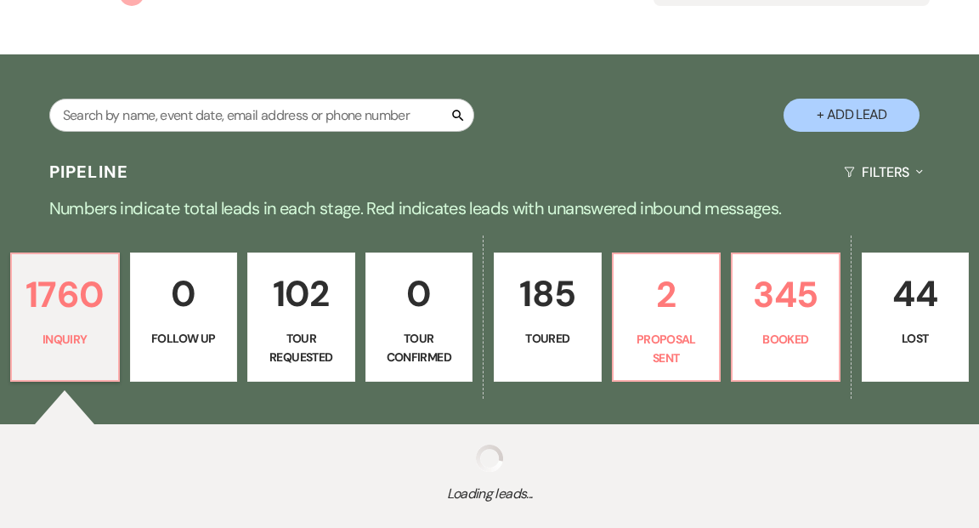
scroll to position [323, 0]
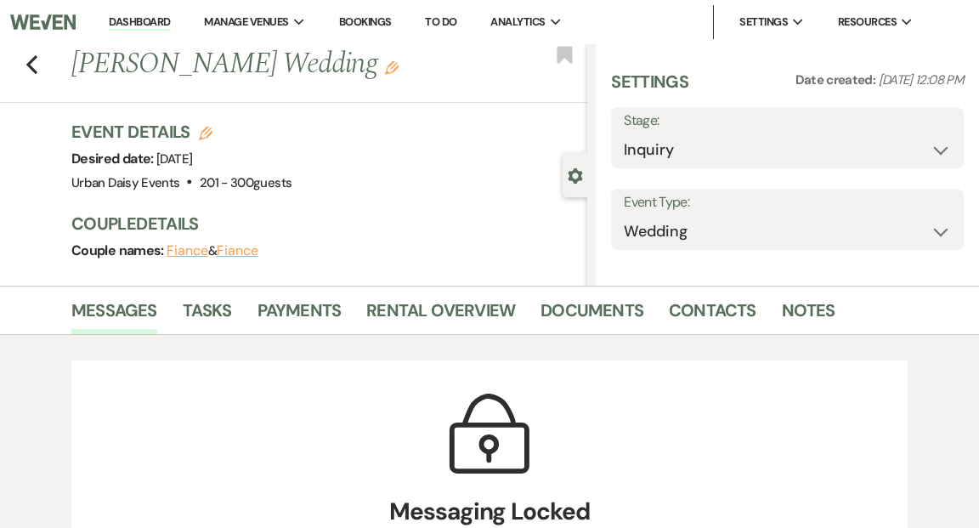
select select "2"
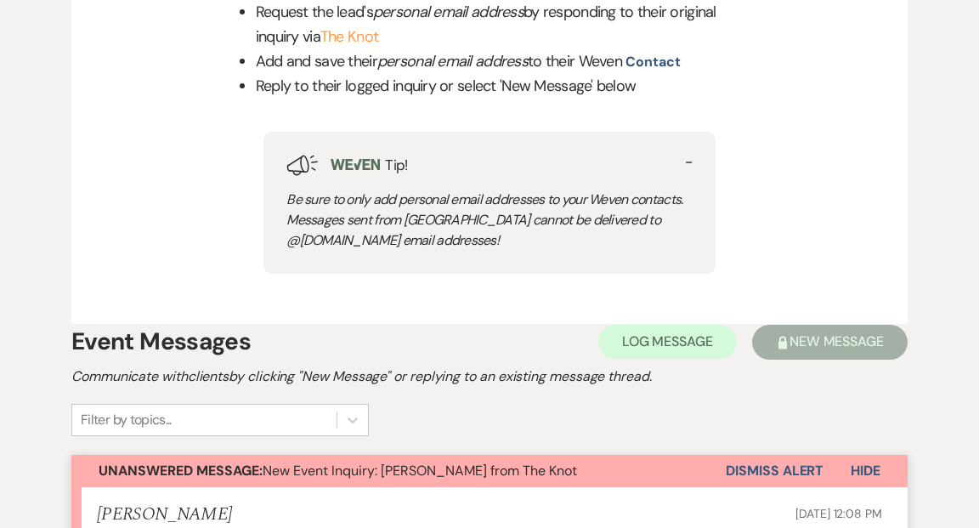
scroll to position [780, 0]
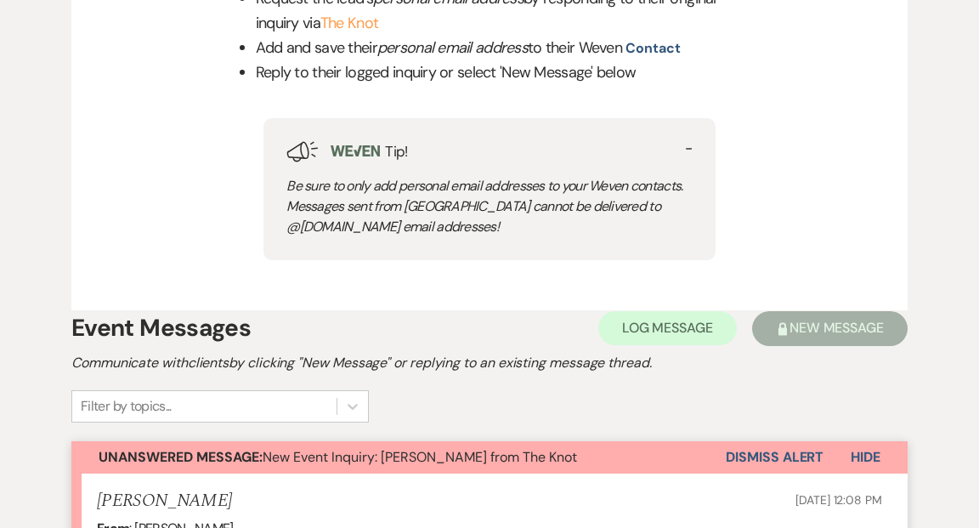
click at [744, 456] on button "Dismiss Alert" at bounding box center [775, 457] width 98 height 32
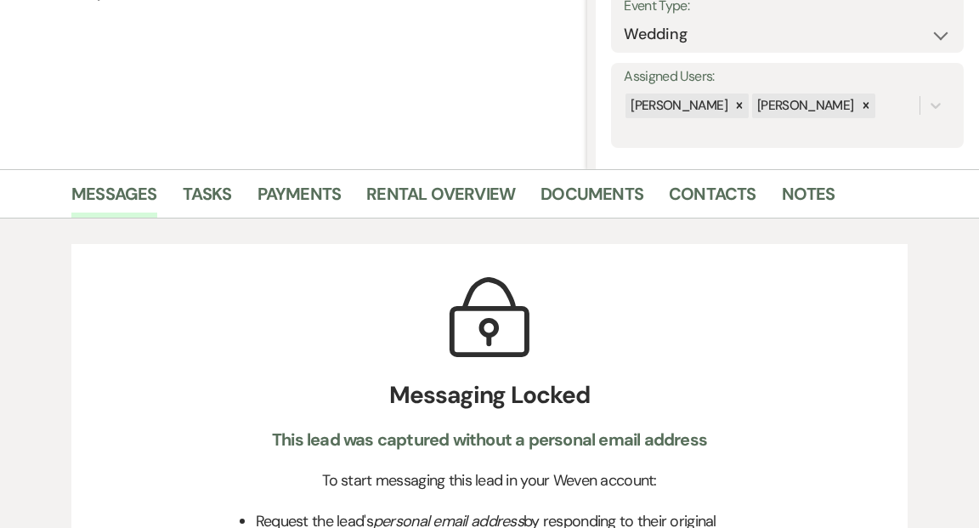
scroll to position [0, 0]
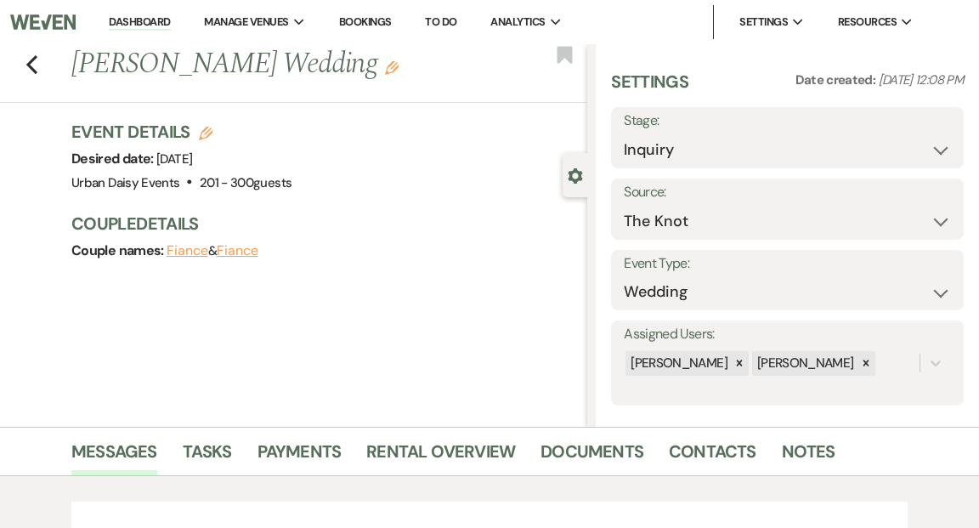
click at [139, 21] on link "Dashboard" at bounding box center [139, 22] width 61 height 16
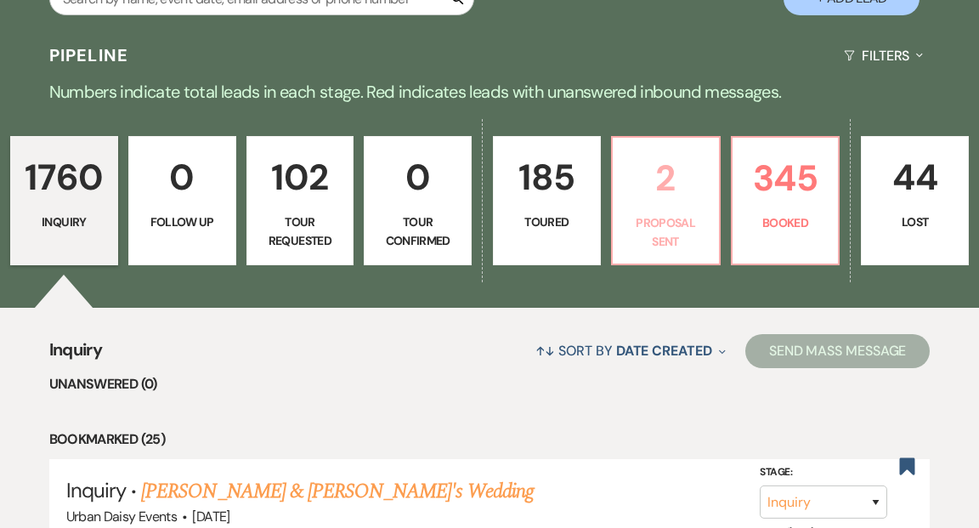
click at [661, 213] on p "Proposal Sent" at bounding box center [666, 232] width 86 height 38
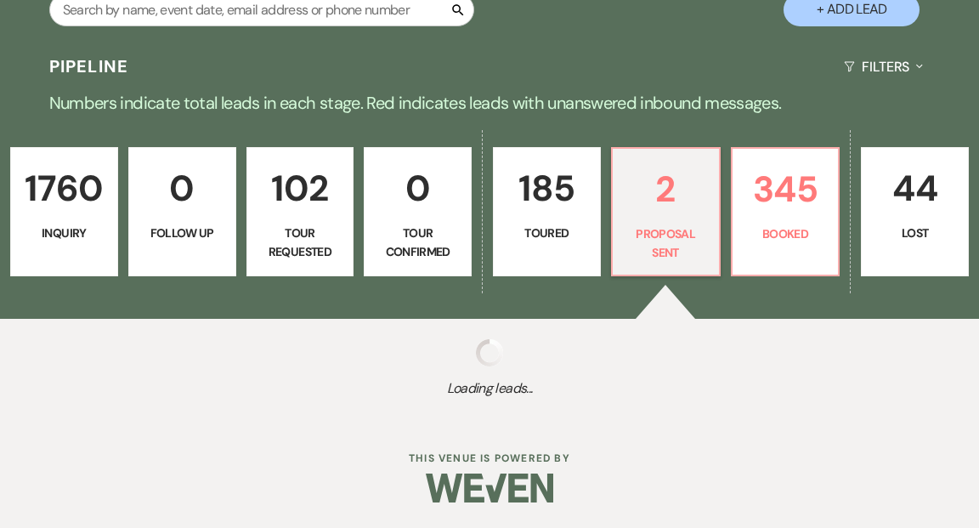
select select "6"
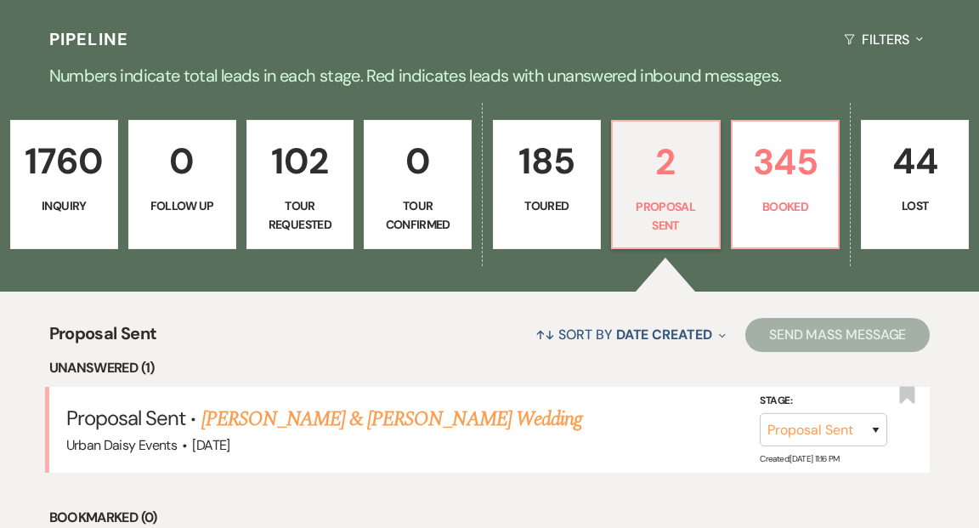
scroll to position [404, 0]
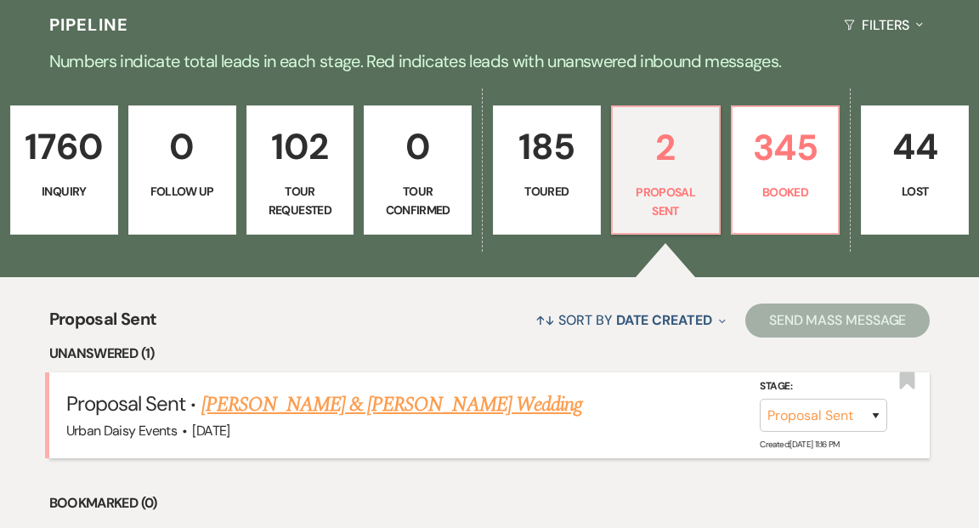
click at [361, 389] on link "[PERSON_NAME] & [PERSON_NAME] Wedding" at bounding box center [391, 404] width 381 height 31
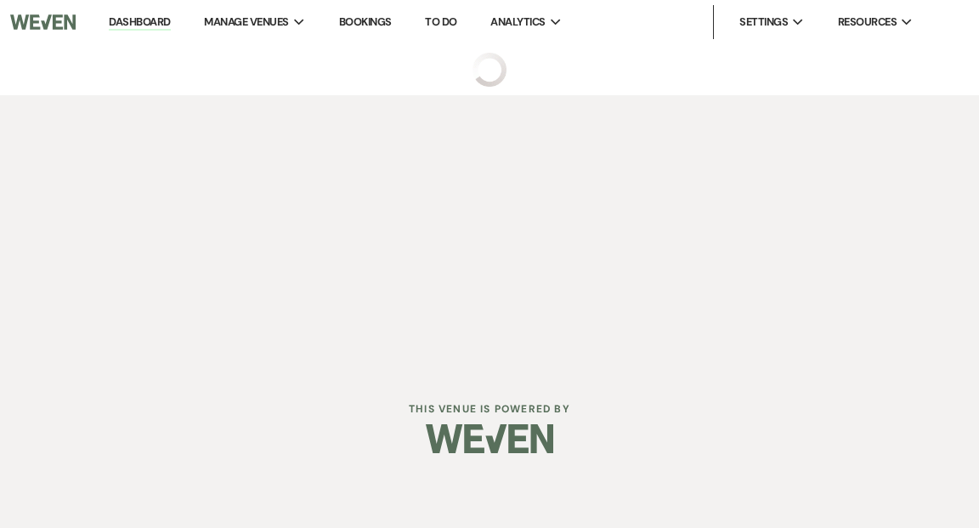
select select "6"
select select "19"
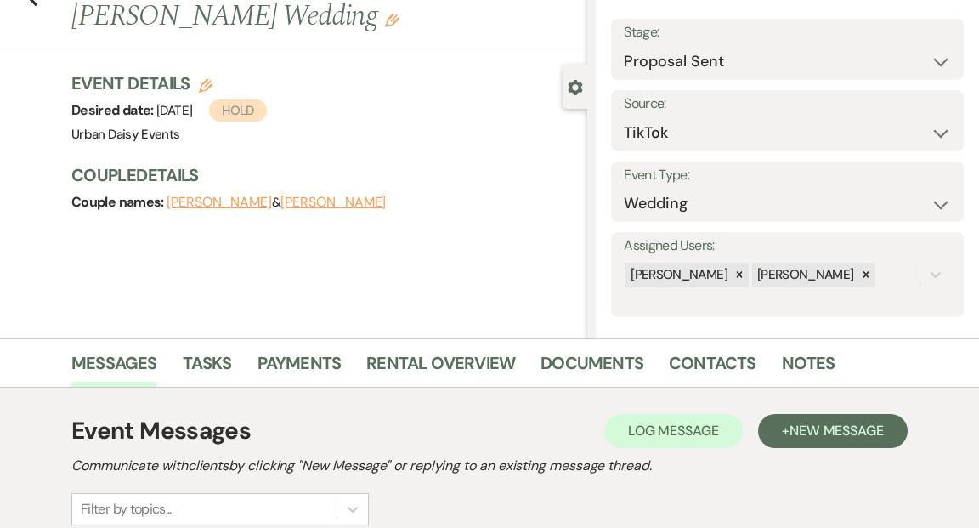
scroll to position [82, 0]
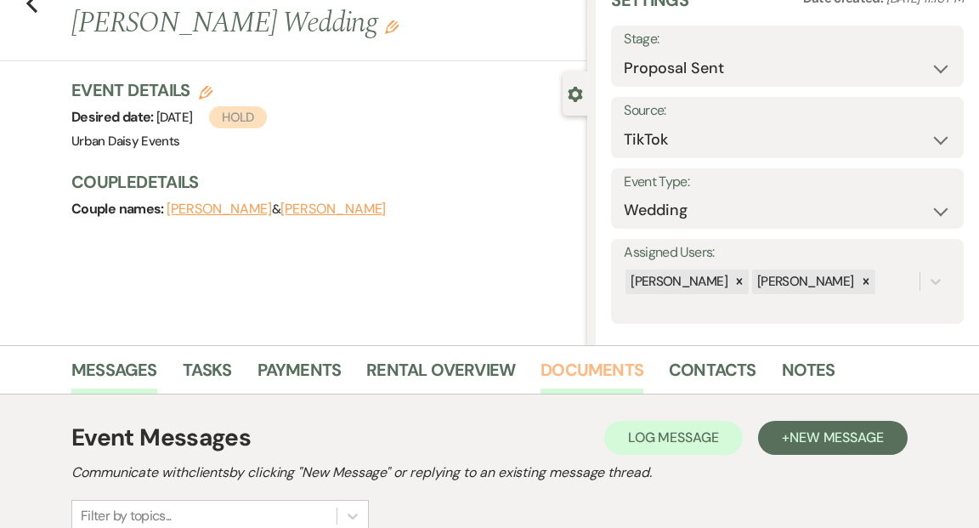
click at [588, 371] on link "Documents" at bounding box center [591, 374] width 103 height 37
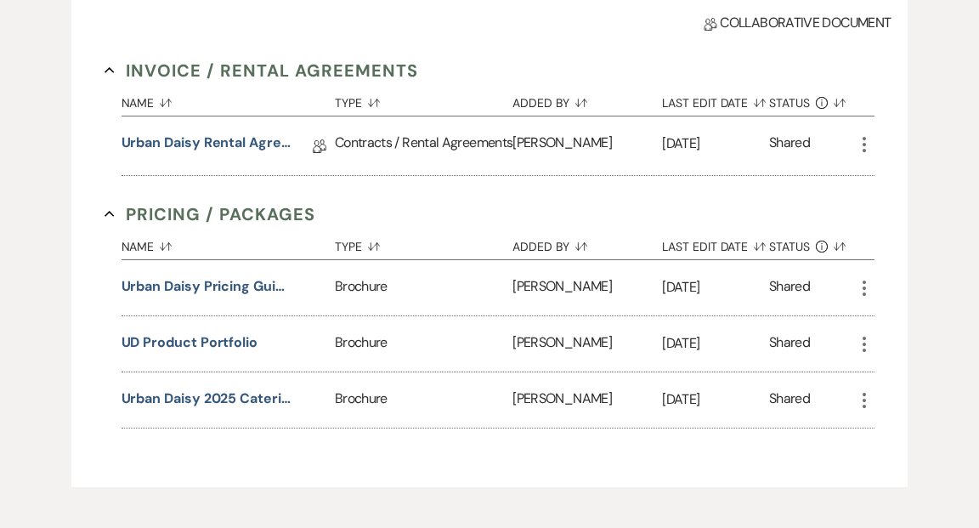
scroll to position [581, 0]
click at [241, 138] on link "Urban Daisy Rental Agreement 2025" at bounding box center [207, 146] width 170 height 26
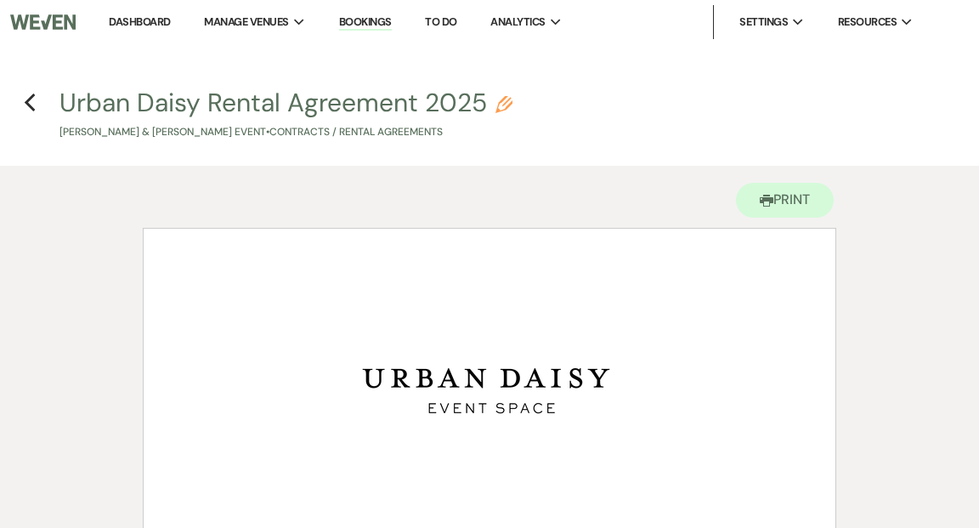
click at [331, 128] on p "[PERSON_NAME] & [PERSON_NAME] Event • Contracts / Rental Agreements" at bounding box center [285, 132] width 453 height 16
select select "10"
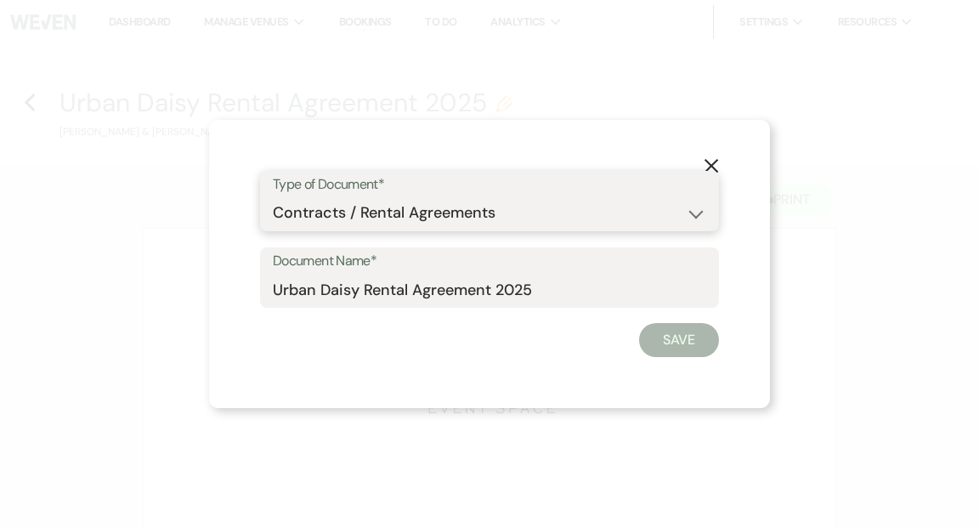
click at [695, 218] on select "Special Event Insurance Vendor Certificate of Insurance Contracts / Rental Agre…" at bounding box center [489, 212] width 433 height 33
click at [273, 196] on select "Special Event Insurance Vendor Certificate of Insurance Contracts / Rental Agre…" at bounding box center [489, 212] width 433 height 33
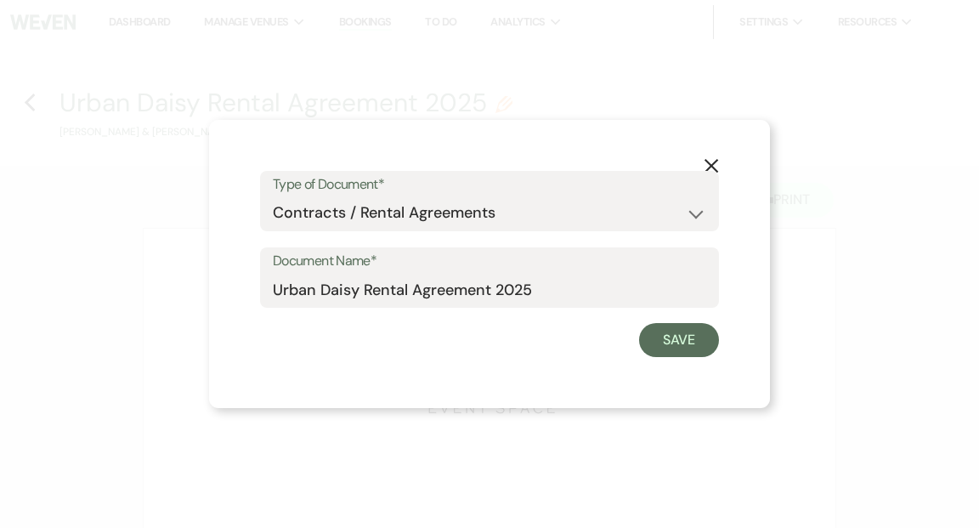
click at [817, 145] on div "X Type of Document* Special Event Insurance Vendor Certificate of Insurance Con…" at bounding box center [489, 264] width 979 height 528
click at [672, 340] on button "Save" at bounding box center [679, 340] width 80 height 34
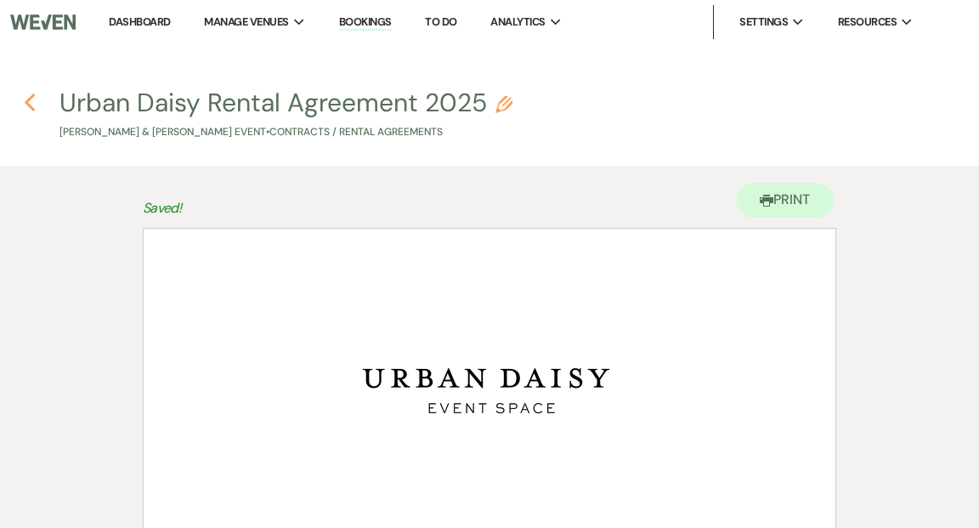
click at [32, 104] on icon "Previous" at bounding box center [30, 103] width 13 height 20
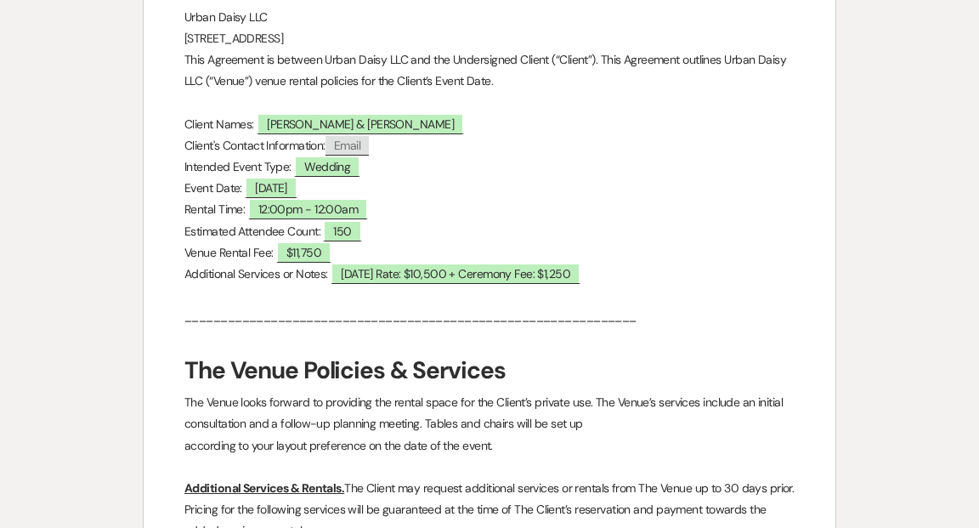
select select "6"
select select "19"
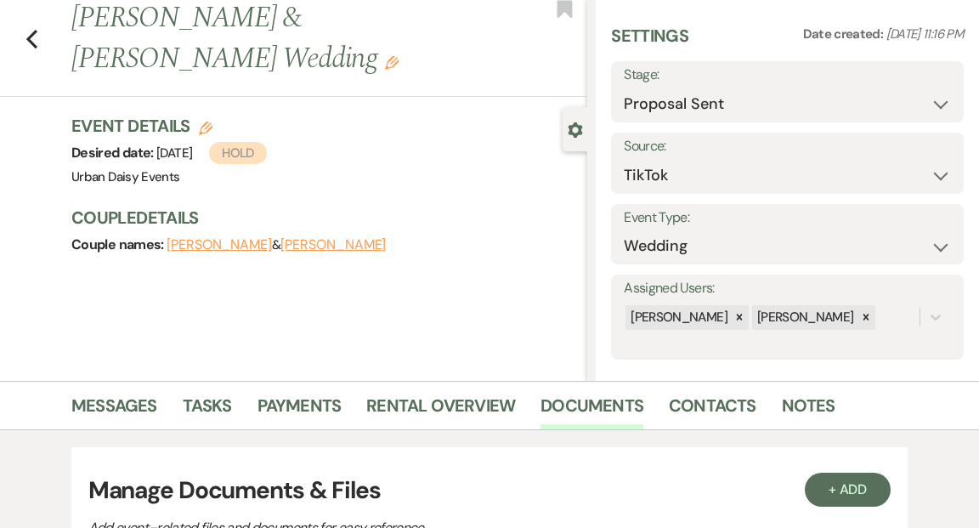
scroll to position [28, 0]
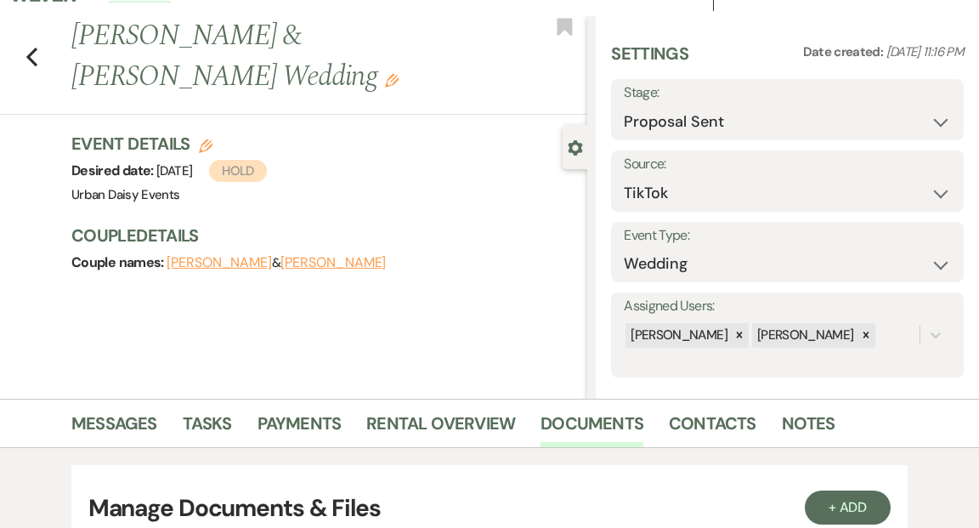
click at [195, 256] on button "[PERSON_NAME]" at bounding box center [219, 263] width 105 height 14
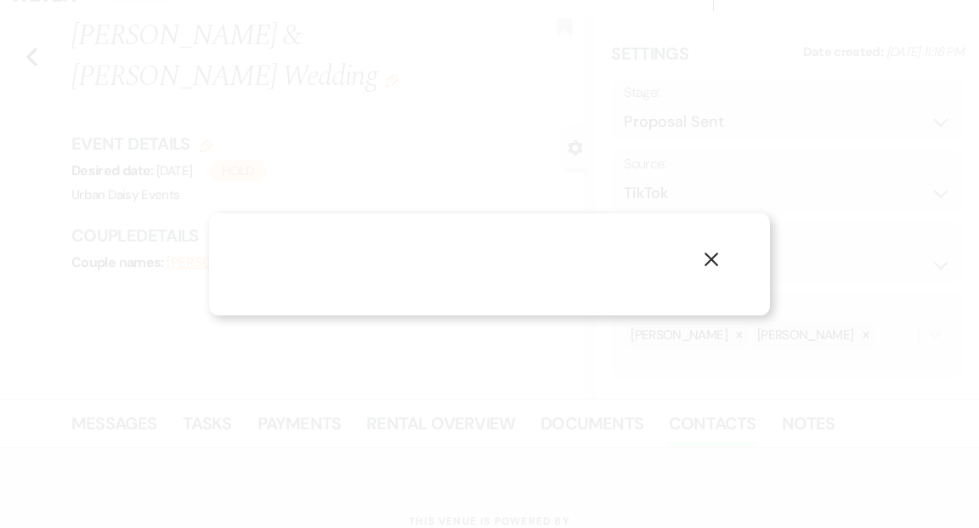
select select "1"
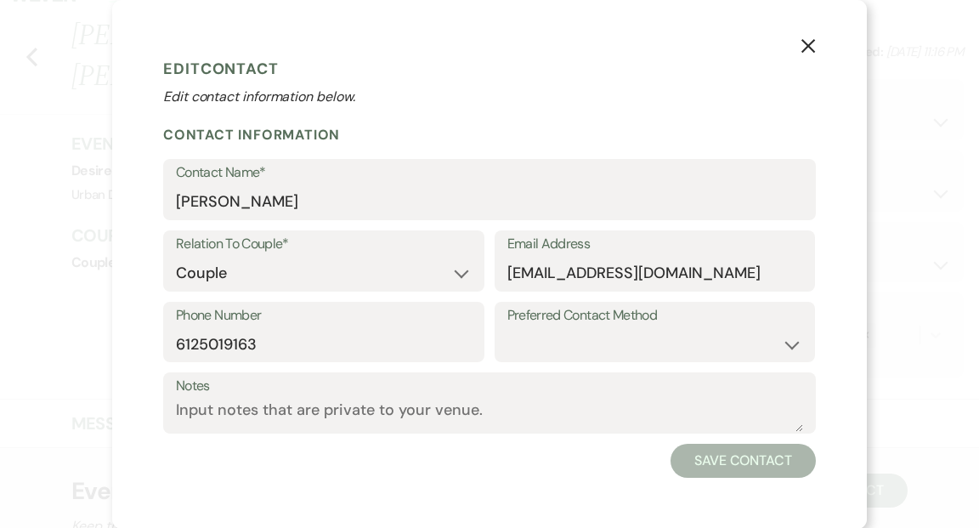
click at [805, 45] on icon "X" at bounding box center [807, 45] width 15 height 15
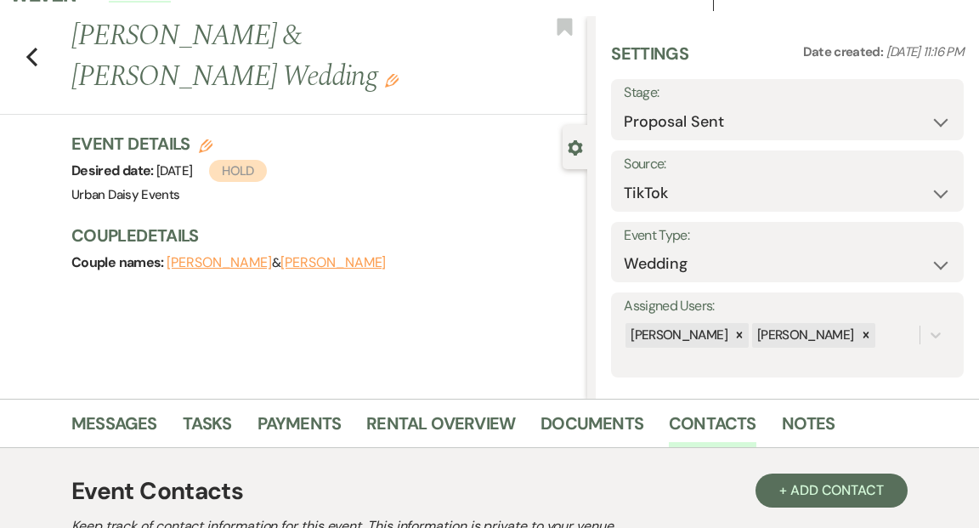
click at [280, 256] on button "[PERSON_NAME]" at bounding box center [332, 263] width 105 height 14
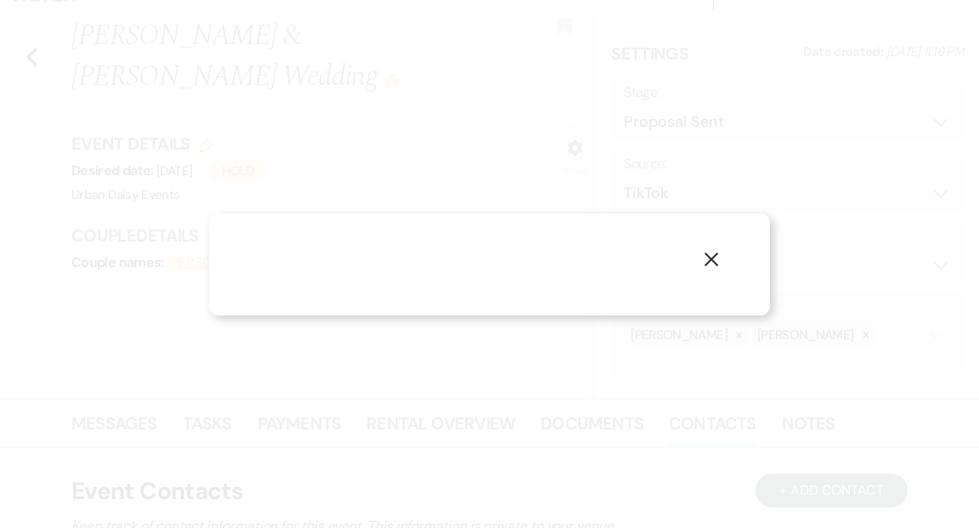
select select "1"
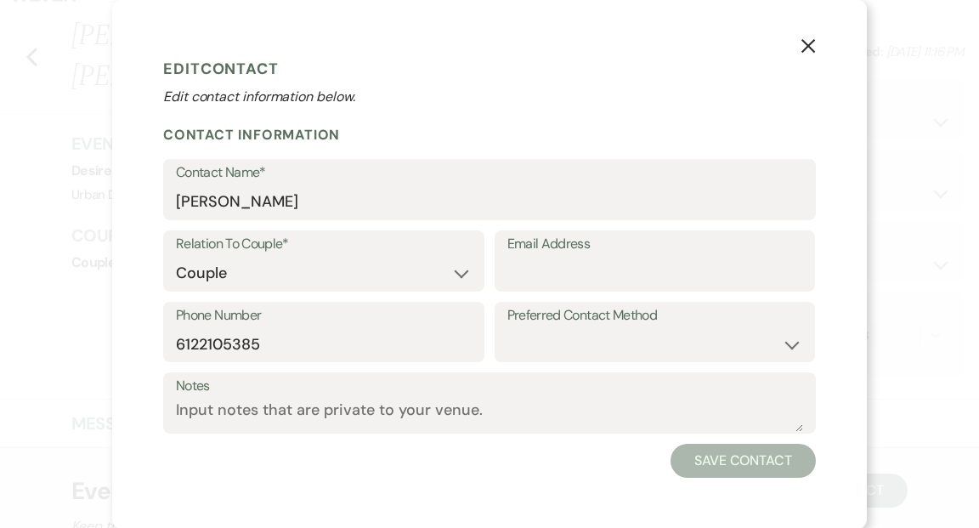
click at [438, 65] on h1 "Edit Contact" at bounding box center [489, 68] width 653 height 25
click at [805, 44] on use "button" at bounding box center [808, 46] width 14 height 14
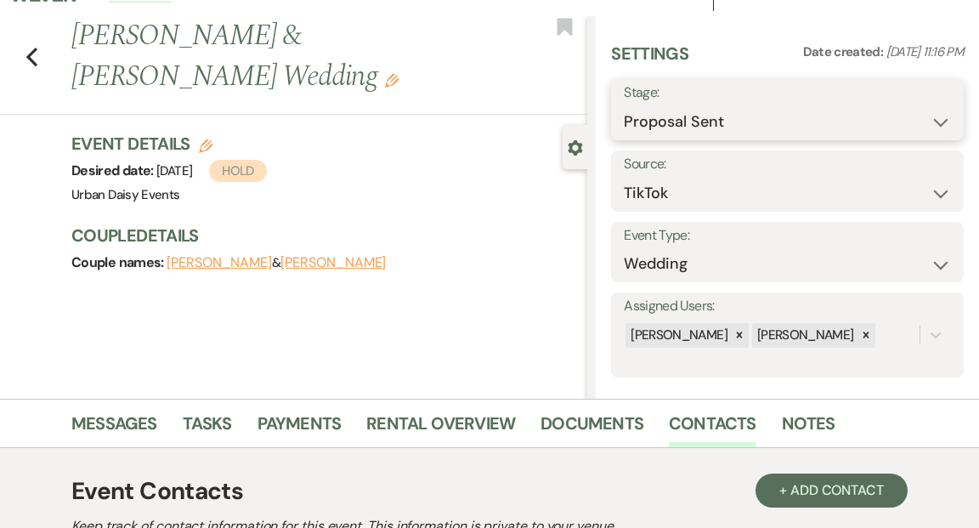
click at [940, 119] on select "Inquiry Follow Up Tour Requested Tour Confirmed Toured Proposal Sent Booked Lost" at bounding box center [787, 121] width 327 height 33
click at [624, 105] on select "Inquiry Follow Up Tour Requested Tour Confirmed Toured Proposal Sent Booked Lost" at bounding box center [787, 121] width 327 height 33
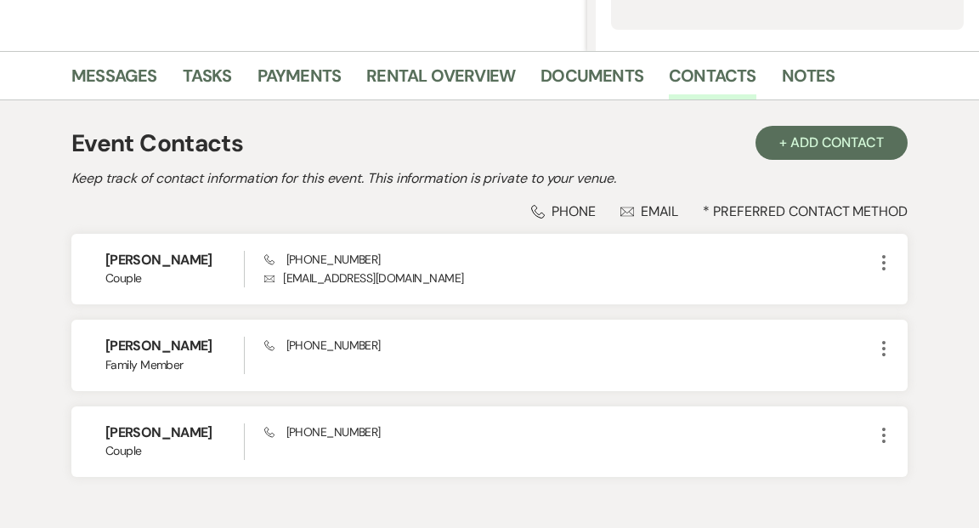
scroll to position [425, 0]
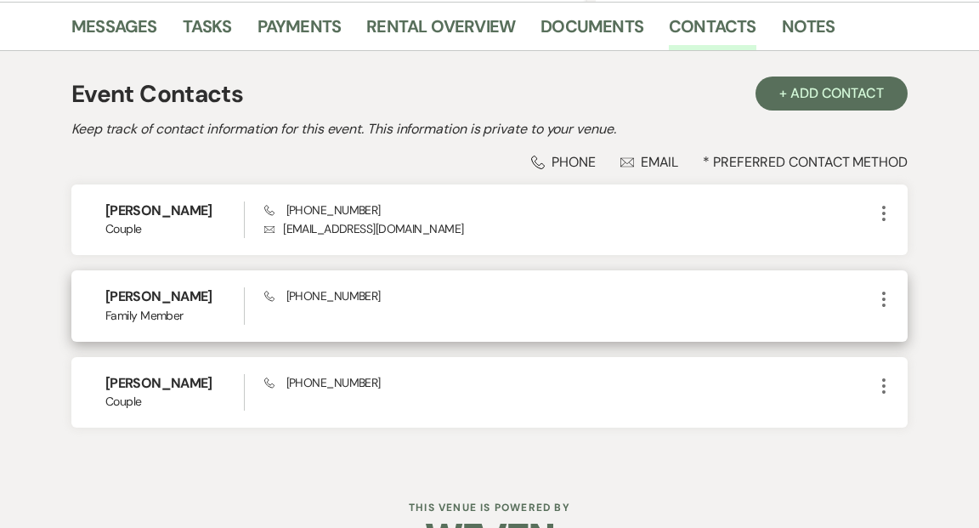
click at [885, 299] on icon "More" at bounding box center [884, 299] width 20 height 20
click at [913, 326] on button "Pencil Edit" at bounding box center [924, 332] width 101 height 29
select select "4"
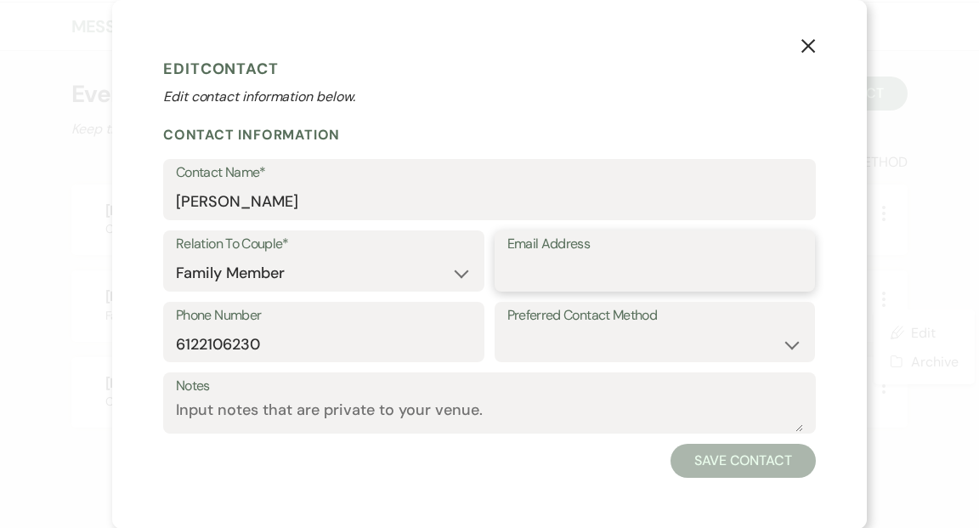
click at [542, 271] on input "Email Address" at bounding box center [655, 273] width 296 height 33
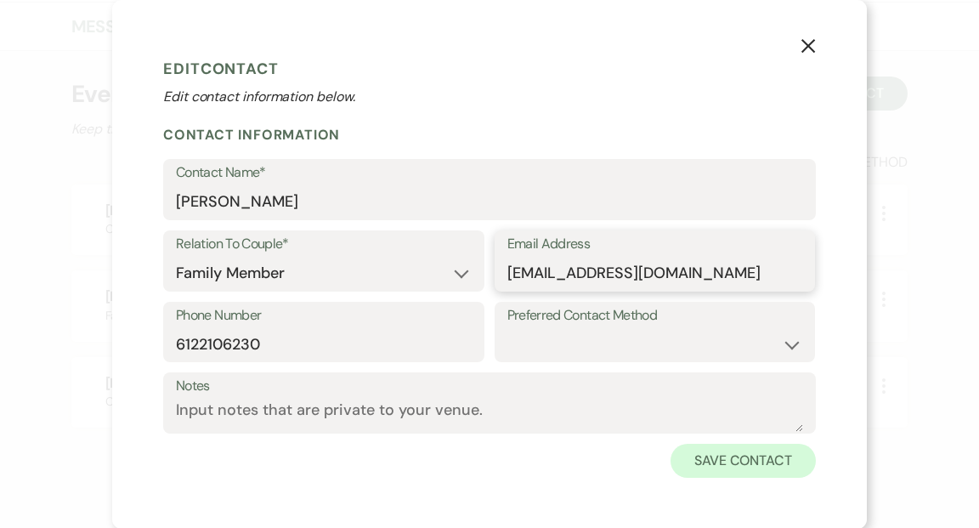
type input "[EMAIL_ADDRESS][DOMAIN_NAME]"
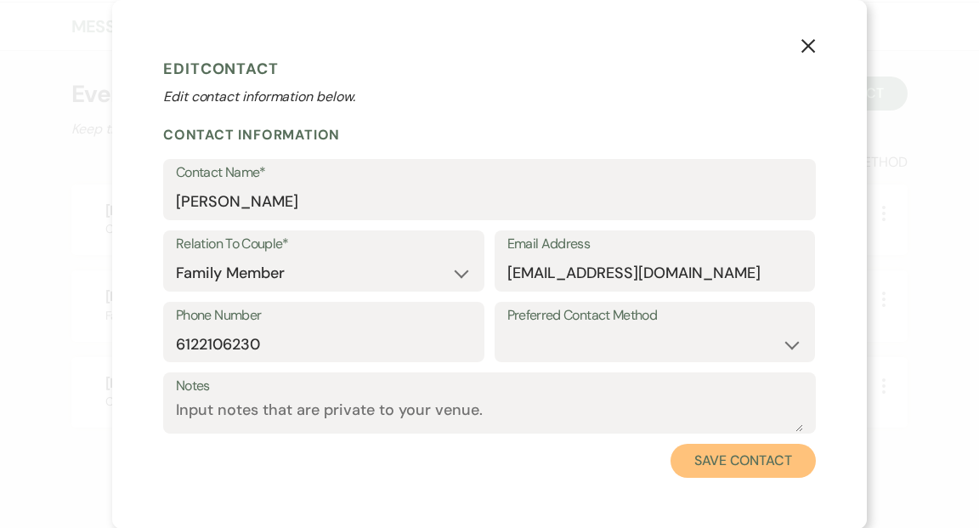
click at [754, 461] on button "Save Contact" at bounding box center [742, 461] width 145 height 34
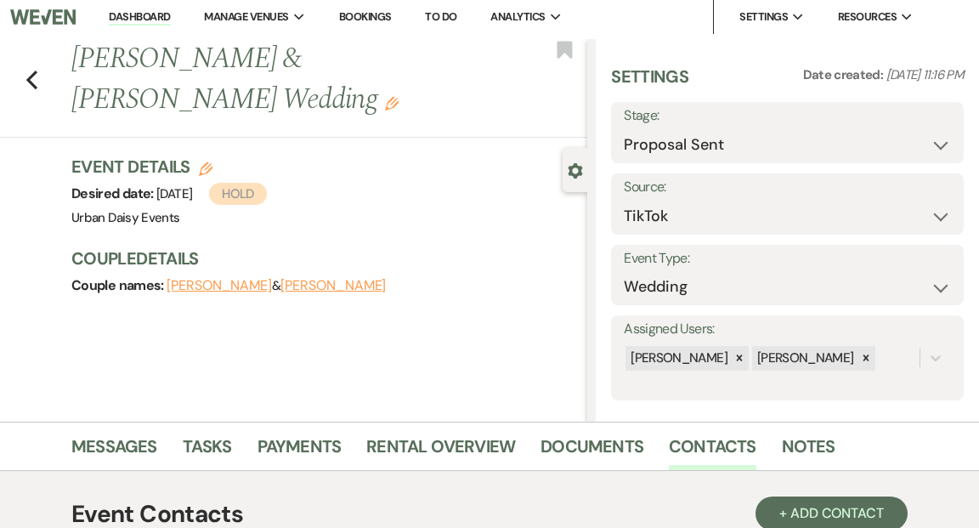
scroll to position [0, 0]
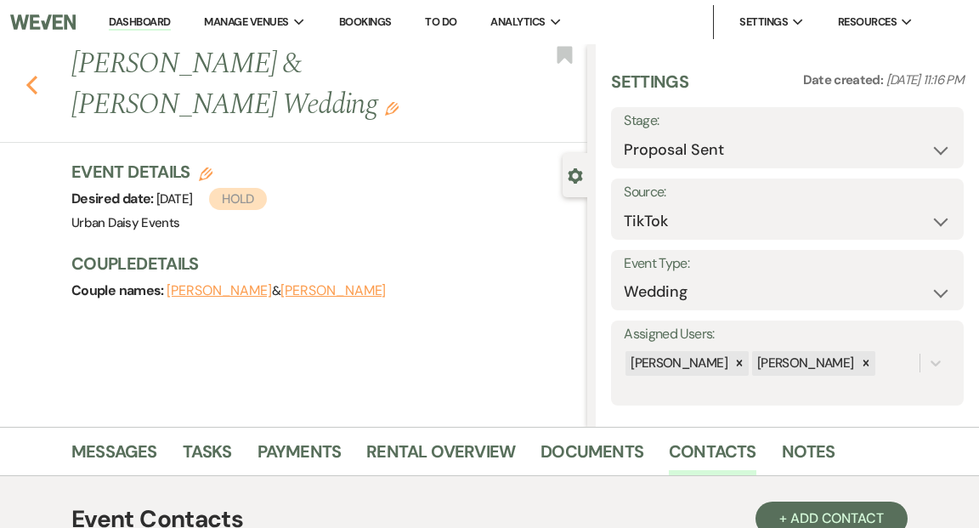
click at [33, 76] on use "button" at bounding box center [31, 85] width 11 height 19
select select "6"
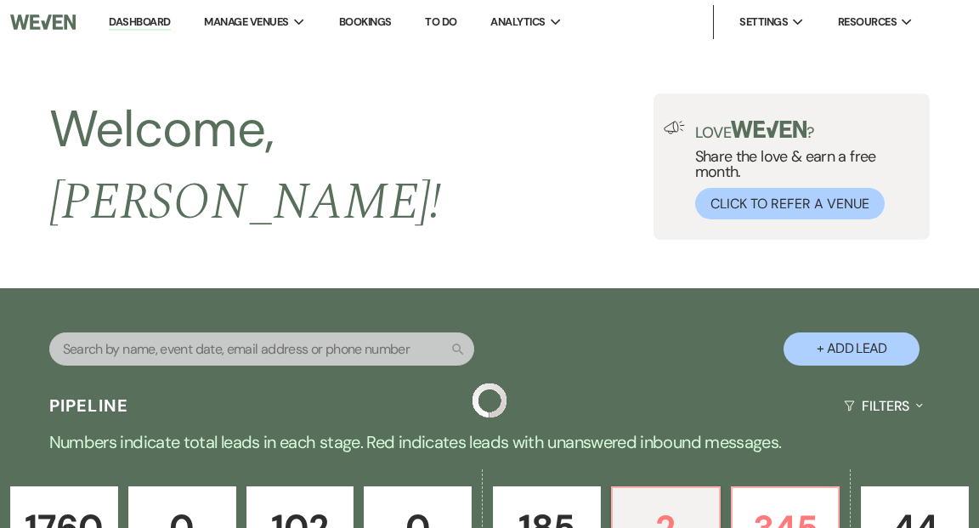
scroll to position [404, 0]
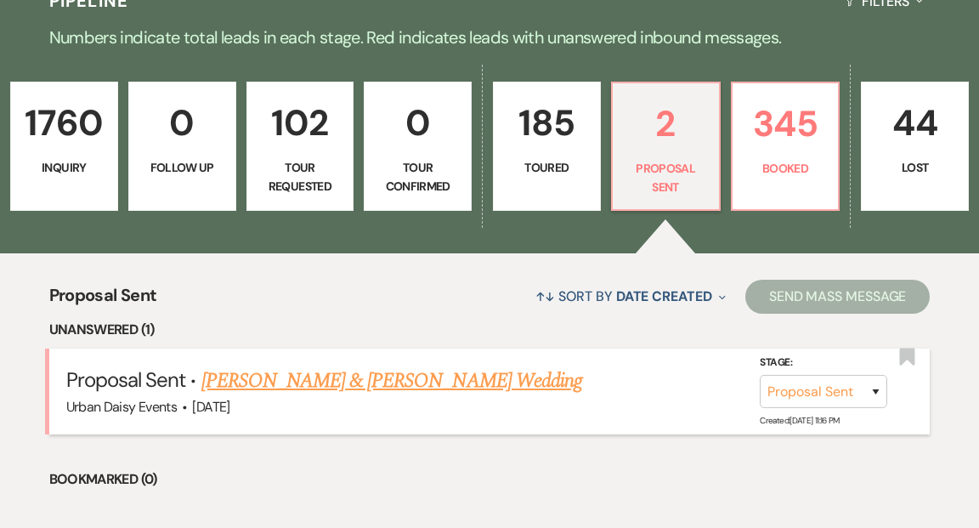
click at [269, 367] on link "[PERSON_NAME] & [PERSON_NAME] Wedding" at bounding box center [391, 380] width 381 height 31
select select "6"
select select "19"
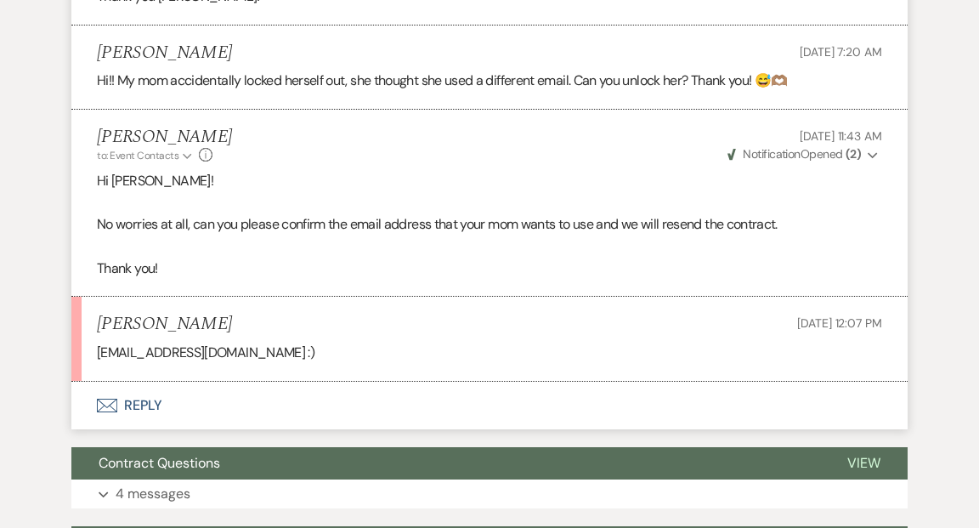
scroll to position [1777, 0]
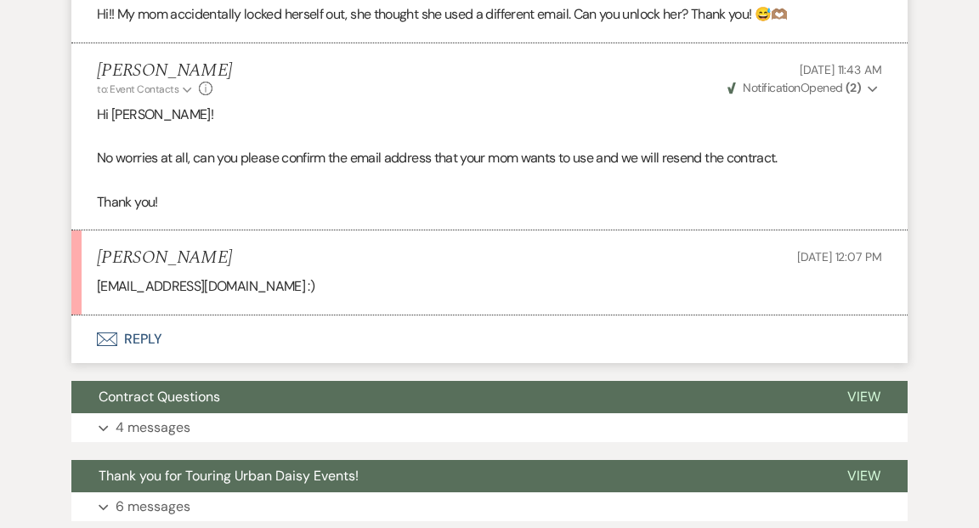
click at [144, 315] on button "Envelope Reply" at bounding box center [489, 339] width 836 height 48
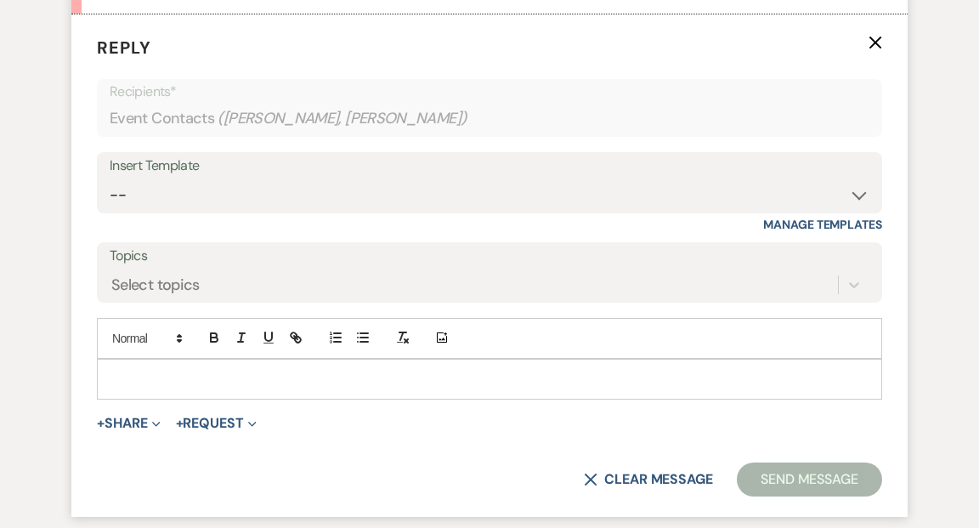
scroll to position [2079, 0]
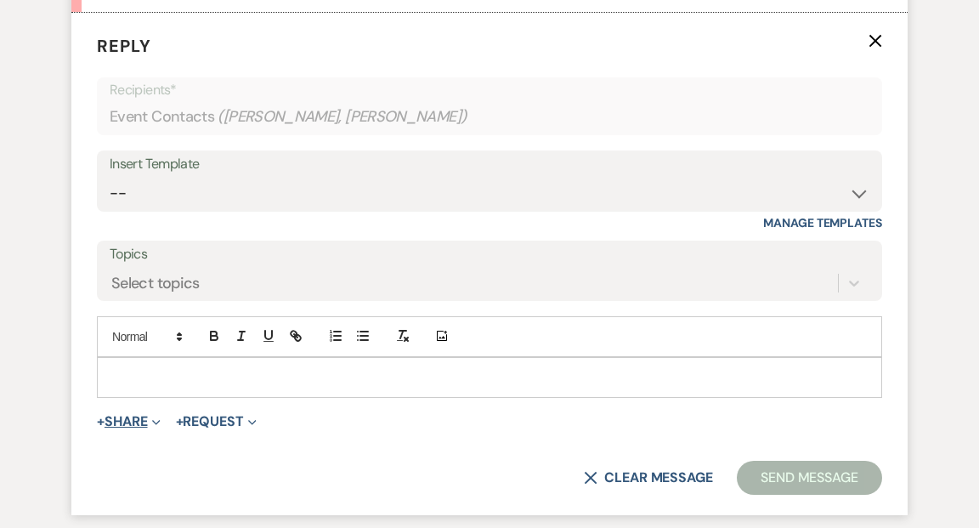
click at [155, 418] on icon "Expand" at bounding box center [156, 422] width 8 height 8
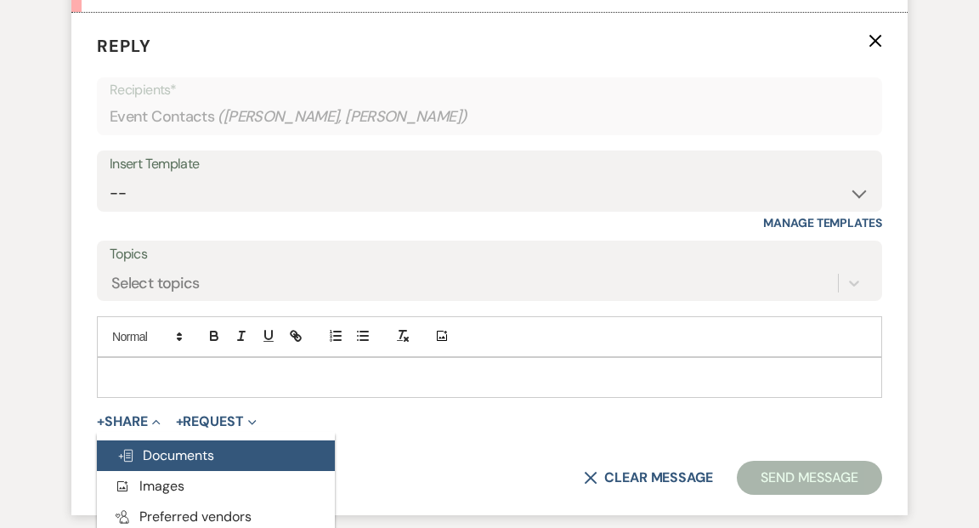
click at [158, 446] on span "Doc Upload Documents" at bounding box center [165, 455] width 97 height 18
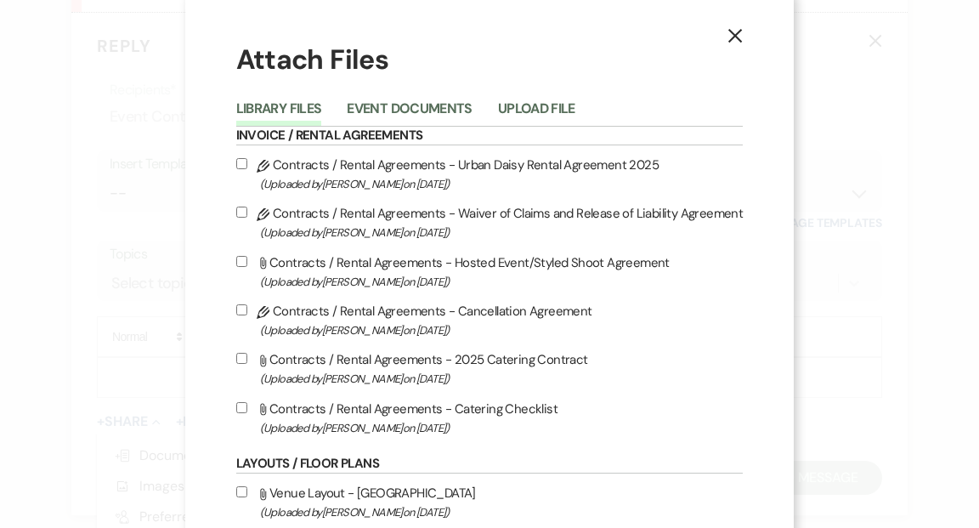
scroll to position [0, 0]
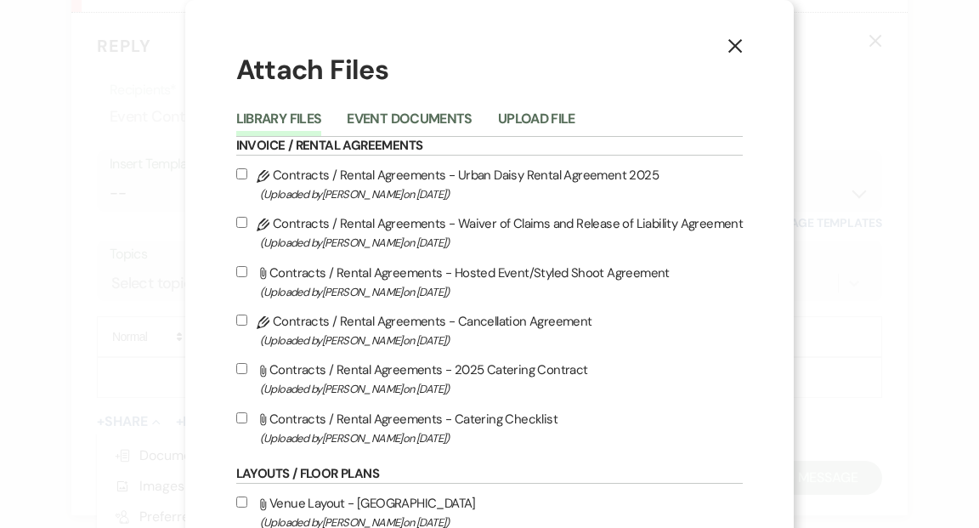
click at [731, 43] on icon "X" at bounding box center [734, 45] width 15 height 15
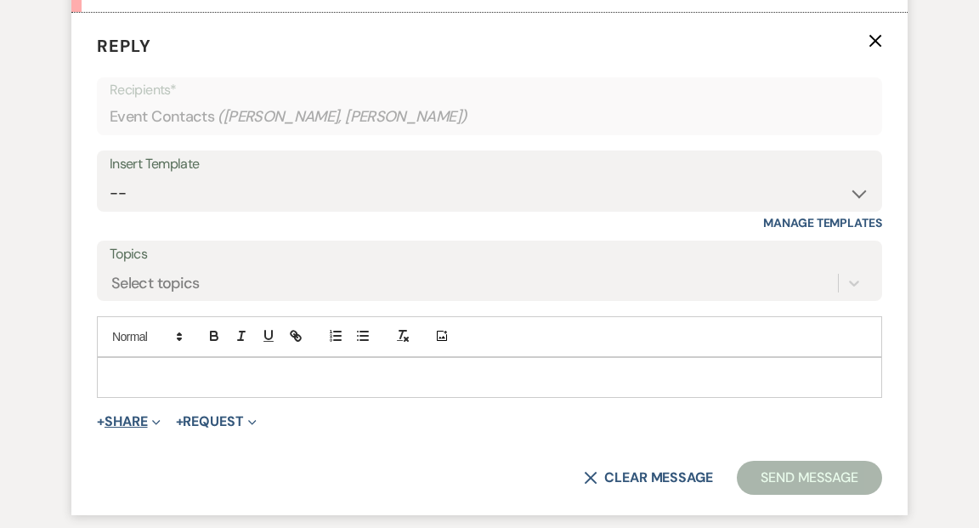
click at [158, 418] on icon "Expand" at bounding box center [156, 422] width 8 height 8
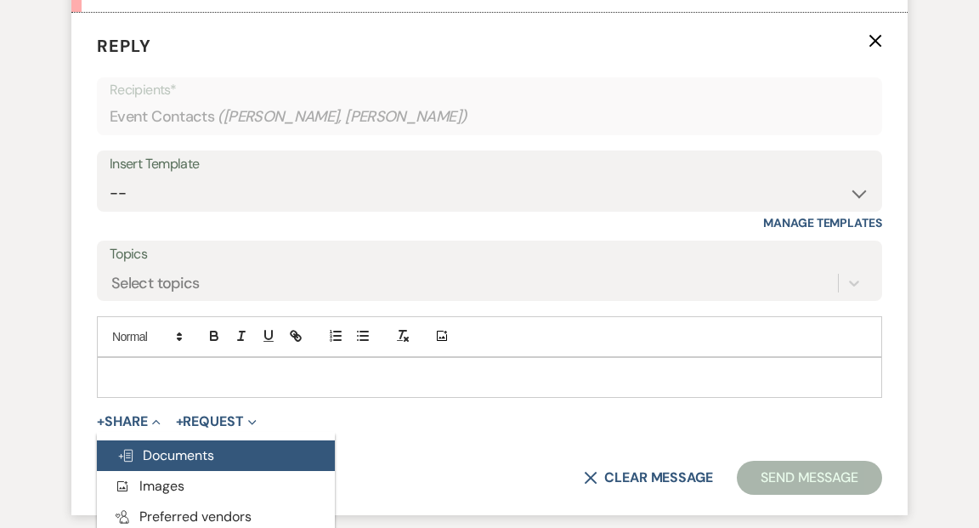
click at [161, 446] on span "Doc Upload Documents" at bounding box center [165, 455] width 97 height 18
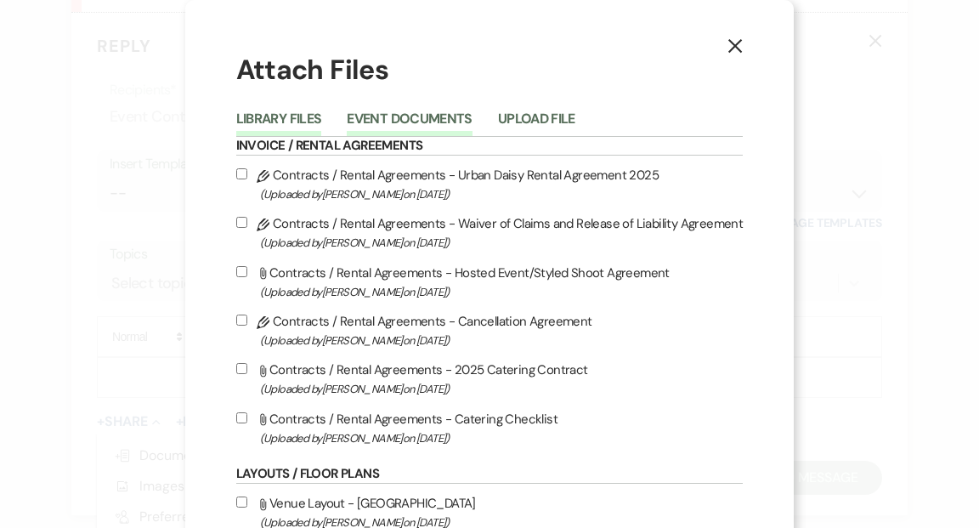
click at [455, 116] on button "Event Documents" at bounding box center [409, 124] width 125 height 24
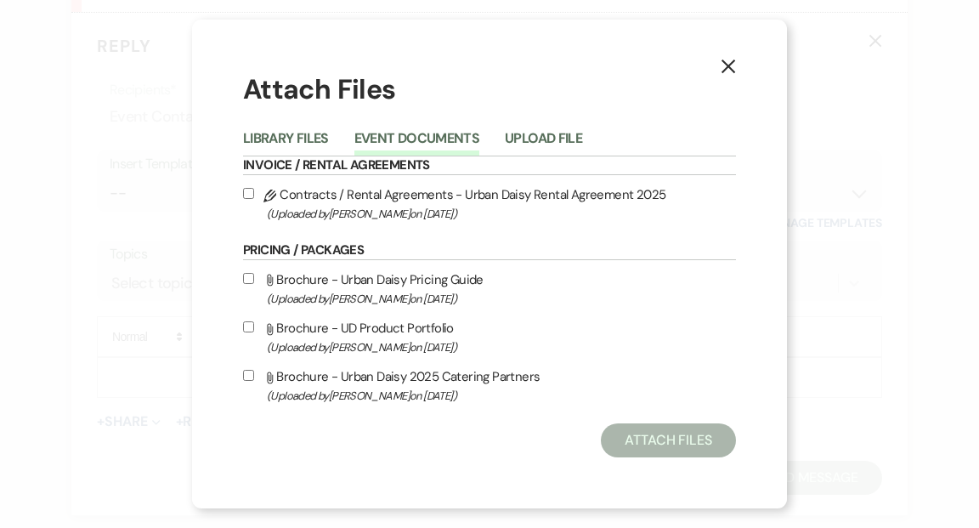
click at [249, 194] on input "Pencil Contracts / Rental Agreements - Urban Daisy Rental Agreement 2025 (Uploa…" at bounding box center [248, 193] width 11 height 11
checkbox input "true"
click at [670, 443] on button "Attach Files" at bounding box center [668, 440] width 135 height 34
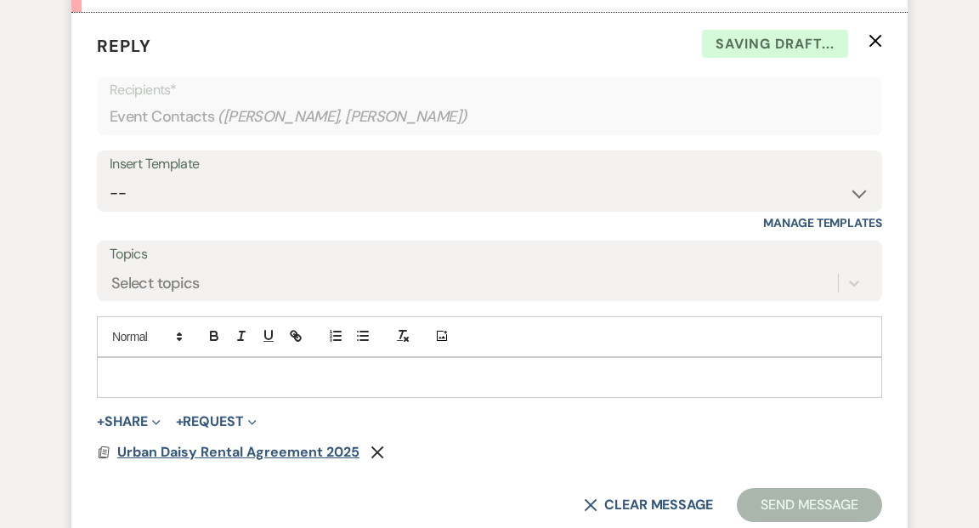
click at [280, 443] on span "Urban Daisy Rental Agreement 2025" at bounding box center [238, 452] width 242 height 18
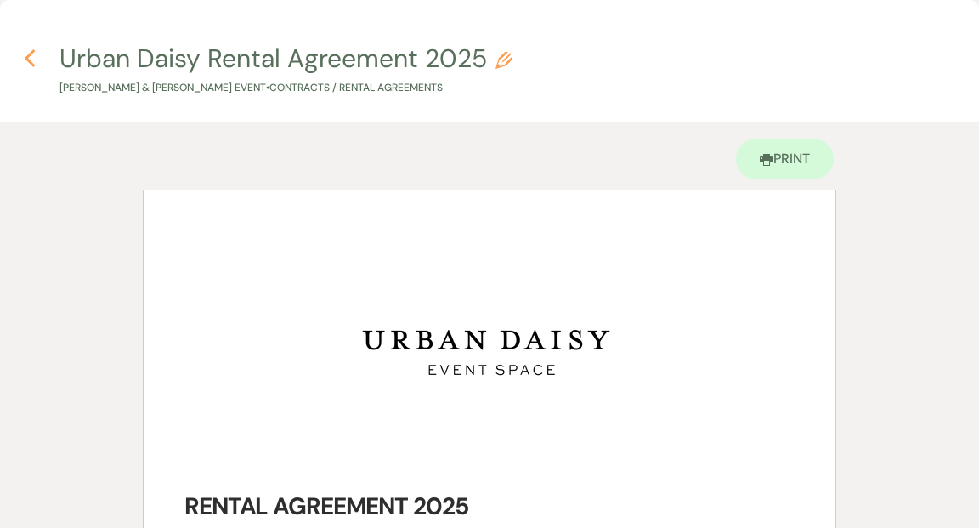
click at [31, 56] on icon "Previous" at bounding box center [30, 58] width 13 height 20
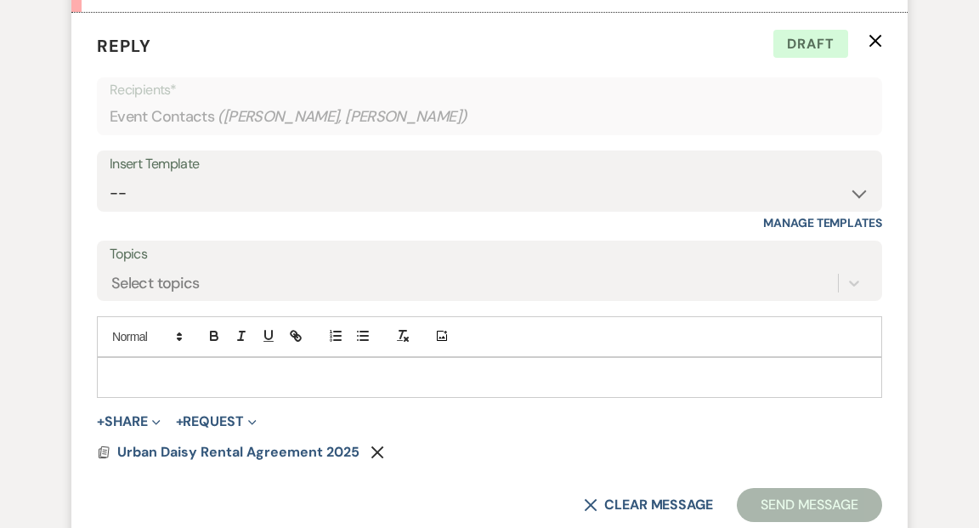
click at [124, 368] on p at bounding box center [489, 377] width 758 height 19
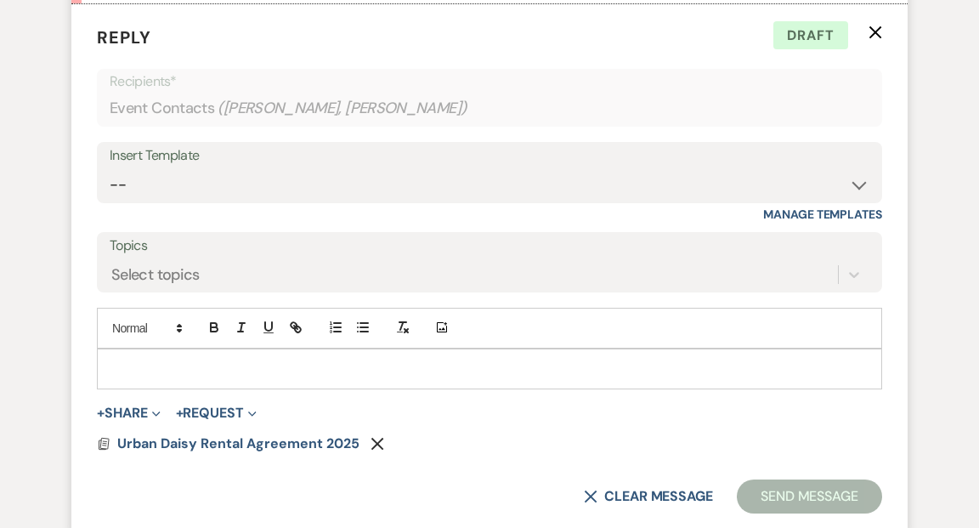
scroll to position [2090, 0]
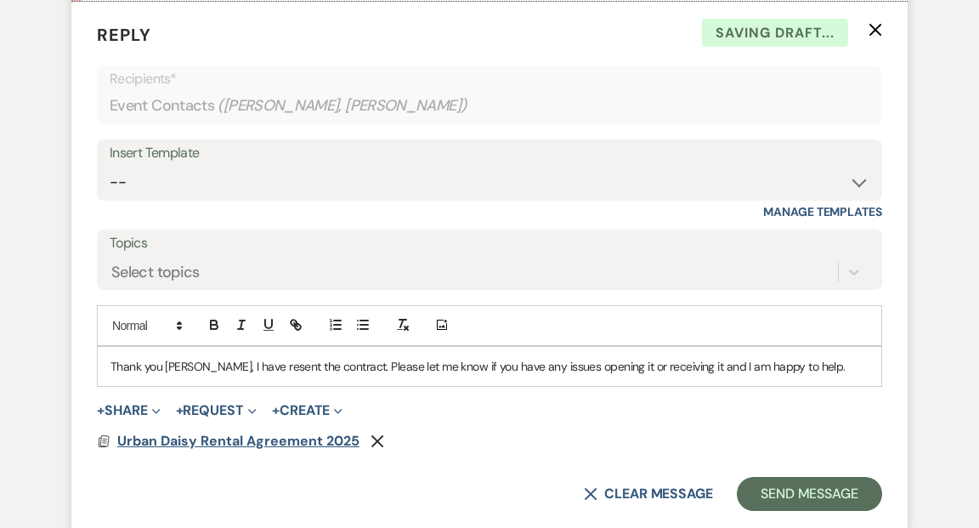
click at [182, 432] on span "Urban Daisy Rental Agreement 2025" at bounding box center [238, 441] width 242 height 18
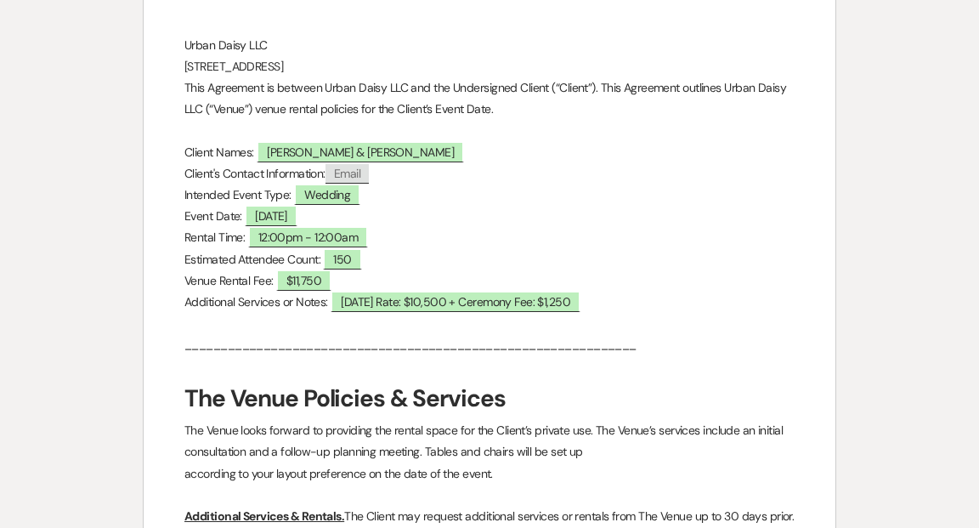
scroll to position [0, 0]
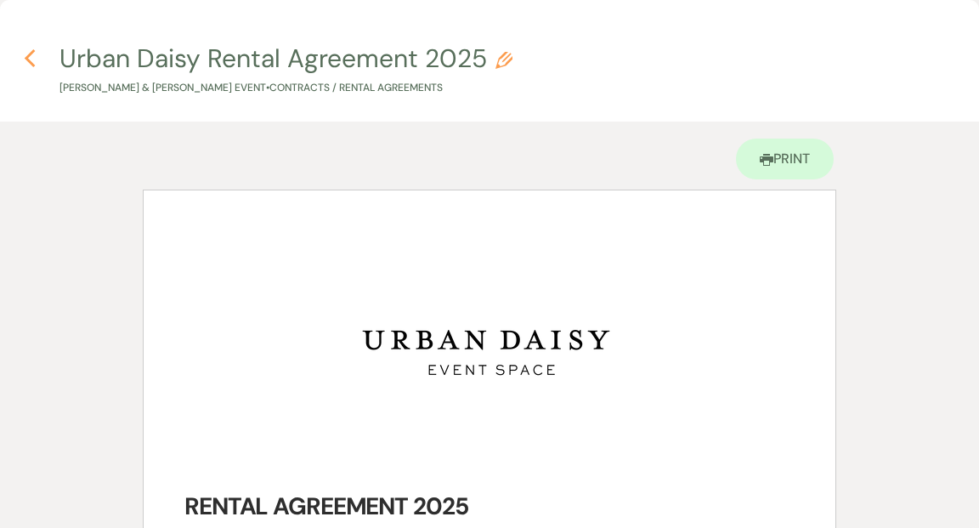
click at [32, 60] on icon "Previous" at bounding box center [30, 58] width 13 height 20
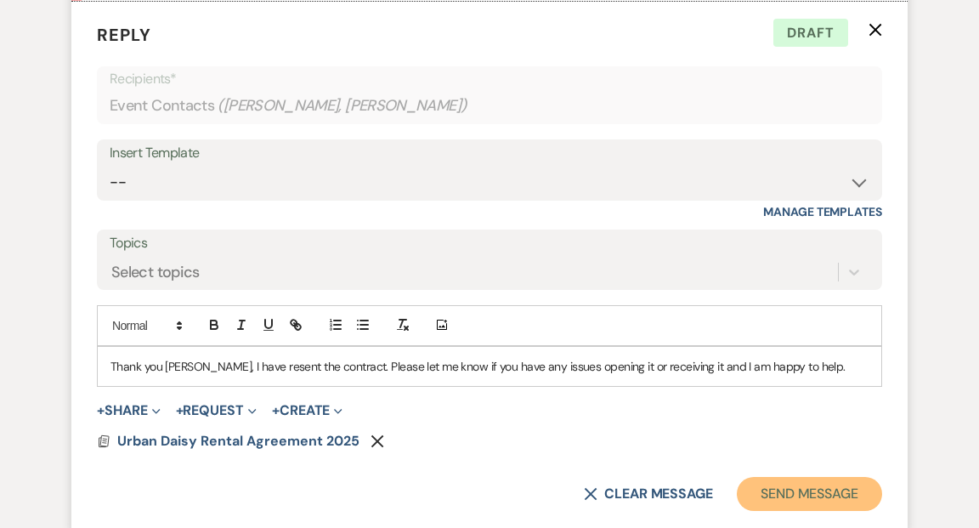
click at [808, 477] on button "Send Message" at bounding box center [809, 494] width 145 height 34
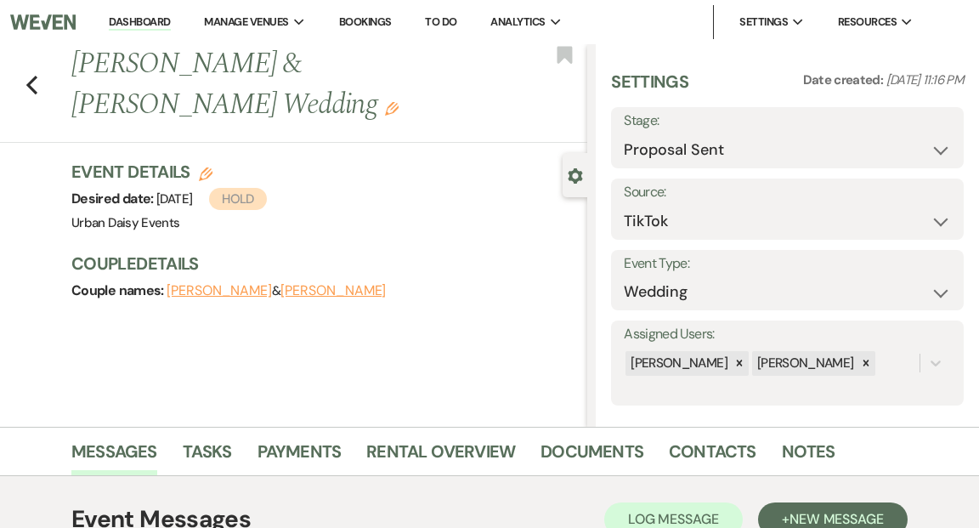
click at [146, 20] on link "Dashboard" at bounding box center [139, 22] width 61 height 16
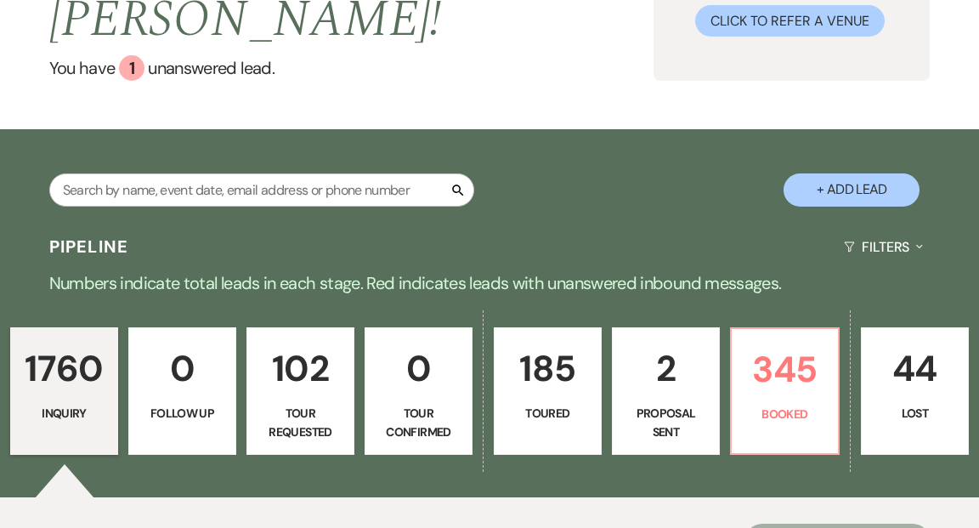
scroll to position [302, 0]
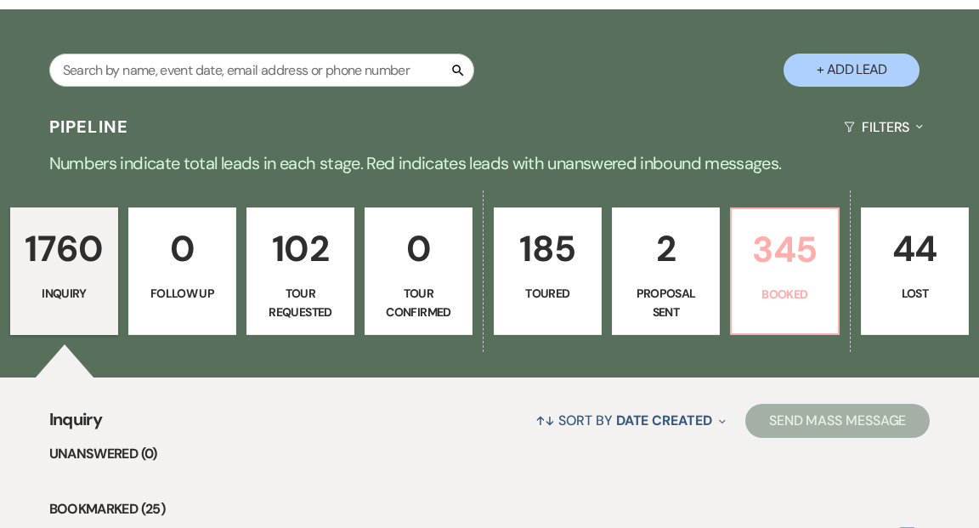
click at [772, 221] on p "345" at bounding box center [785, 249] width 86 height 57
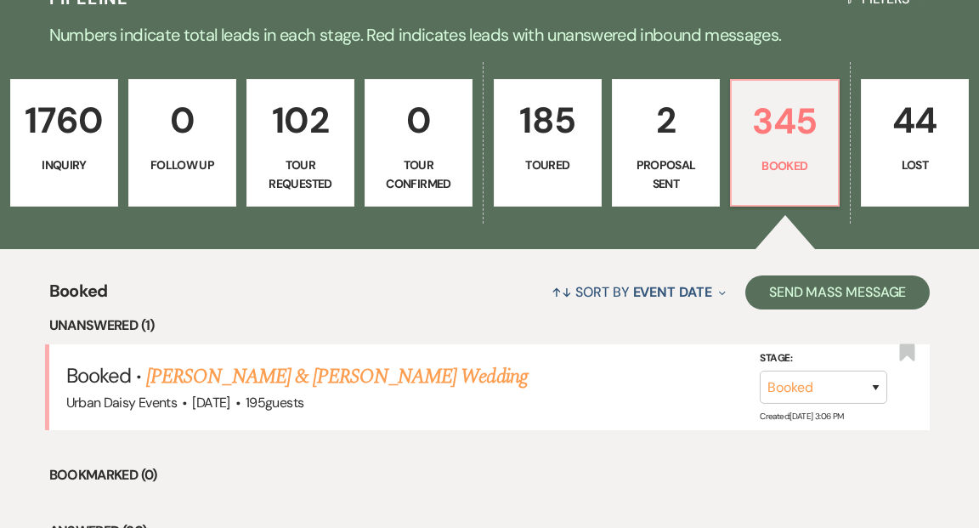
scroll to position [540, 0]
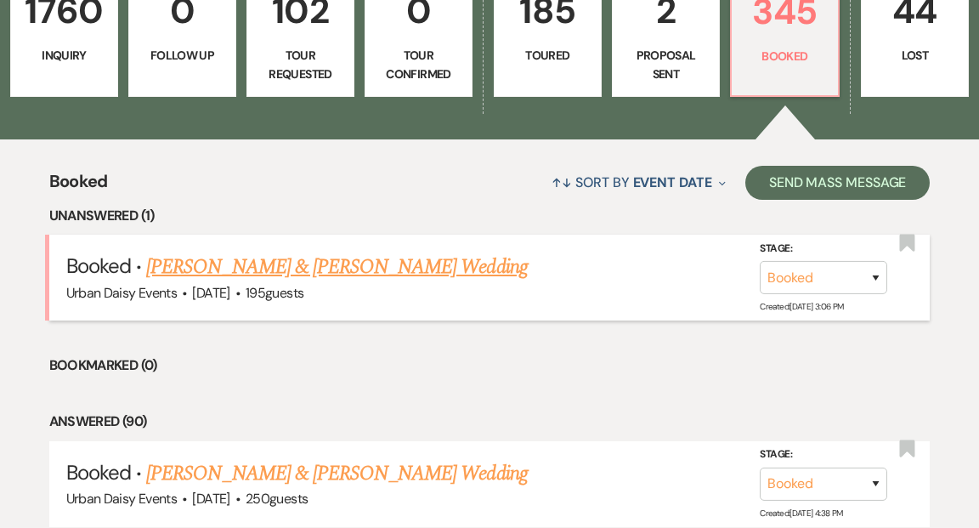
click at [420, 252] on link "[PERSON_NAME] & [PERSON_NAME] Wedding" at bounding box center [336, 267] width 381 height 31
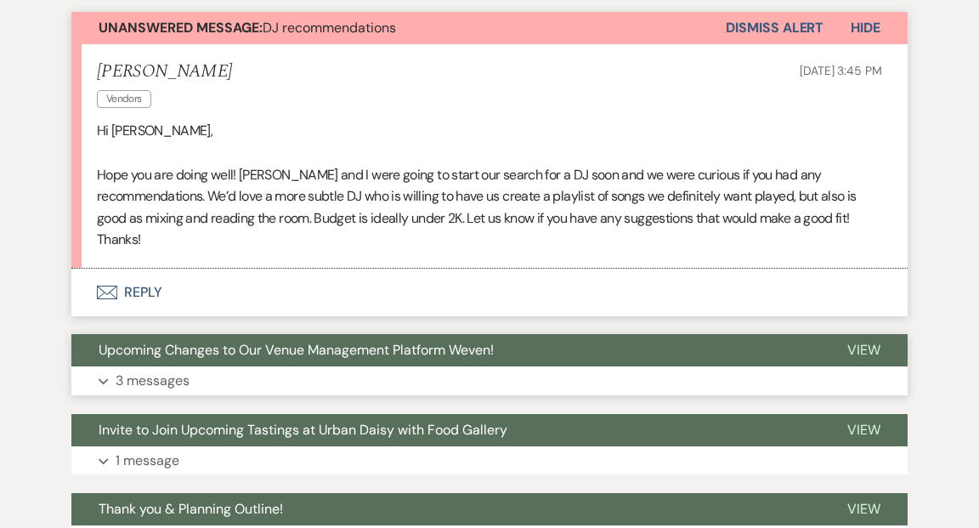
scroll to position [486, 0]
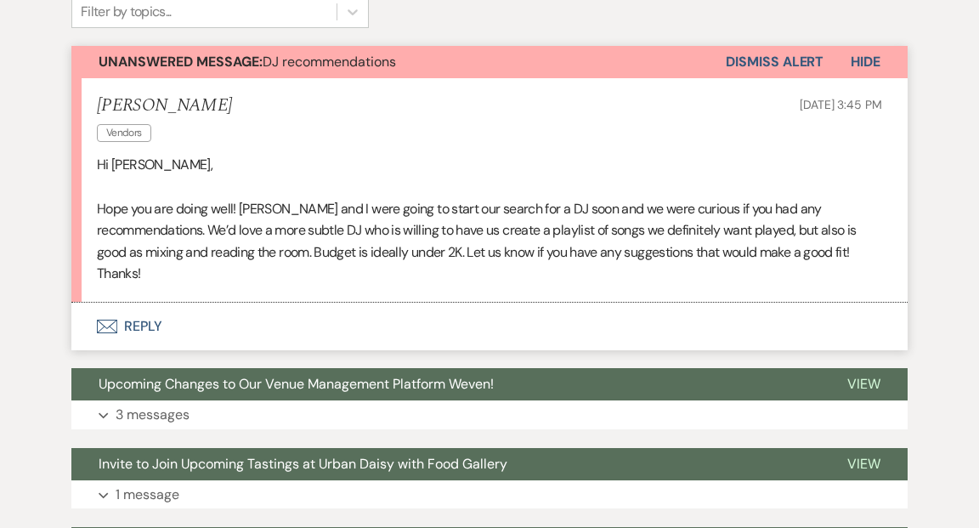
click at [140, 324] on button "Envelope Reply" at bounding box center [489, 326] width 836 height 48
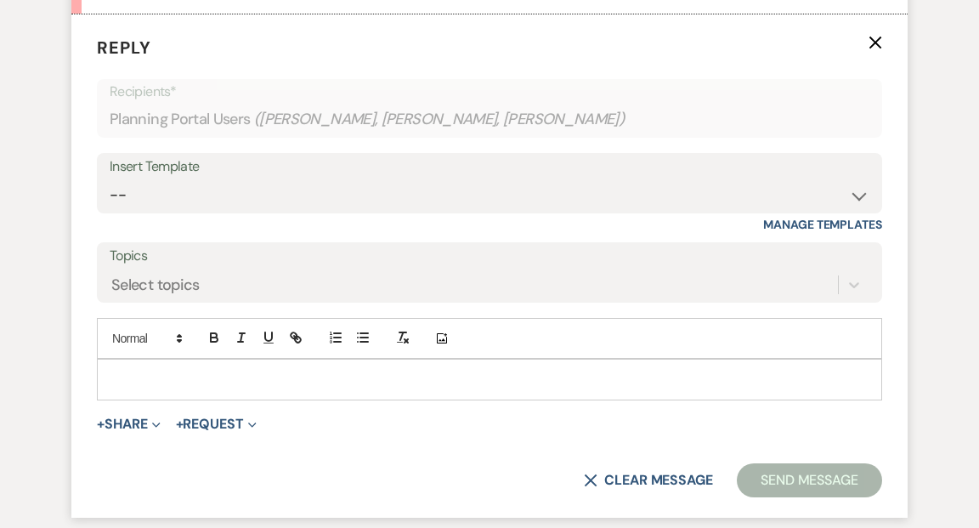
scroll to position [775, 0]
click at [138, 369] on p at bounding box center [489, 378] width 758 height 19
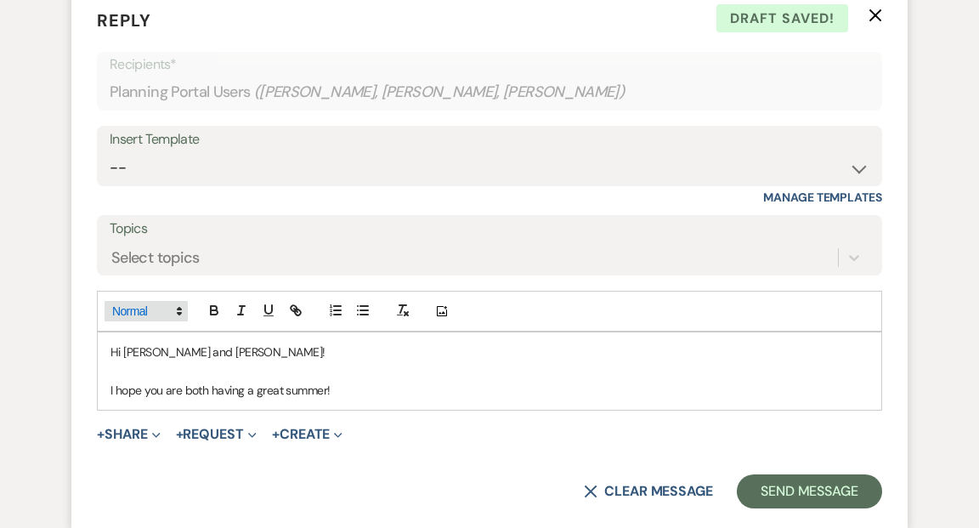
scroll to position [834, 0]
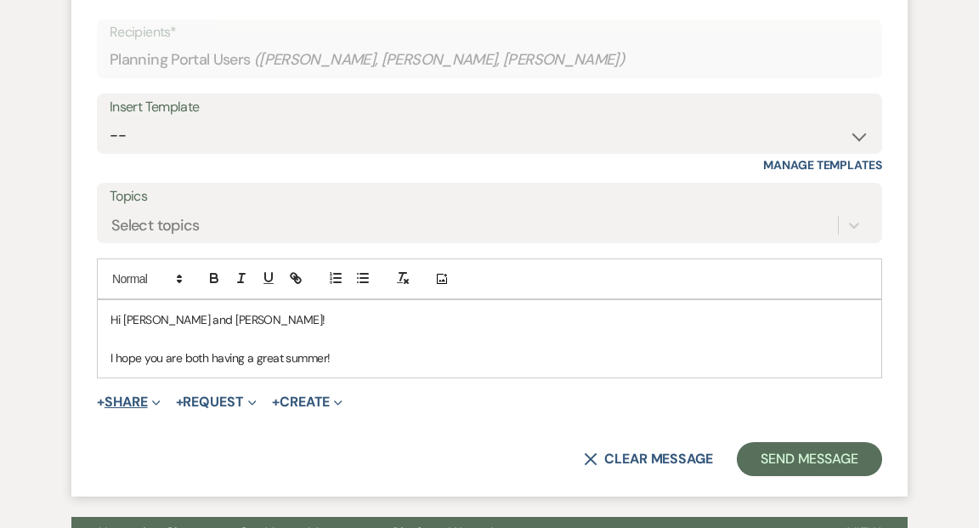
click at [161, 400] on icon "Expand" at bounding box center [156, 403] width 8 height 8
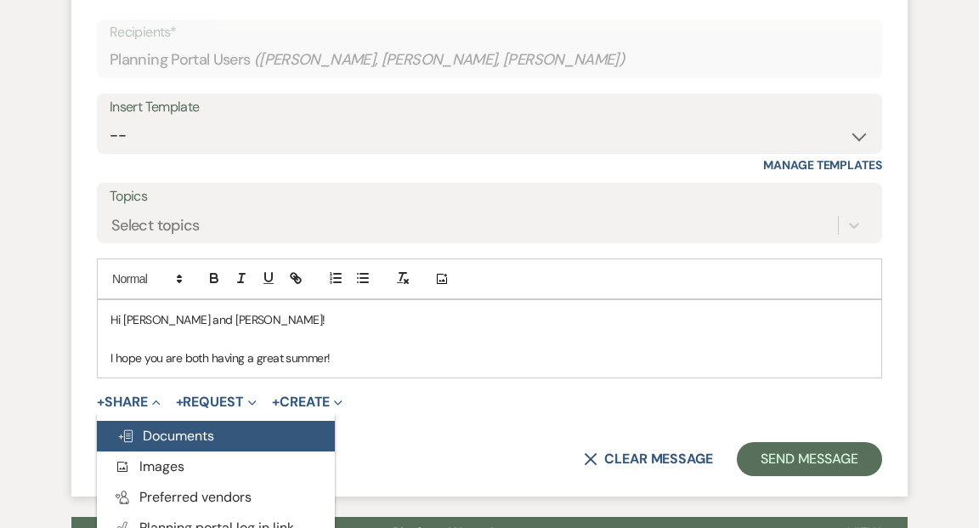
click at [158, 431] on span "Doc Upload Documents" at bounding box center [165, 436] width 97 height 18
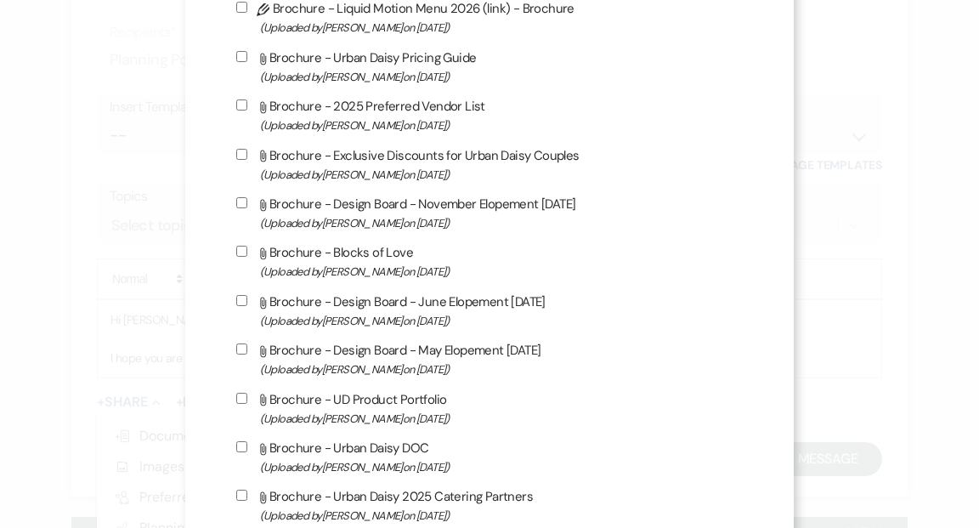
scroll to position [829, 0]
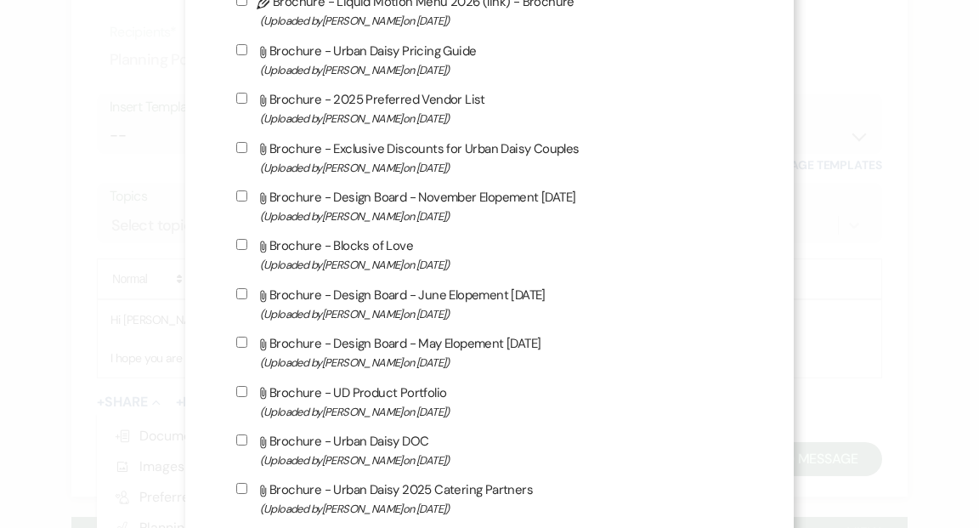
click at [242, 104] on input "Attach File Brochure - 2025 Preferred Vendor List (Uploaded by [PERSON_NAME] on…" at bounding box center [241, 98] width 11 height 11
checkbox input "true"
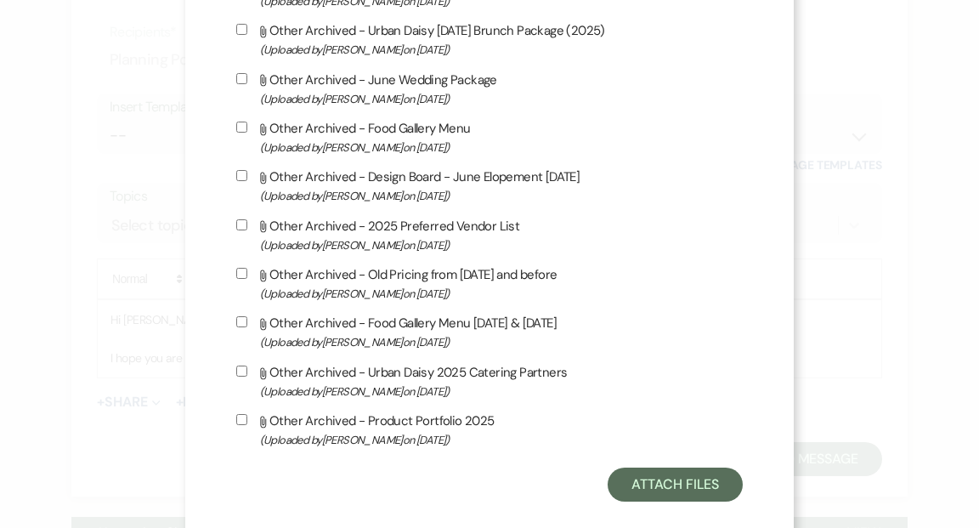
scroll to position [2866, 0]
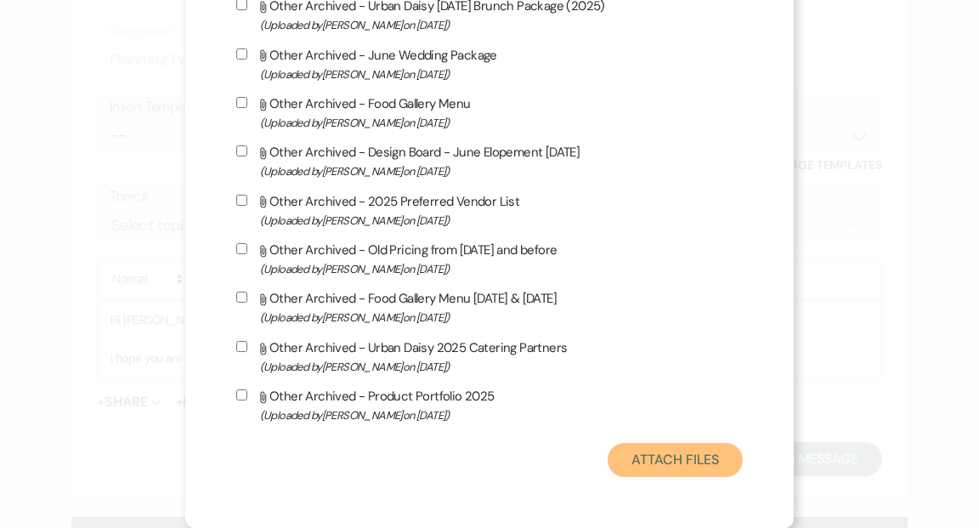
click at [636, 455] on button "Attach Files" at bounding box center [675, 460] width 135 height 34
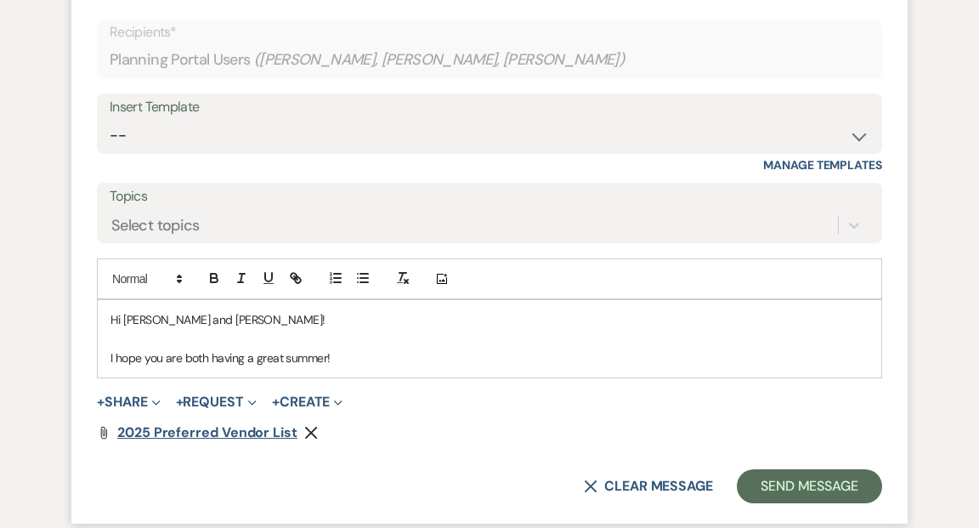
click at [230, 430] on span "2025 Preferred Vendor List" at bounding box center [207, 432] width 180 height 18
click at [347, 356] on p "I hope you are both having a great summer!" at bounding box center [489, 357] width 758 height 19
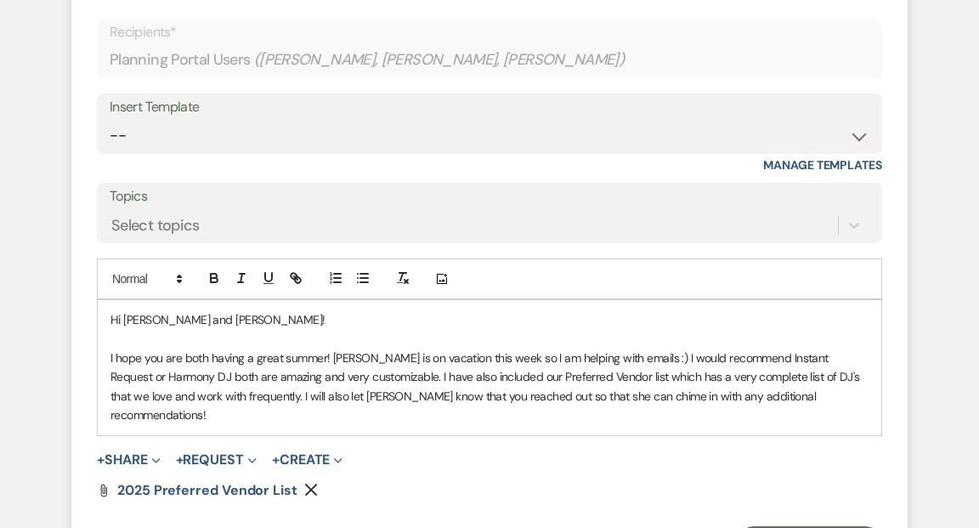
click at [639, 357] on p "I hope you are both having a great summer! [PERSON_NAME] is on vacation this we…" at bounding box center [489, 386] width 758 height 76
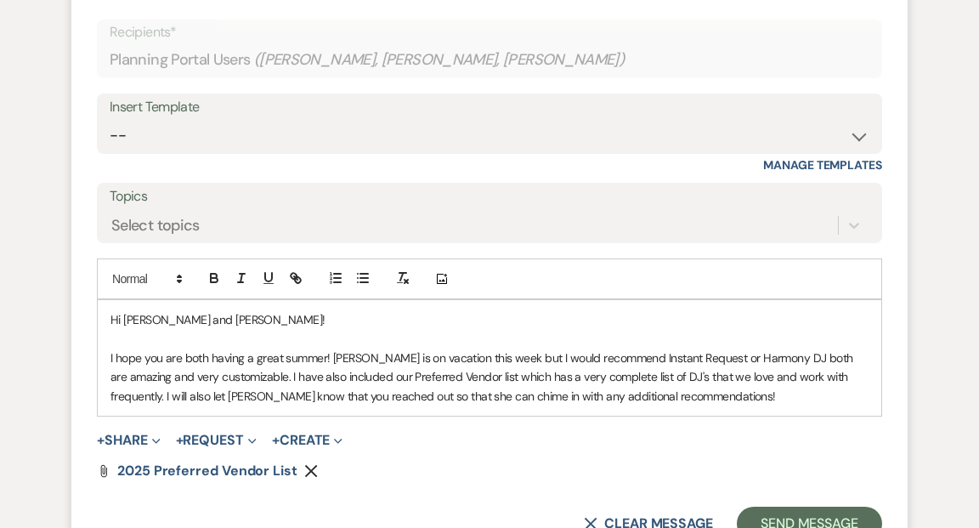
click at [699, 398] on p "I hope you are both having a great summer! [PERSON_NAME] is on vacation this we…" at bounding box center [489, 376] width 758 height 57
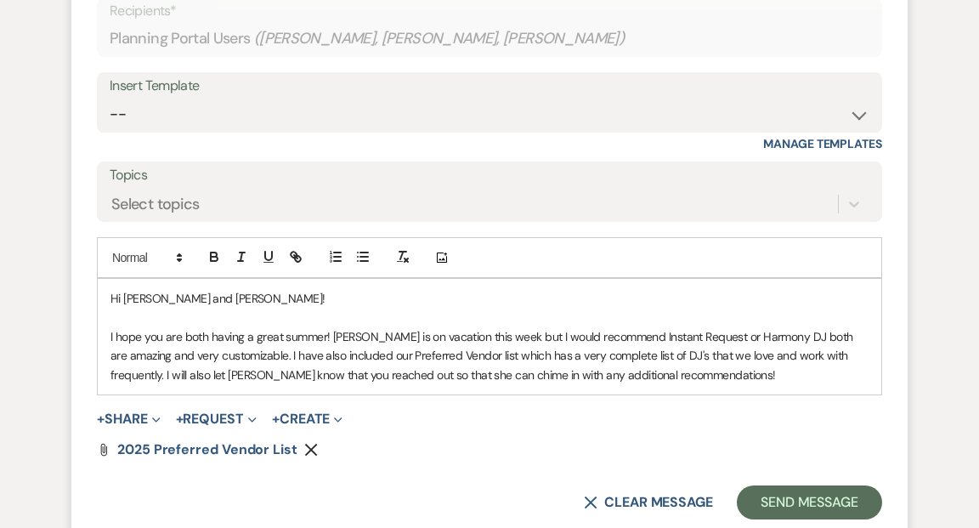
scroll to position [858, 0]
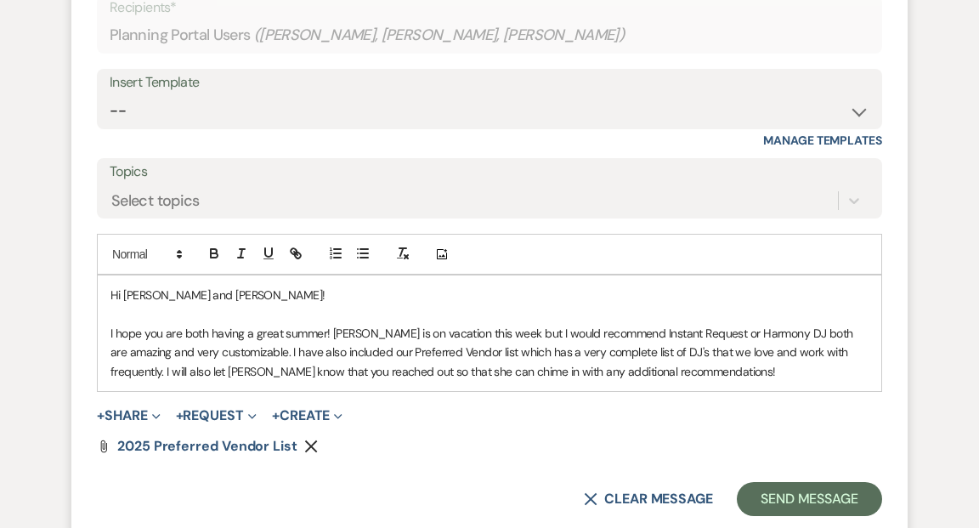
click at [512, 334] on p "I hope you are both having a great summer! [PERSON_NAME] is on vacation this we…" at bounding box center [489, 352] width 758 height 57
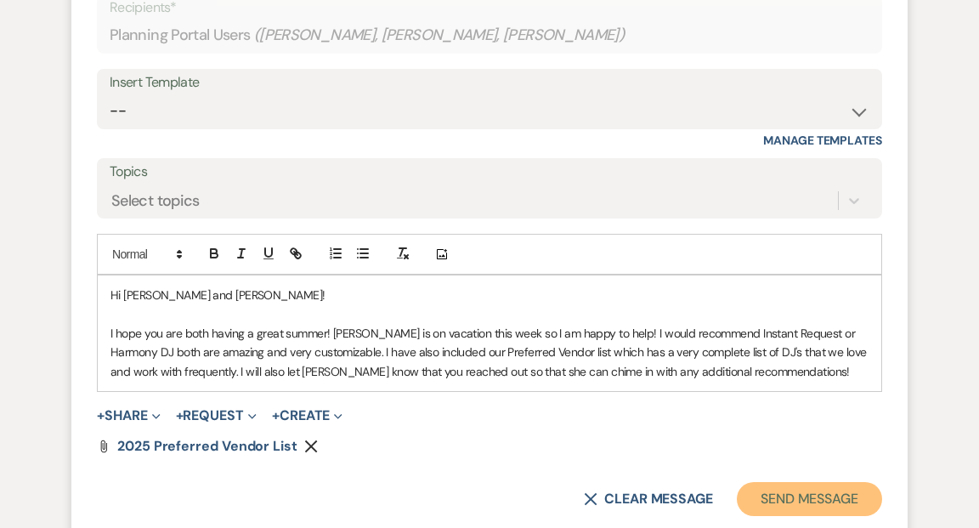
click at [772, 499] on button "Send Message" at bounding box center [809, 499] width 145 height 34
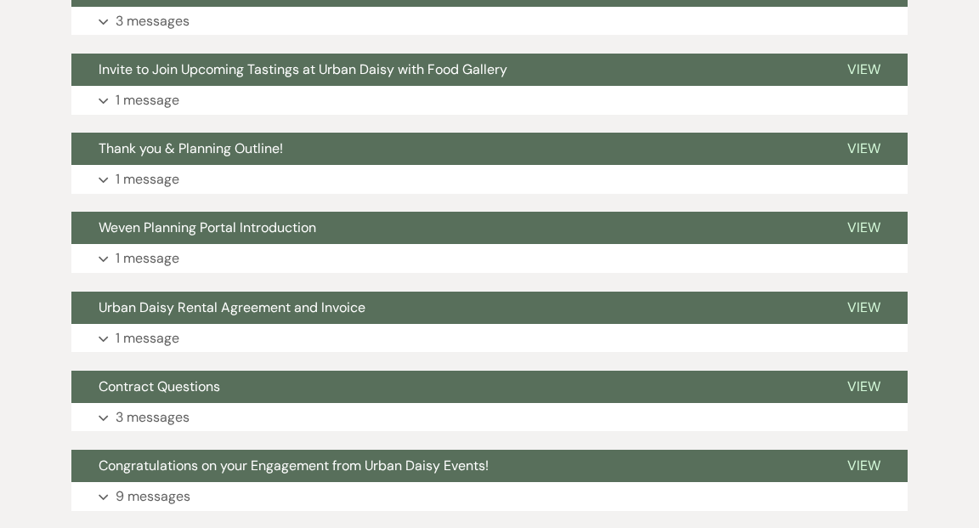
scroll to position [1095, 0]
